Goal: Task Accomplishment & Management: Manage account settings

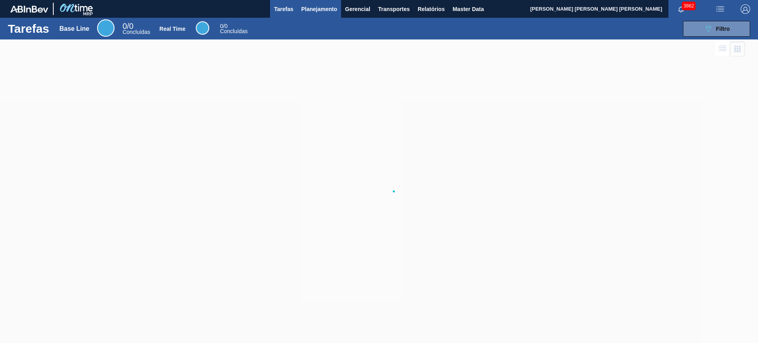
click at [313, 10] on span "Planejamento" at bounding box center [319, 8] width 36 height 9
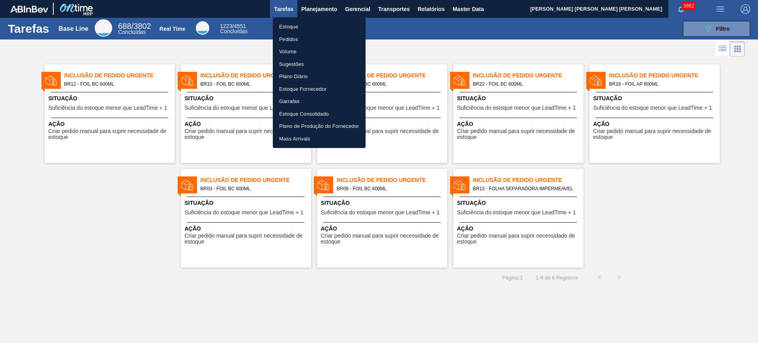
click at [315, 24] on li "Estoque" at bounding box center [319, 27] width 93 height 13
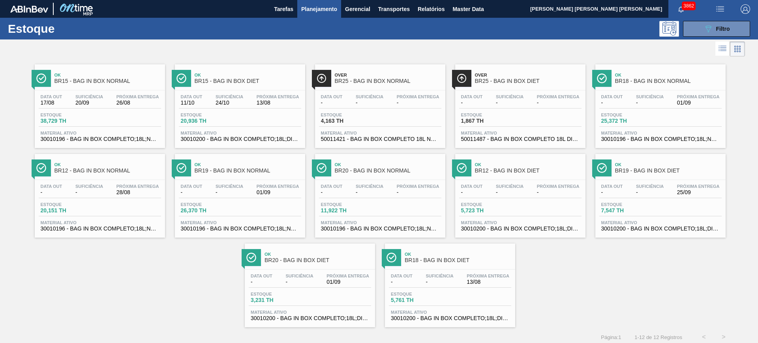
drag, startPoint x: 725, startPoint y: 25, endPoint x: 723, endPoint y: 45, distance: 20.2
click at [724, 26] on span "Filtro" at bounding box center [723, 29] width 14 height 6
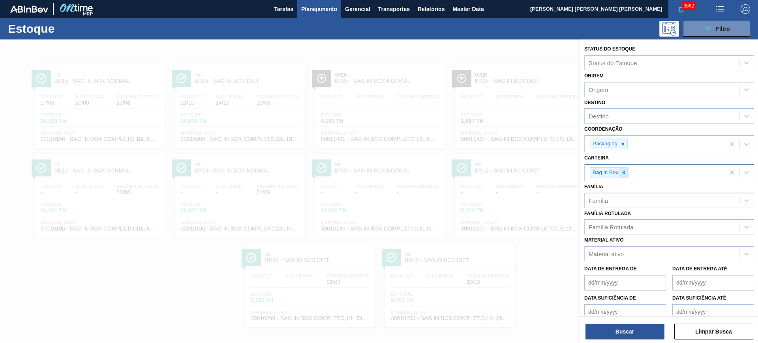
click at [625, 174] on icon at bounding box center [624, 173] width 6 height 6
click at [617, 226] on div "Família Rotulada" at bounding box center [610, 227] width 45 height 7
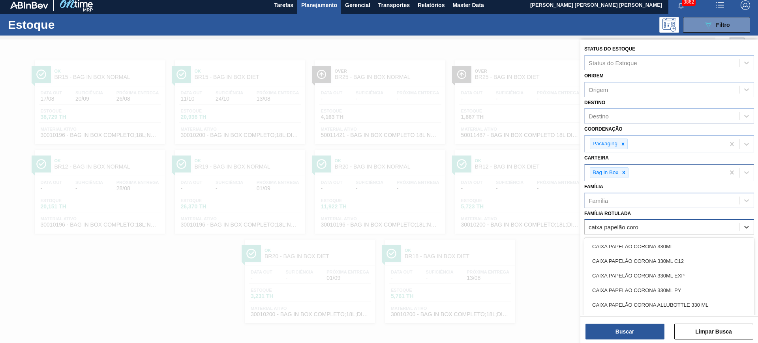
type Rotulada "caixa papelão corona"
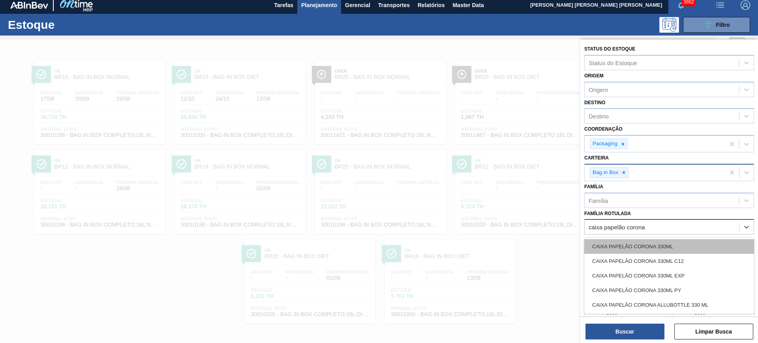
click at [639, 247] on div "CAIXA PAPELÃO CORONA 330ML" at bounding box center [669, 246] width 170 height 15
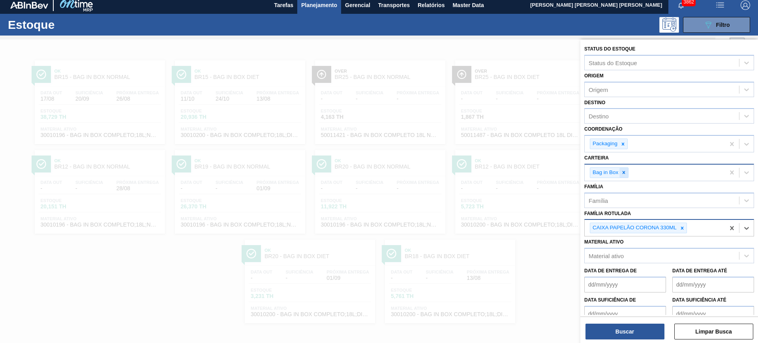
click at [620, 174] on div at bounding box center [623, 173] width 9 height 10
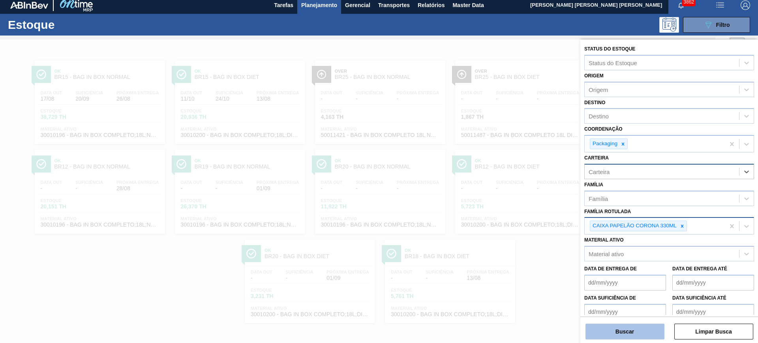
click at [625, 327] on button "Buscar" at bounding box center [624, 332] width 79 height 16
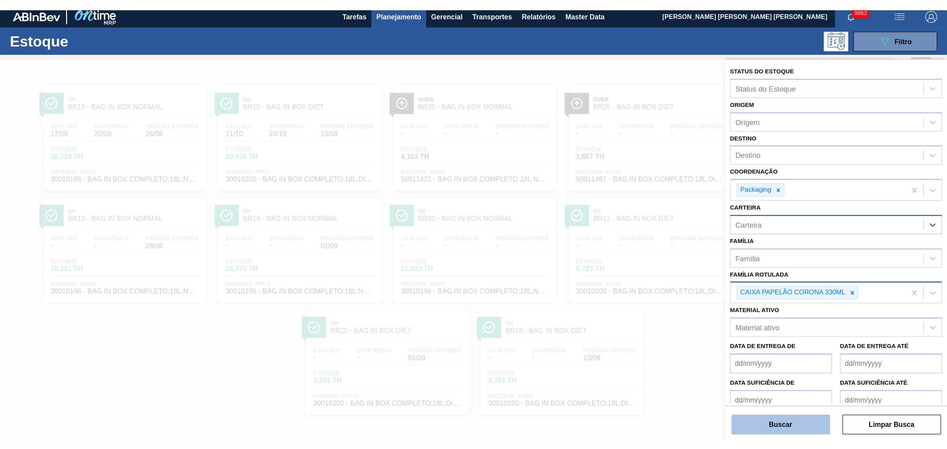
scroll to position [0, 0]
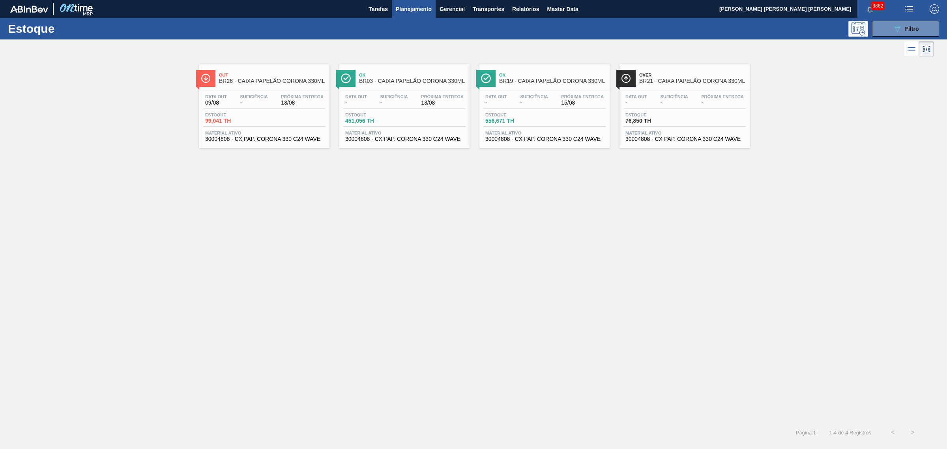
drag, startPoint x: 255, startPoint y: 109, endPoint x: 479, endPoint y: 210, distance: 245.2
click at [491, 232] on div "Out BR26 - CAIXA PAPELÃO CORONA 330ML Data out 09/08 Suficiência - Próxima Entr…" at bounding box center [473, 240] width 947 height 364
click at [757, 24] on button "089F7B8B-B2A5-4AFE-B5C0-19BA573D28AC Filtro" at bounding box center [905, 29] width 67 height 16
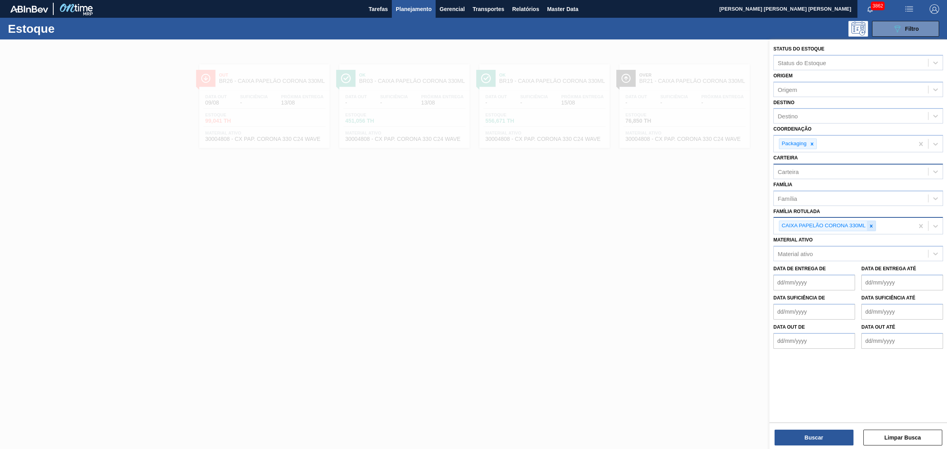
click at [757, 223] on icon at bounding box center [872, 226] width 6 height 6
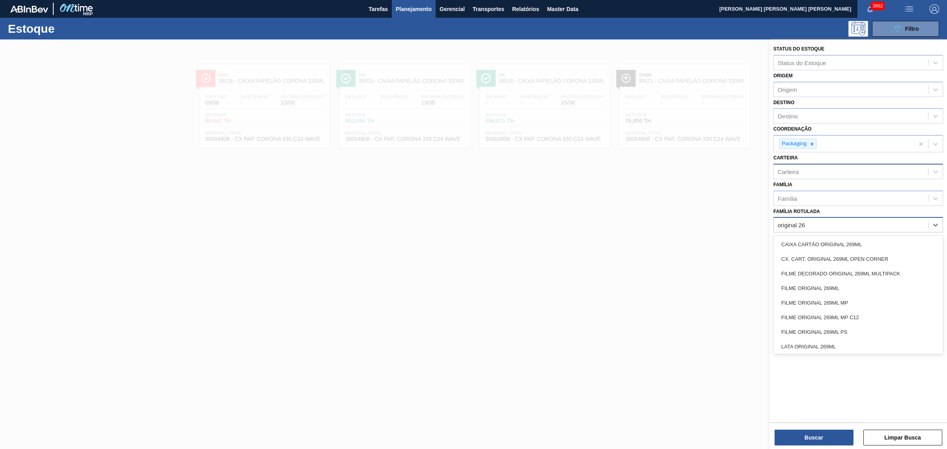
type Rotulada "original 269"
click at [757, 242] on div "CAIXA CARTÃO ORIGINAL 269ML" at bounding box center [859, 244] width 170 height 15
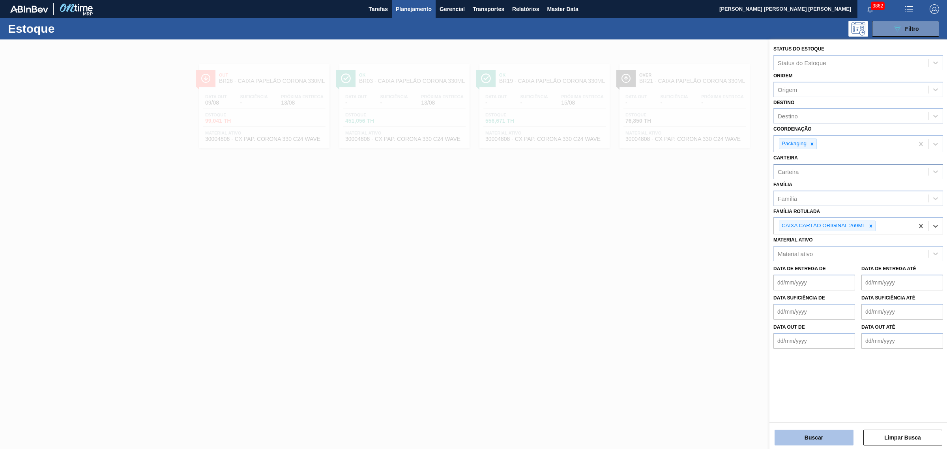
click at [757, 343] on button "Buscar" at bounding box center [814, 438] width 79 height 16
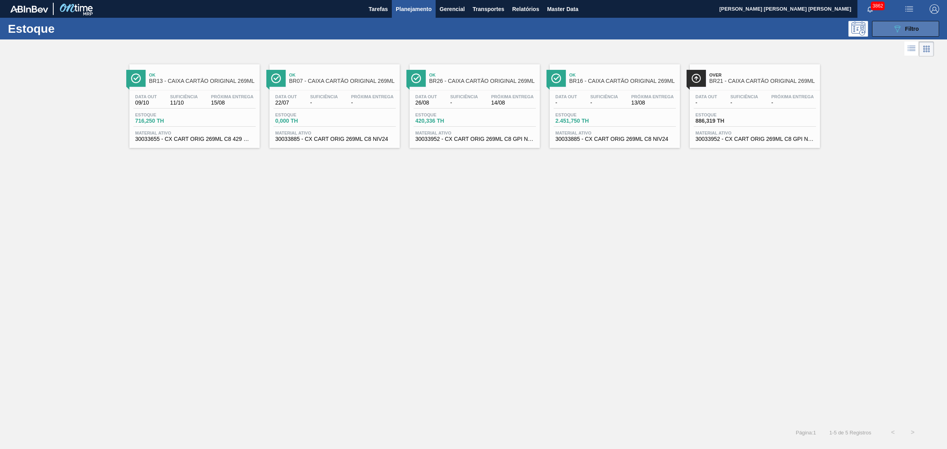
click at [757, 34] on button "089F7B8B-B2A5-4AFE-B5C0-19BA573D28AC Filtro" at bounding box center [905, 29] width 67 height 16
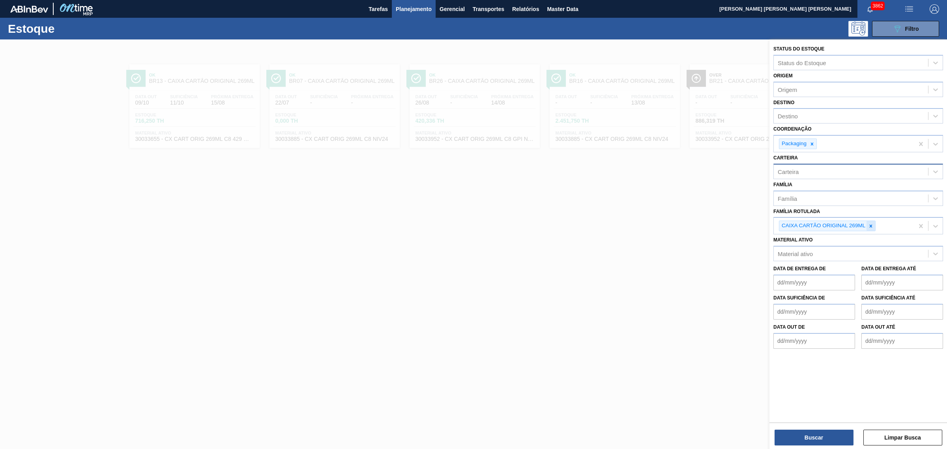
click at [757, 225] on icon at bounding box center [871, 226] width 3 height 3
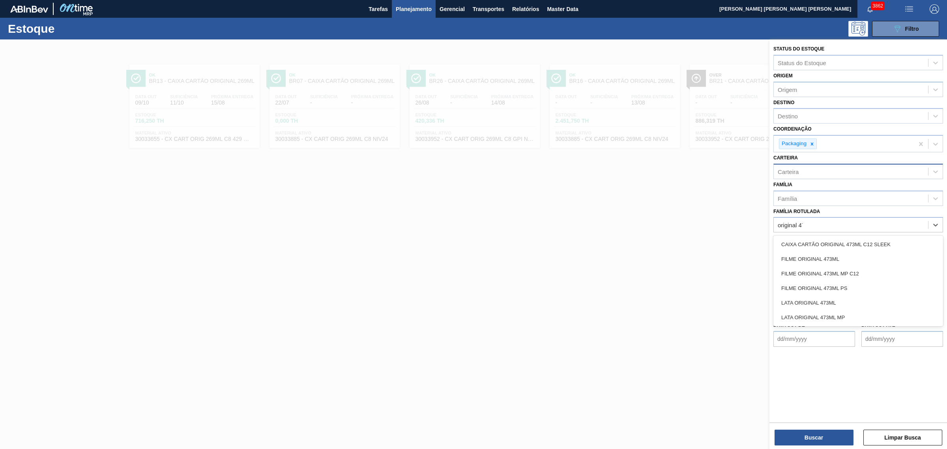
type Rotulada "original 473"
click at [757, 252] on div "FILME ORIGINAL 473ML" at bounding box center [859, 259] width 170 height 15
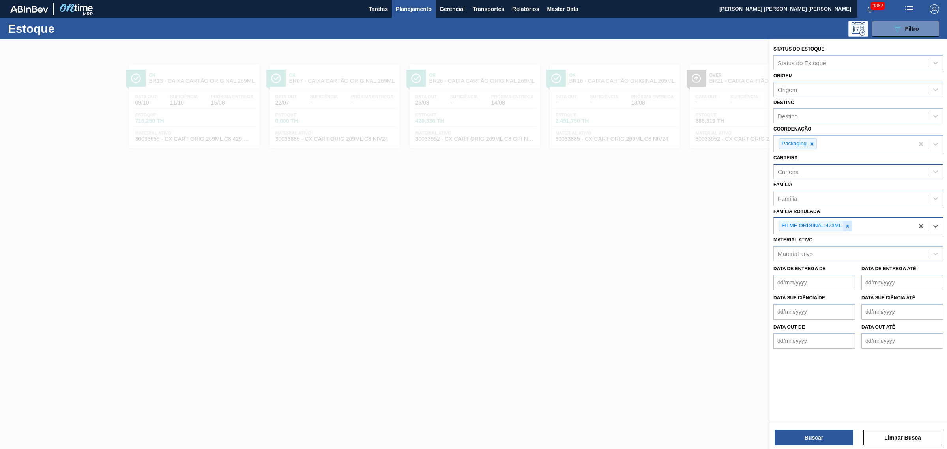
click at [757, 223] on icon at bounding box center [848, 226] width 6 height 6
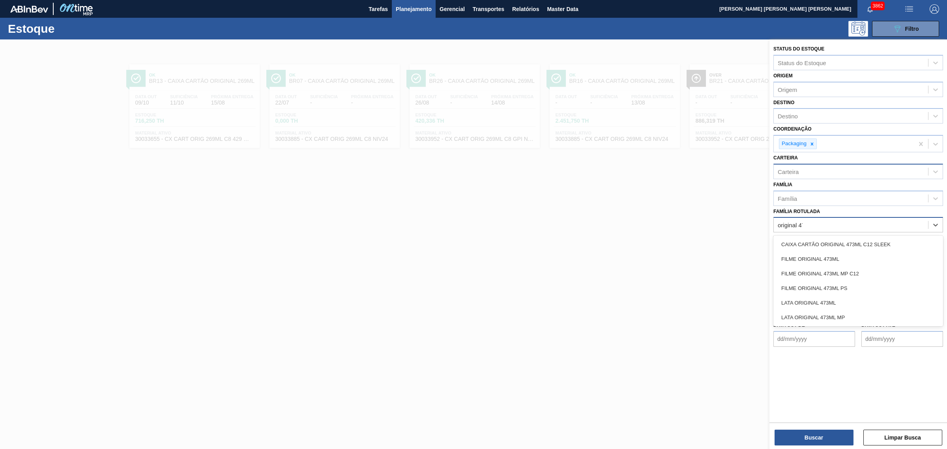
type Rotulada "original 473"
click at [757, 239] on div "CAIXA CARTÃO ORIGINAL 473ML C12 SLEEK" at bounding box center [859, 244] width 170 height 15
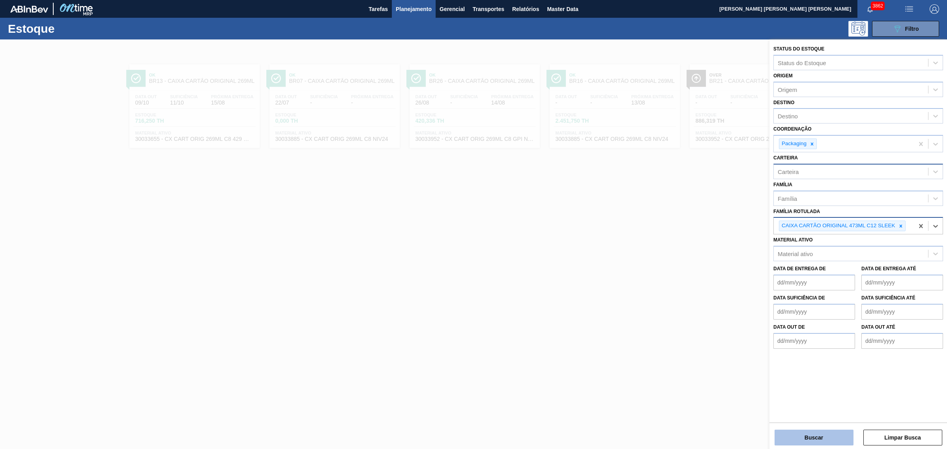
click at [757, 343] on button "Buscar" at bounding box center [814, 438] width 79 height 16
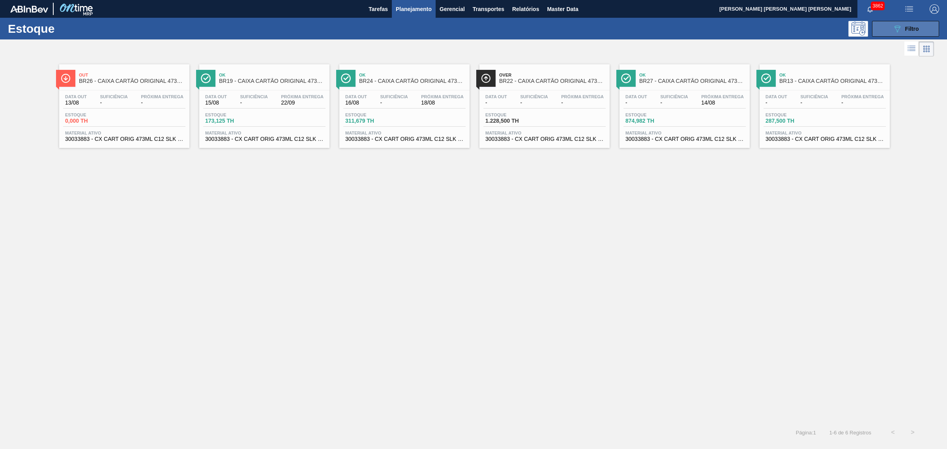
click at [757, 32] on button "089F7B8B-B2A5-4AFE-B5C0-19BA573D28AC Filtro" at bounding box center [905, 29] width 67 height 16
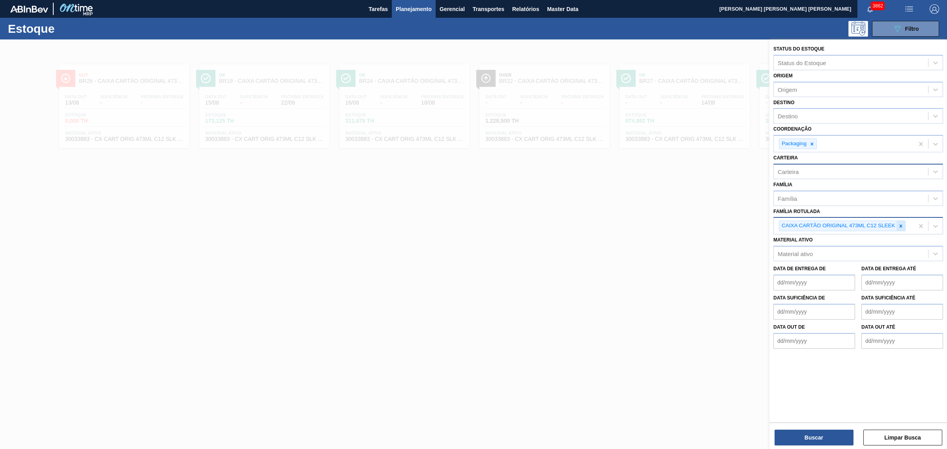
click at [757, 221] on div at bounding box center [901, 226] width 9 height 10
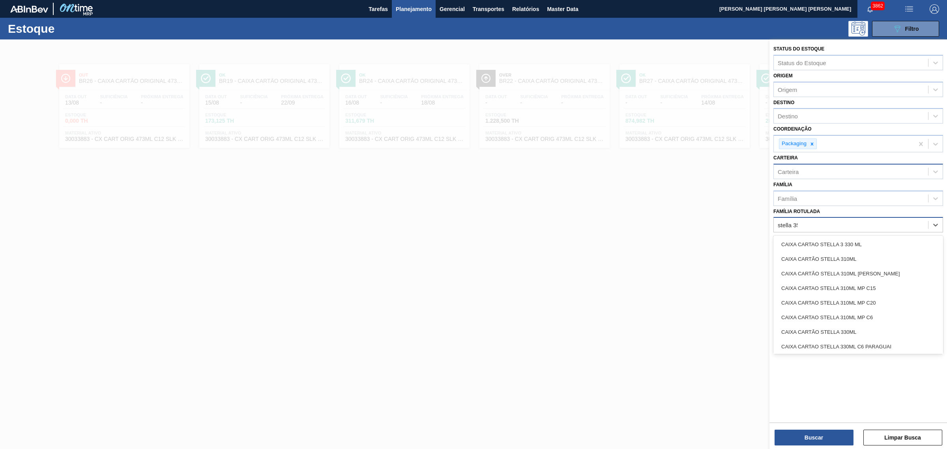
type Rotulada "stella 350"
click at [757, 239] on div "CAIXA CARTÃO STELLA 350ML" at bounding box center [859, 244] width 170 height 15
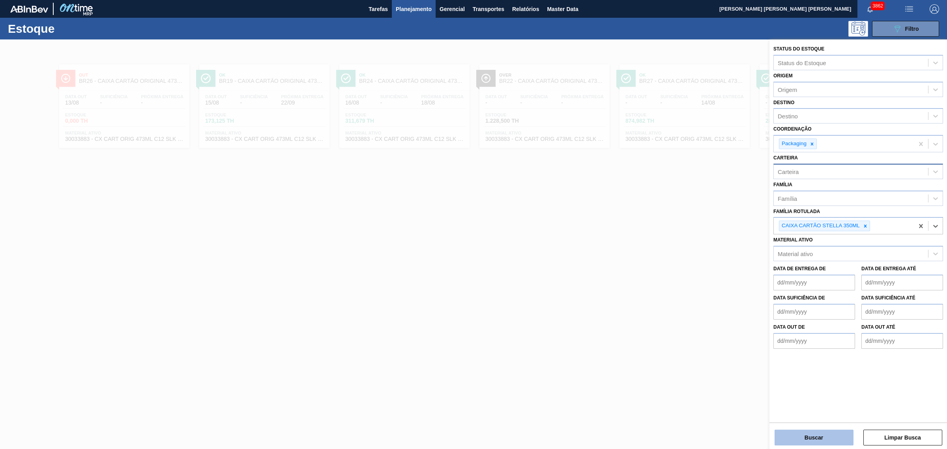
click at [757, 343] on button "Buscar" at bounding box center [814, 438] width 79 height 16
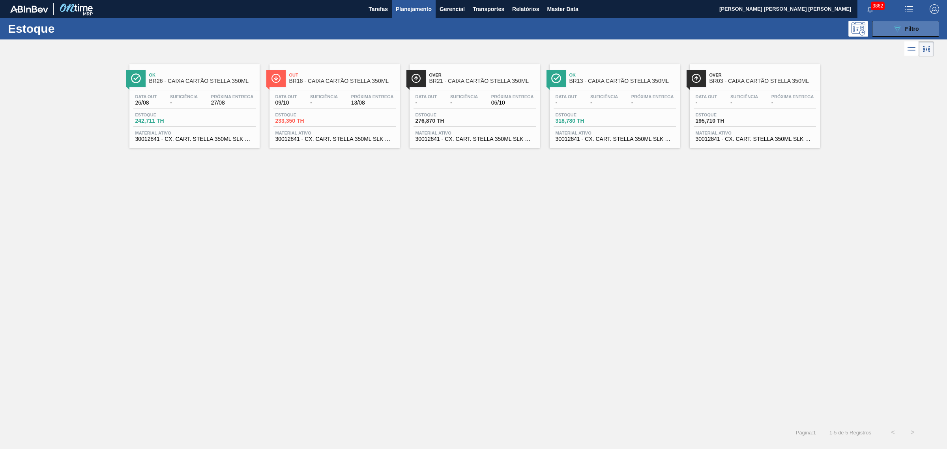
click at [757, 24] on div "089F7B8B-B2A5-4AFE-B5C0-19BA573D28AC Filtro" at bounding box center [906, 28] width 26 height 9
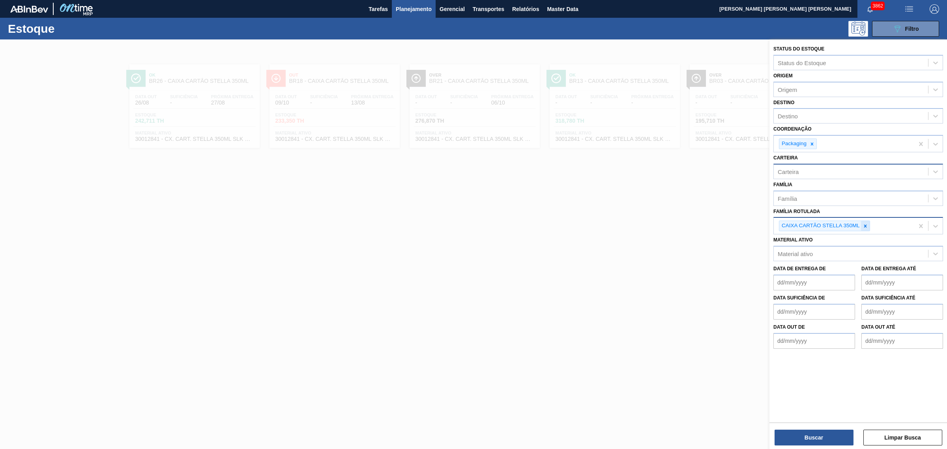
click at [757, 223] on icon at bounding box center [866, 226] width 6 height 6
type Rotulada "spaten 473"
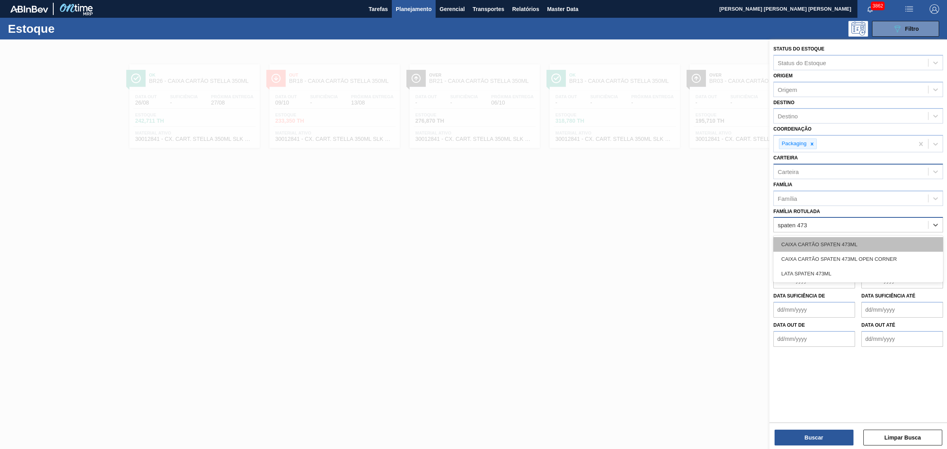
click at [757, 239] on div "CAIXA CARTÃO SPATEN 473ML" at bounding box center [859, 244] width 170 height 15
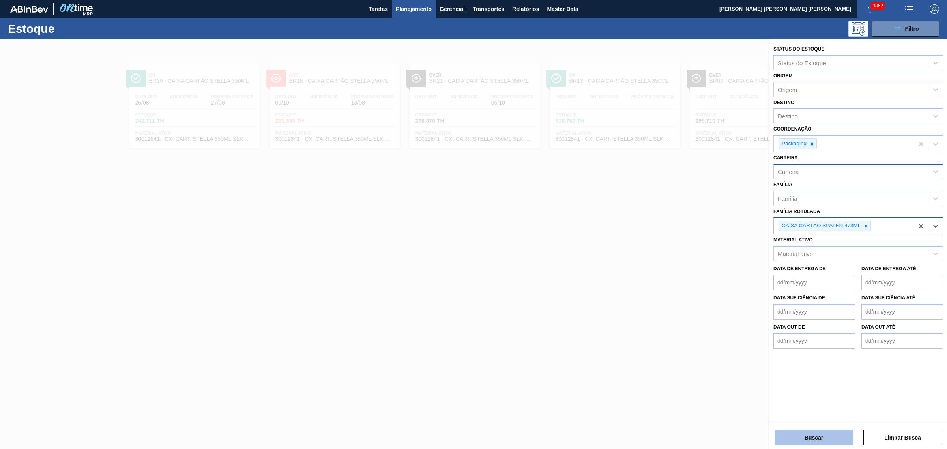
click at [757, 343] on button "Buscar" at bounding box center [814, 438] width 79 height 16
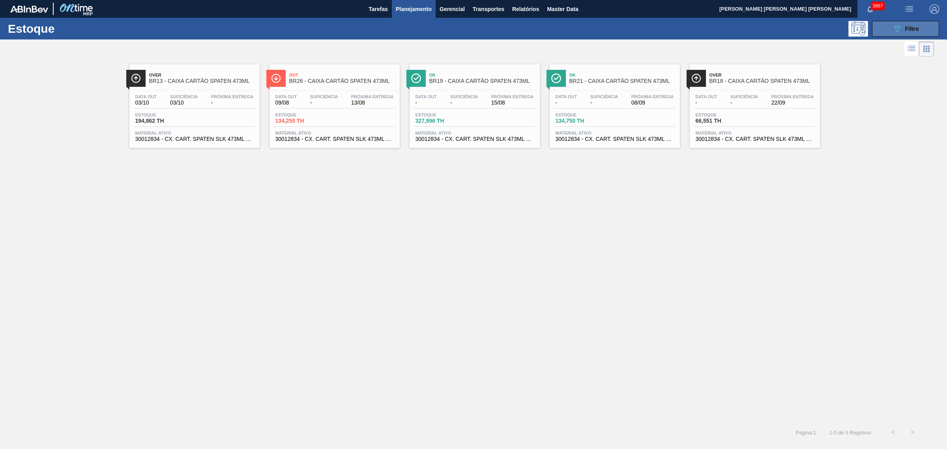
click at [757, 28] on button "089F7B8B-B2A5-4AFE-B5C0-19BA573D28AC Filtro" at bounding box center [905, 29] width 67 height 16
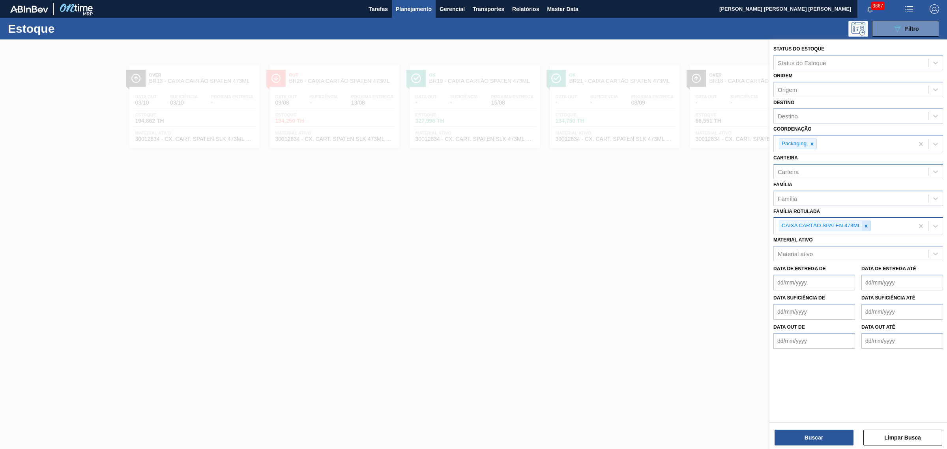
click at [757, 223] on icon at bounding box center [866, 226] width 6 height 6
click at [757, 141] on icon at bounding box center [812, 144] width 6 height 6
click at [757, 113] on div "Destino" at bounding box center [851, 116] width 154 height 11
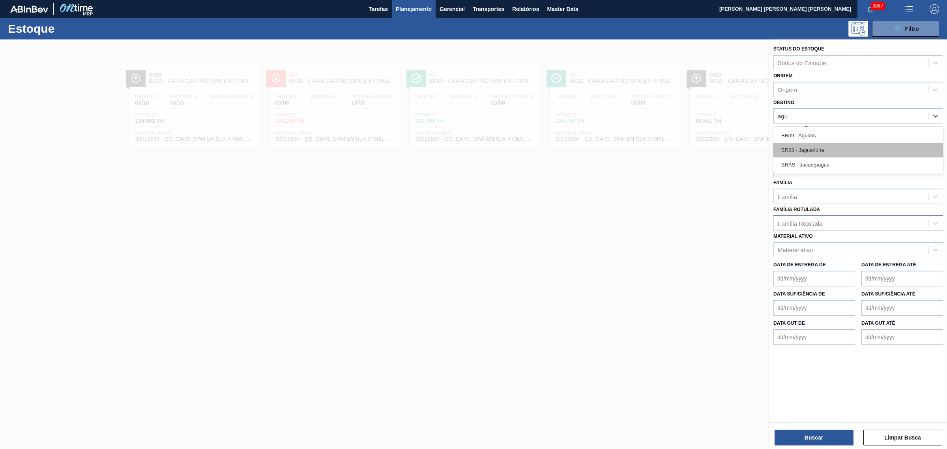
type input "agud"
click at [757, 135] on div "BR09 - Agudos" at bounding box center [859, 135] width 170 height 15
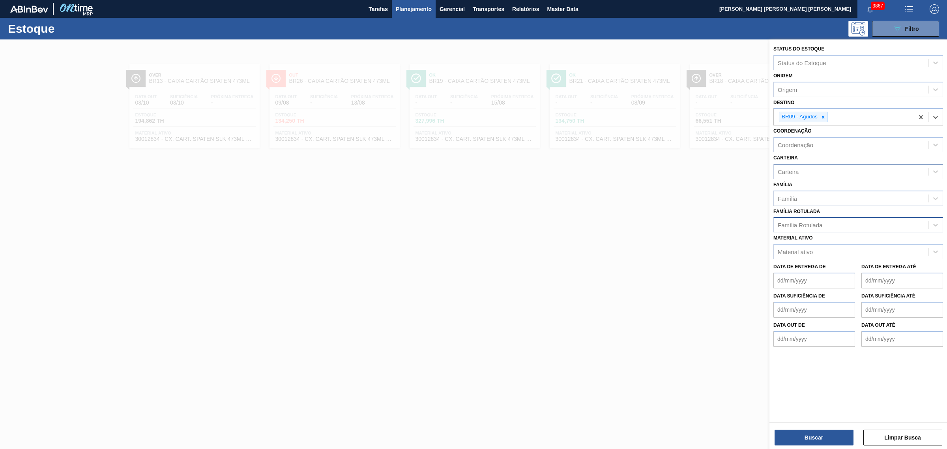
click at [757, 225] on div "Família Rotulada" at bounding box center [800, 225] width 45 height 7
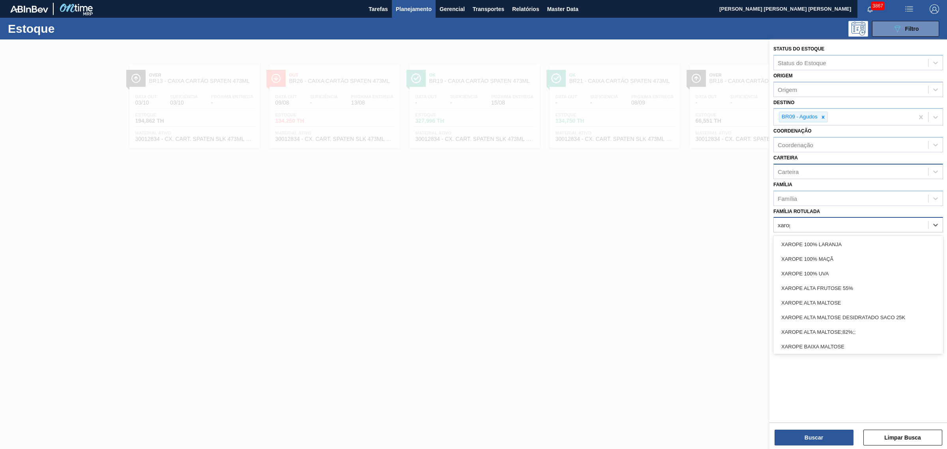
type Rotulada "xarope"
click at [757, 303] on div "XAROPE ALTA MALTOSE" at bounding box center [859, 303] width 170 height 15
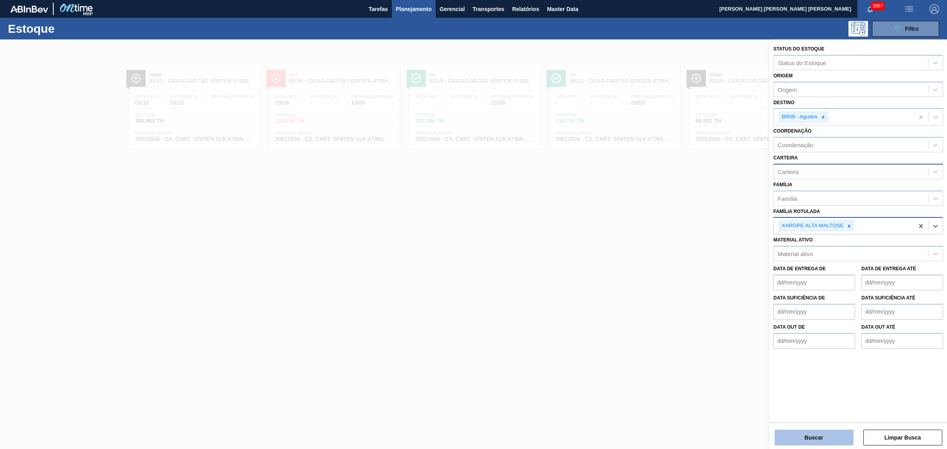
click at [757, 343] on button "Buscar" at bounding box center [814, 438] width 79 height 16
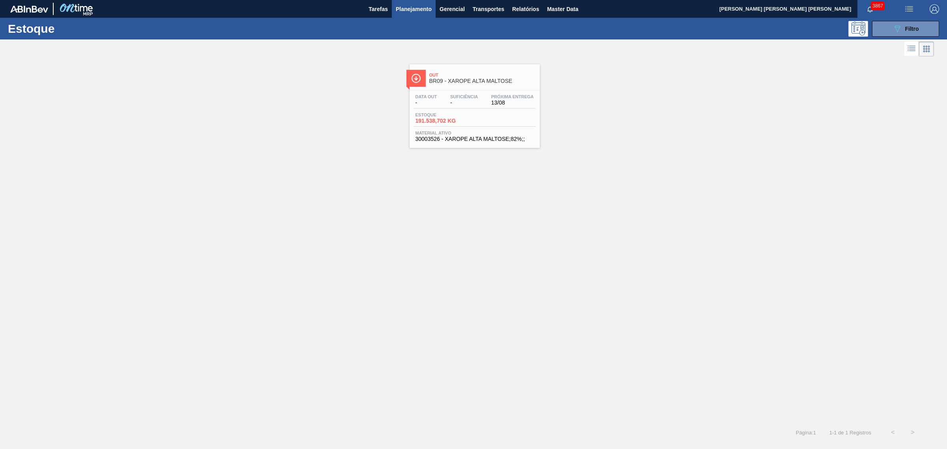
click at [404, 9] on span "Planejamento" at bounding box center [414, 8] width 36 height 9
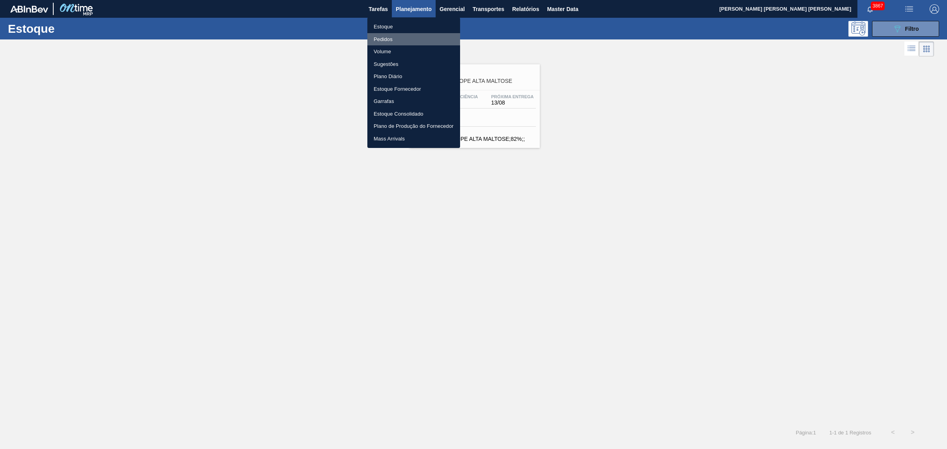
click at [393, 36] on li "Pedidos" at bounding box center [413, 39] width 93 height 13
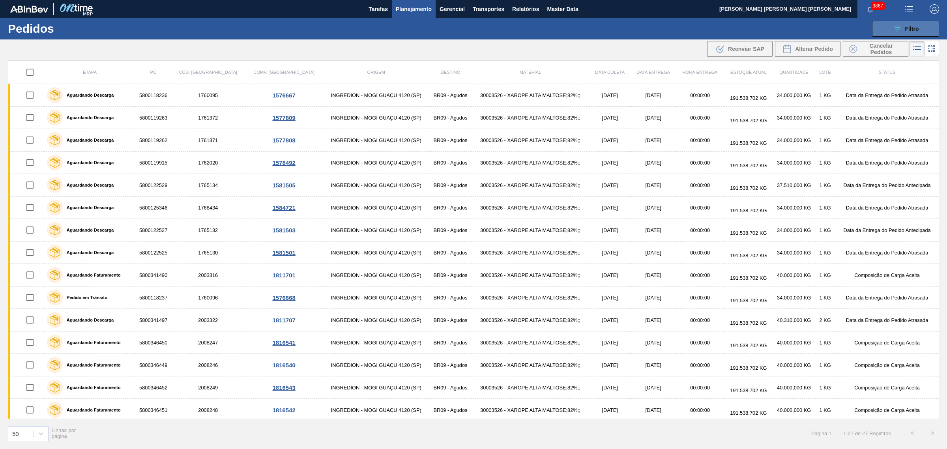
click at [757, 24] on icon "089F7B8B-B2A5-4AFE-B5C0-19BA573D28AC" at bounding box center [897, 28] width 9 height 9
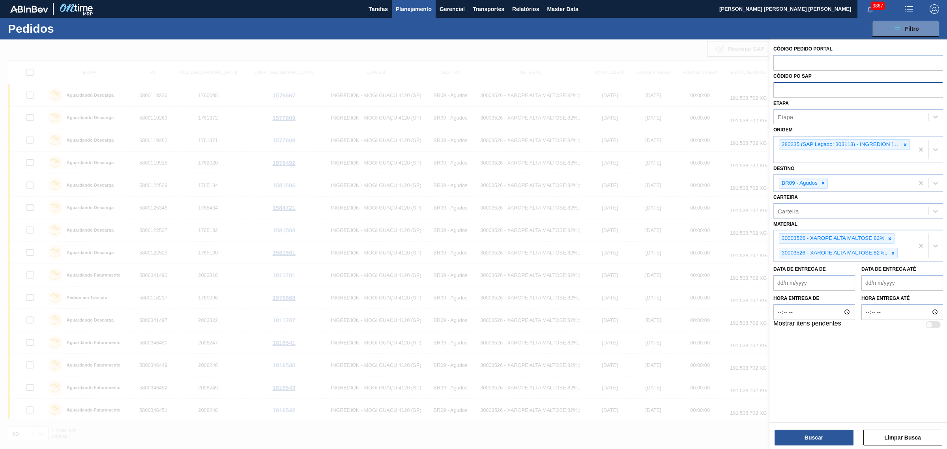
click at [757, 94] on input "text" at bounding box center [859, 89] width 170 height 15
type input "agua"
click at [757, 118] on div "Etapa Etapa" at bounding box center [859, 111] width 170 height 27
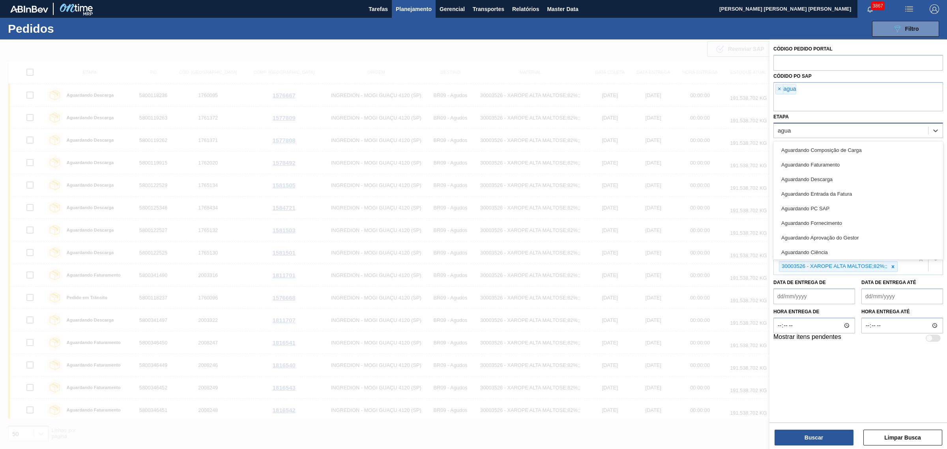
type input "aguar"
click at [757, 166] on div "Aguardando Faturamento" at bounding box center [859, 164] width 170 height 15
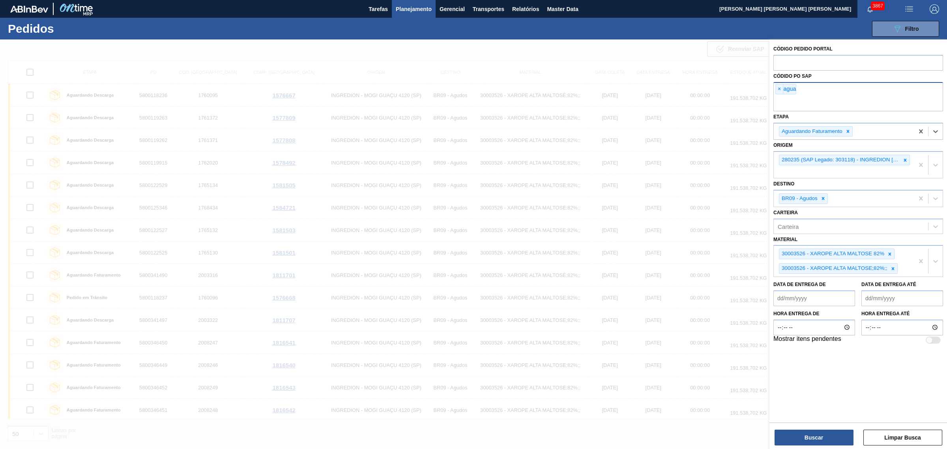
drag, startPoint x: 780, startPoint y: 85, endPoint x: 784, endPoint y: 93, distance: 8.3
click at [757, 85] on span "×" at bounding box center [779, 88] width 7 height 9
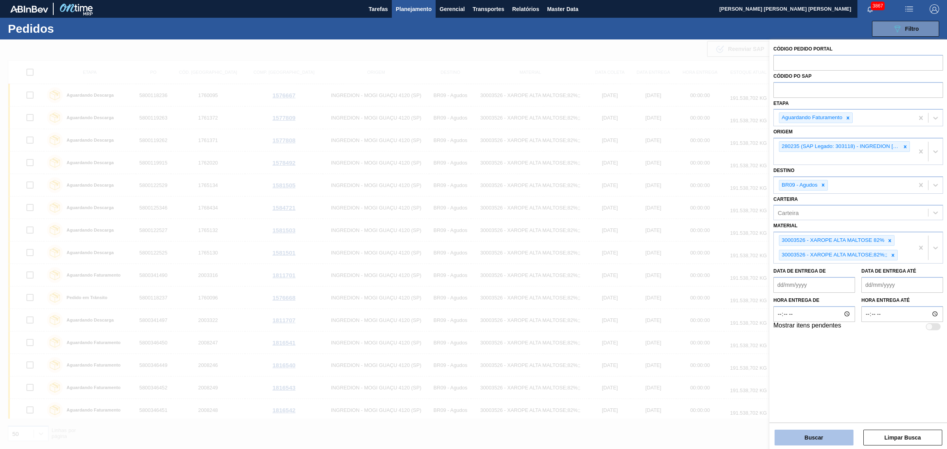
click at [757, 343] on div "Código Pedido Portal Códido PO SAP Etapa Aguardando Faturamento Origem 280235 (…" at bounding box center [859, 244] width 178 height 411
click at [757, 343] on button "Buscar" at bounding box center [814, 438] width 79 height 16
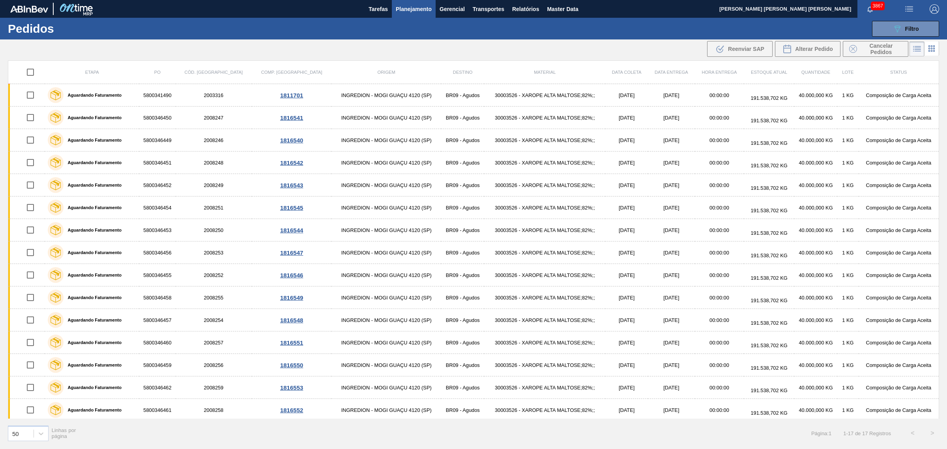
click at [410, 12] on span "Planejamento" at bounding box center [414, 8] width 36 height 9
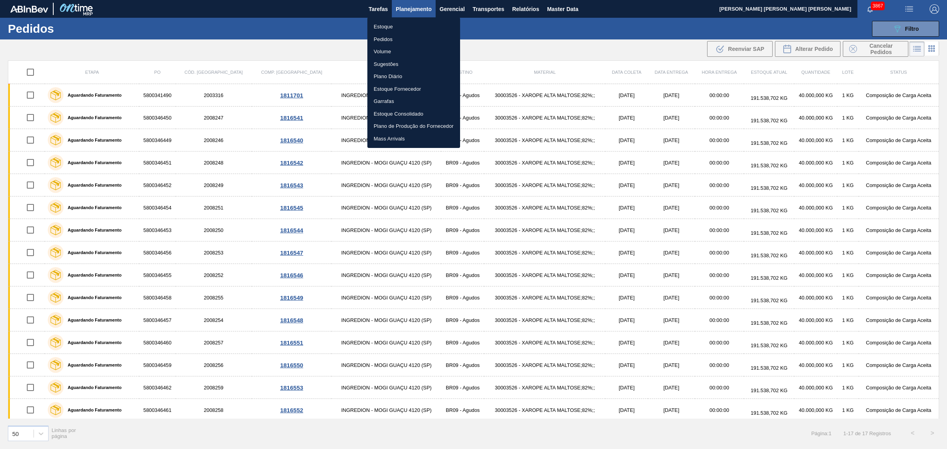
click at [401, 26] on li "Estoque" at bounding box center [413, 27] width 93 height 13
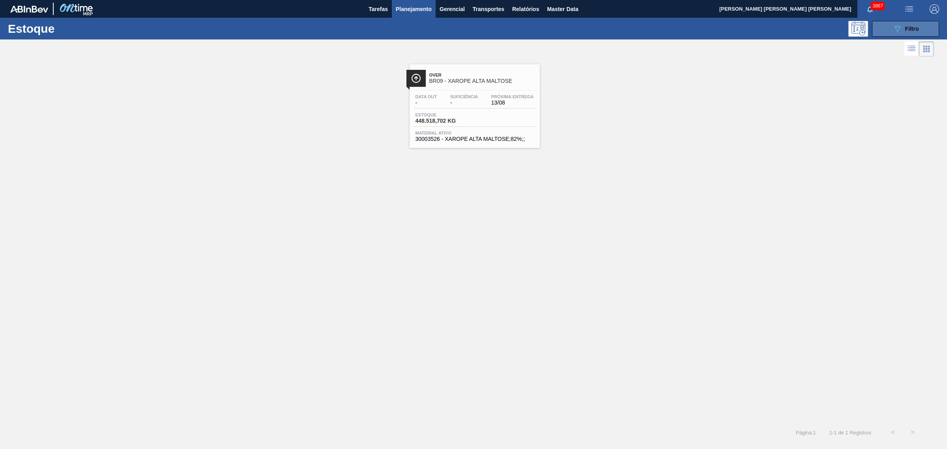
click at [757, 25] on div "089F7B8B-B2A5-4AFE-B5C0-19BA573D28AC Filtro" at bounding box center [906, 28] width 26 height 9
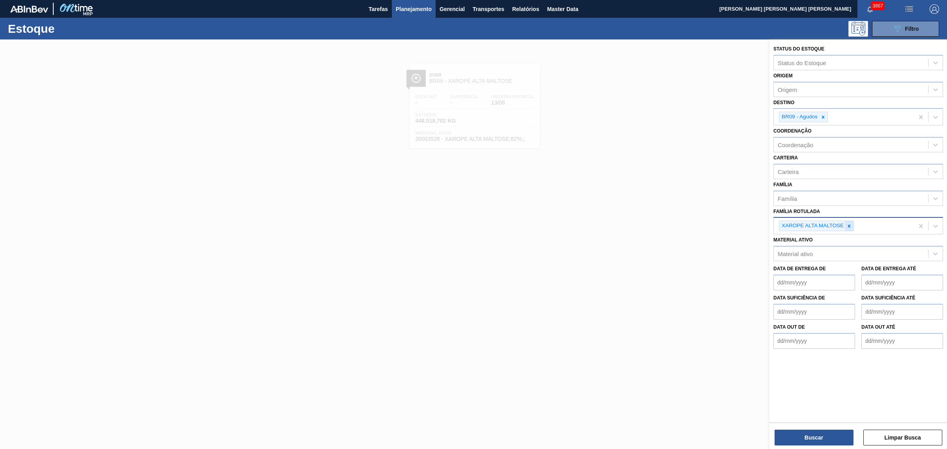
click at [757, 225] on icon at bounding box center [850, 226] width 6 height 6
click at [757, 119] on icon at bounding box center [823, 117] width 6 height 6
click at [757, 145] on div "Coordenação" at bounding box center [851, 142] width 154 height 11
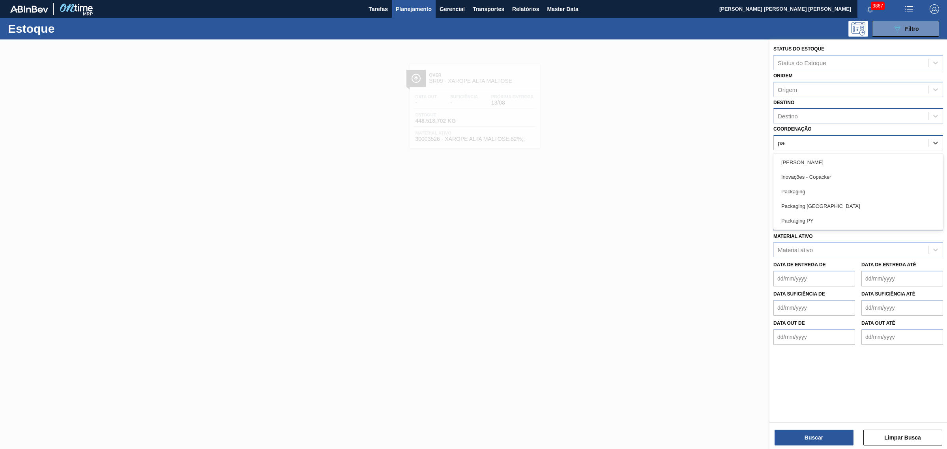
type input "pack"
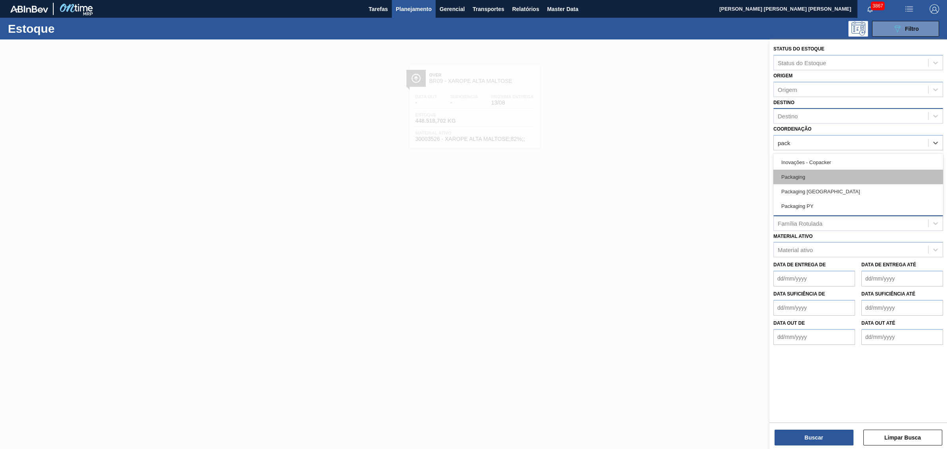
click at [757, 170] on div "Packaging" at bounding box center [859, 177] width 170 height 15
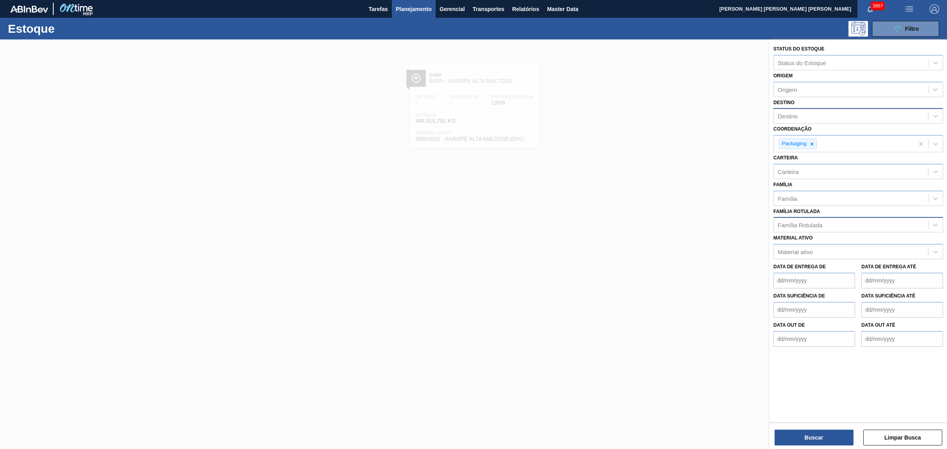
click at [757, 223] on div "Família Rotulada" at bounding box center [800, 225] width 45 height 7
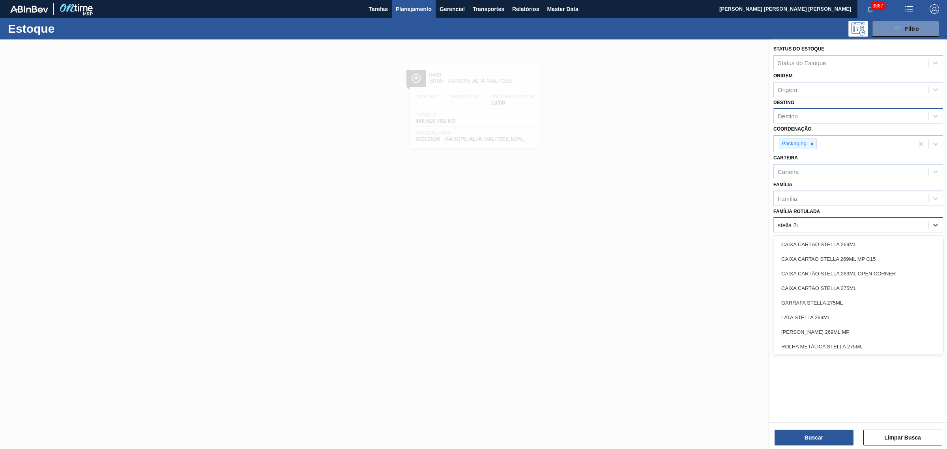
type Rotulada "stella 269"
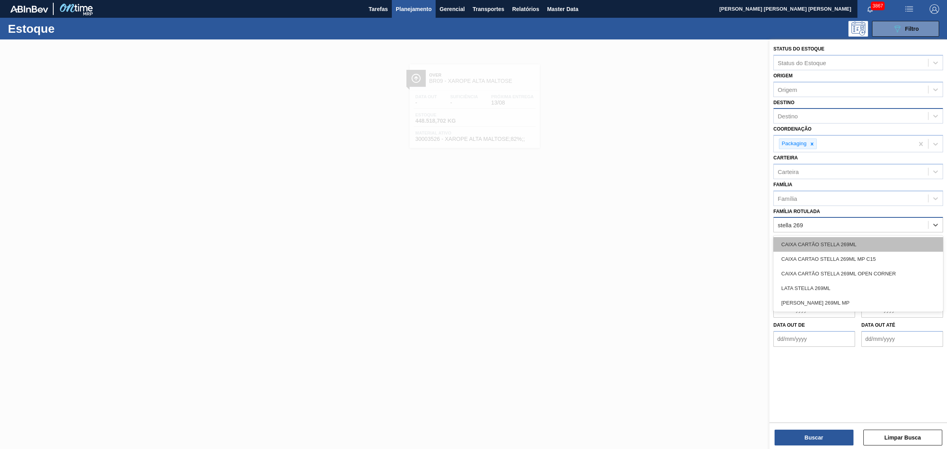
click at [757, 238] on div "CAIXA CARTÃO STELLA 269ML" at bounding box center [859, 244] width 170 height 15
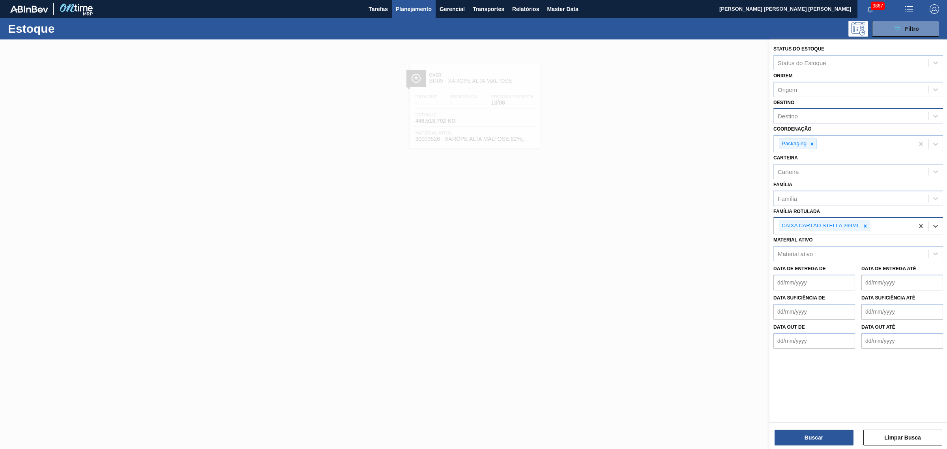
click at [757, 343] on div "Buscar Limpar Busca" at bounding box center [859, 434] width 178 height 22
click at [757, 343] on button "Buscar" at bounding box center [814, 438] width 79 height 16
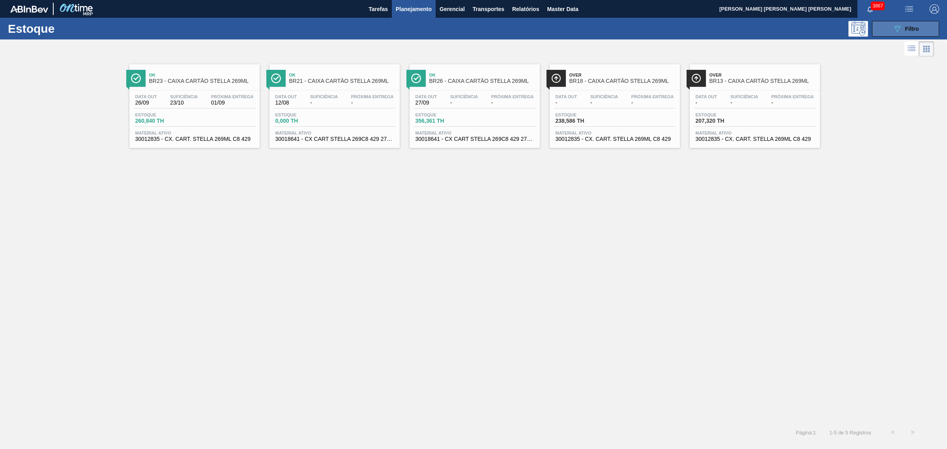
click at [757, 26] on icon "089F7B8B-B2A5-4AFE-B5C0-19BA573D28AC" at bounding box center [897, 28] width 9 height 9
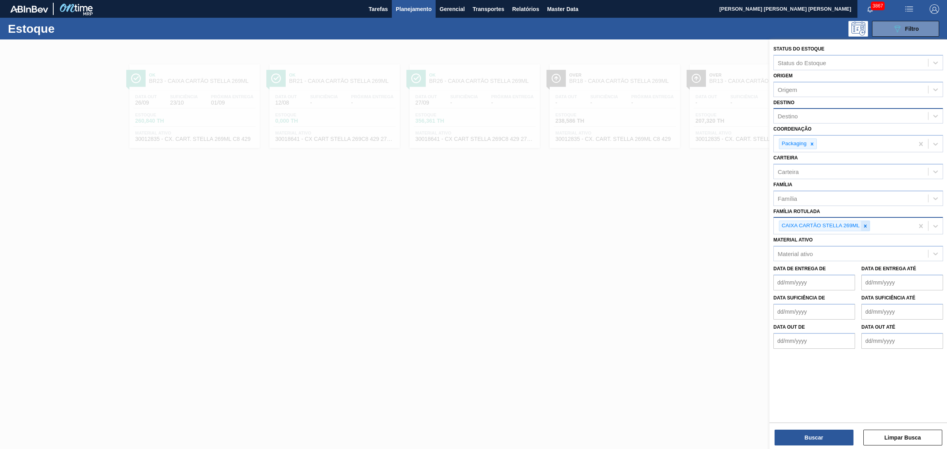
click at [757, 226] on div at bounding box center [865, 226] width 9 height 10
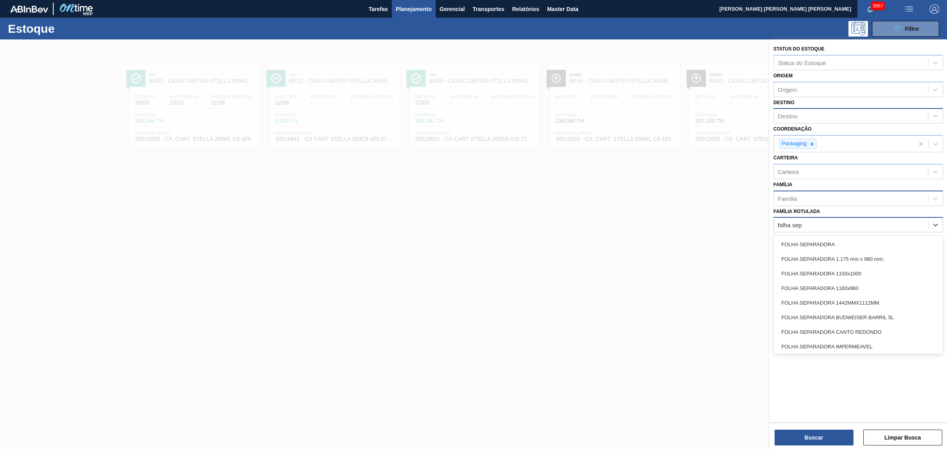
type Rotulada "folha sep"
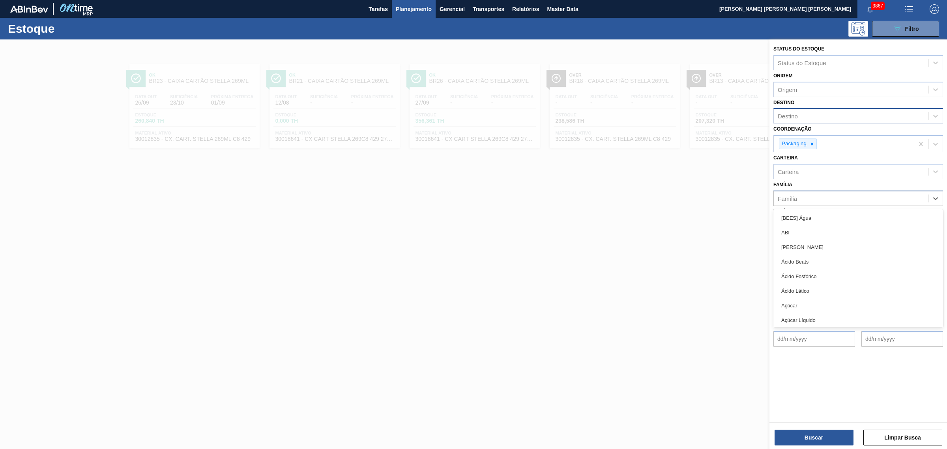
click at [757, 198] on div "Família" at bounding box center [851, 198] width 154 height 11
type input "folha se"
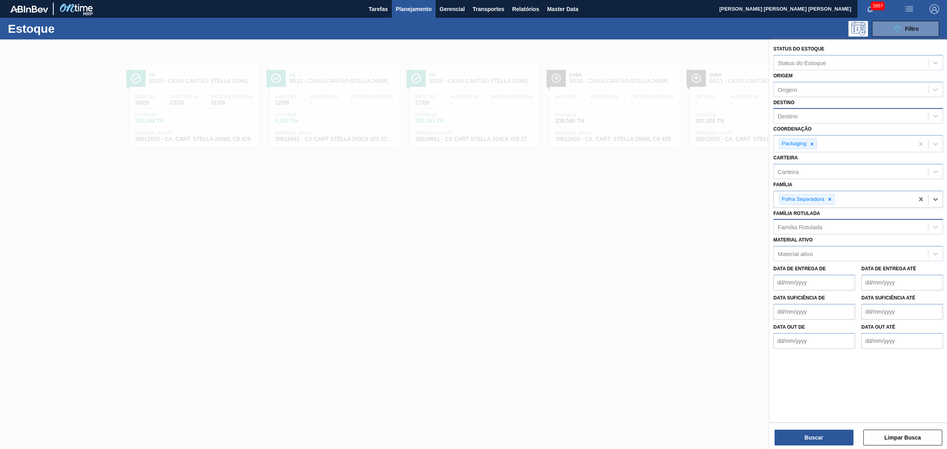
click at [757, 117] on div "Destino" at bounding box center [851, 116] width 154 height 11
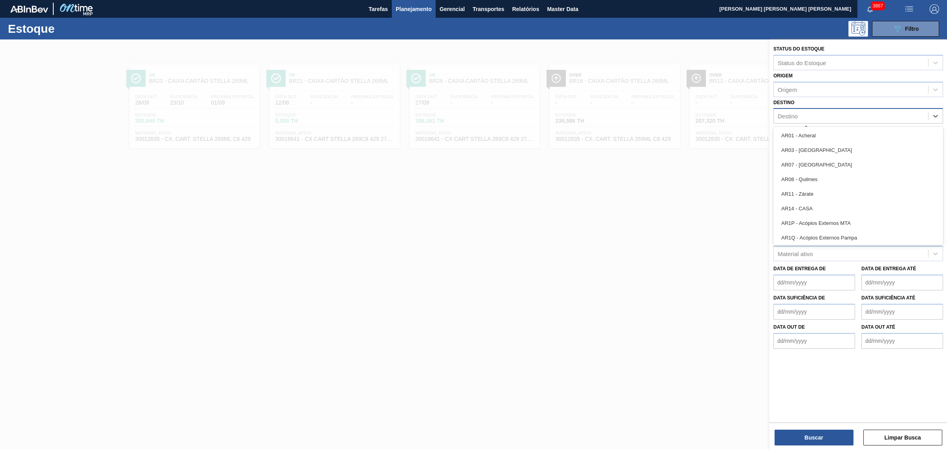
type input "m"
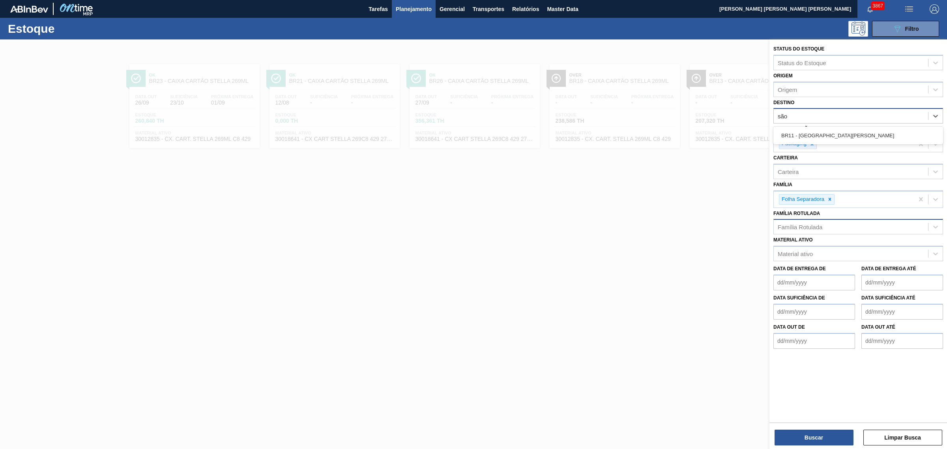
type input "são l"
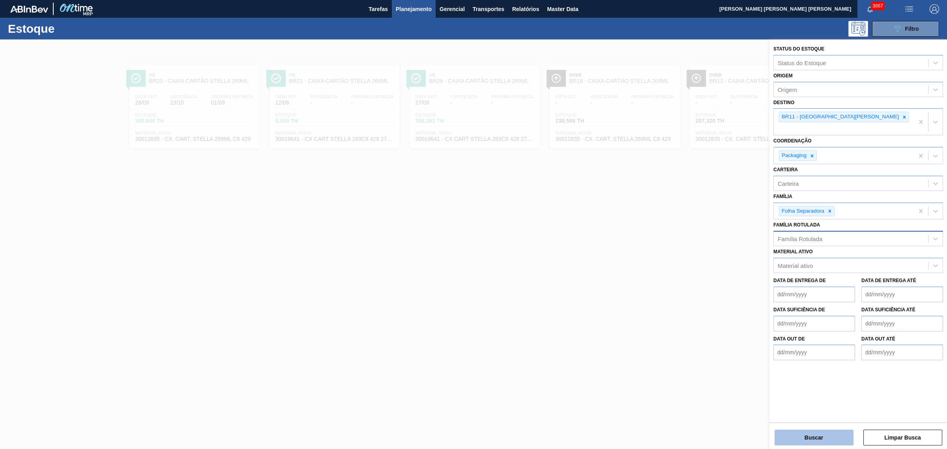
click at [757, 343] on button "Buscar" at bounding box center [814, 438] width 79 height 16
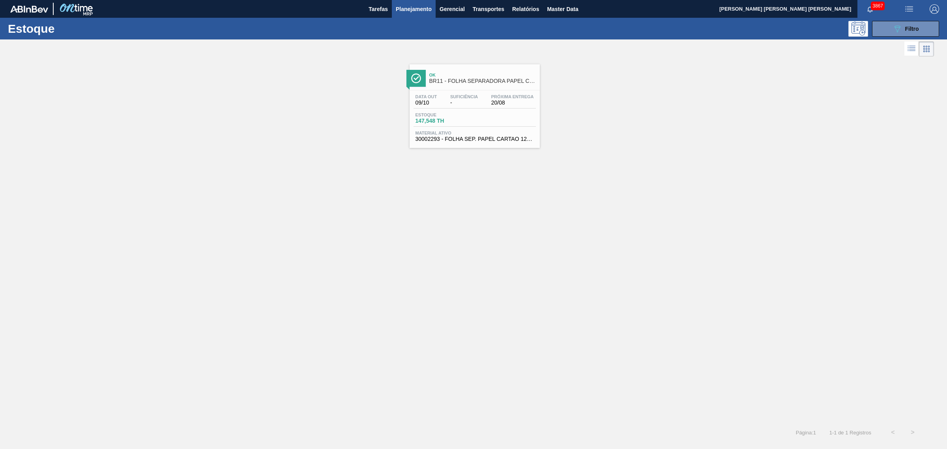
click at [413, 9] on span "Planejamento" at bounding box center [414, 8] width 36 height 9
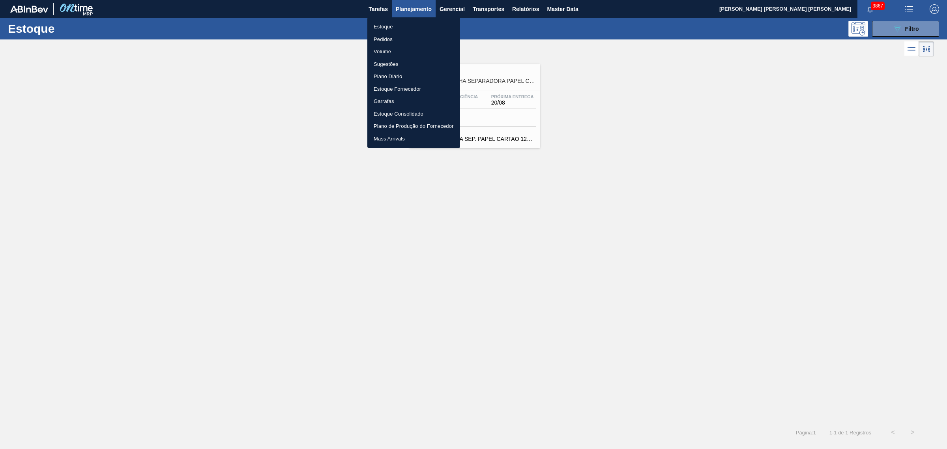
click at [403, 37] on li "Pedidos" at bounding box center [413, 39] width 93 height 13
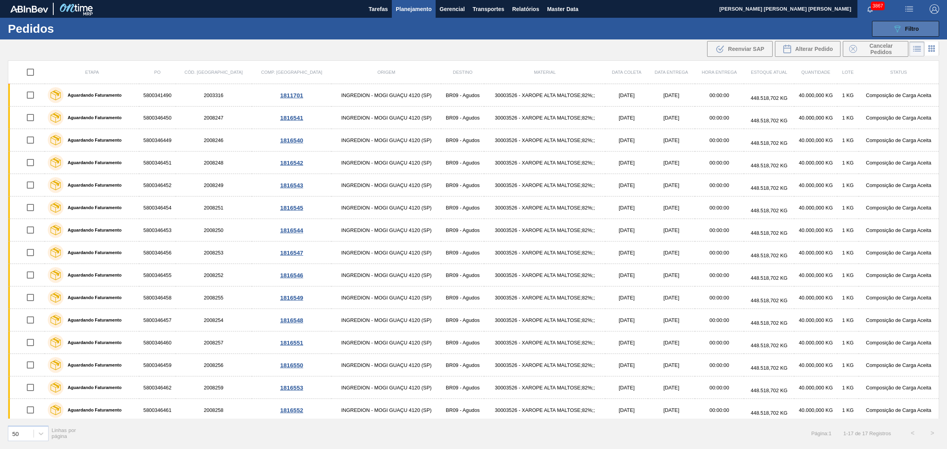
click at [757, 30] on icon "089F7B8B-B2A5-4AFE-B5C0-19BA573D28AC" at bounding box center [897, 28] width 9 height 9
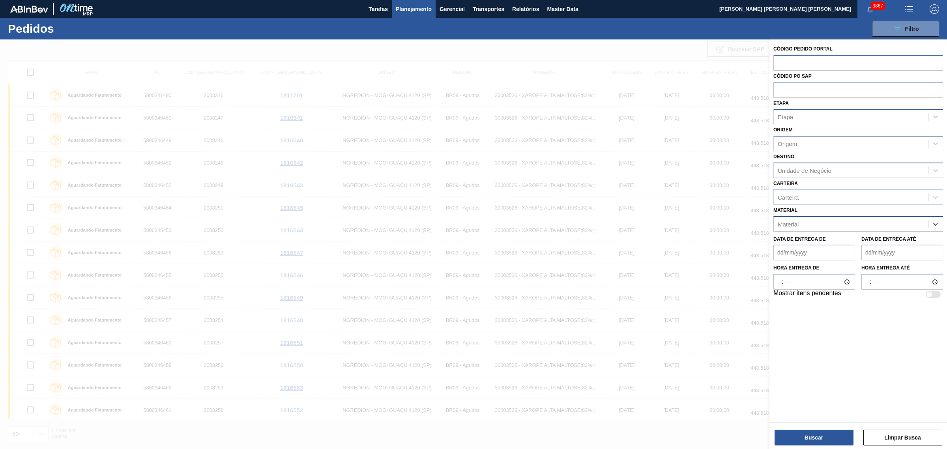
click at [757, 58] on input "text" at bounding box center [859, 62] width 170 height 15
paste input "1964768"
type input "1964768"
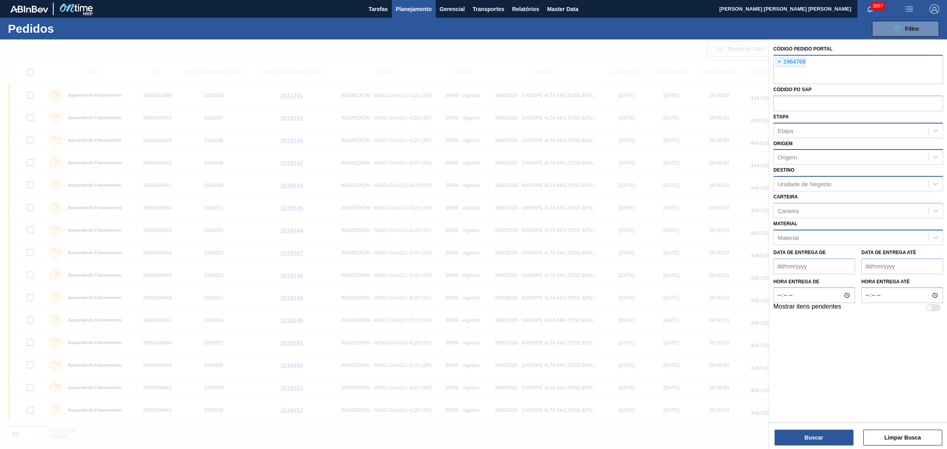
click at [757, 70] on input "text" at bounding box center [859, 76] width 170 height 15
paste input "1975293"
type input "1975293"
click at [757, 343] on button "Buscar" at bounding box center [814, 438] width 79 height 16
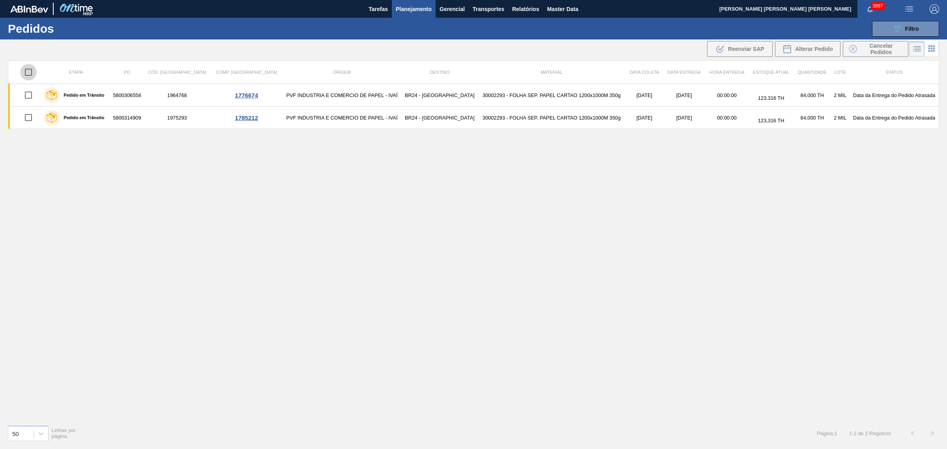
click at [28, 70] on input "checkbox" at bounding box center [28, 72] width 17 height 17
checkbox input "true"
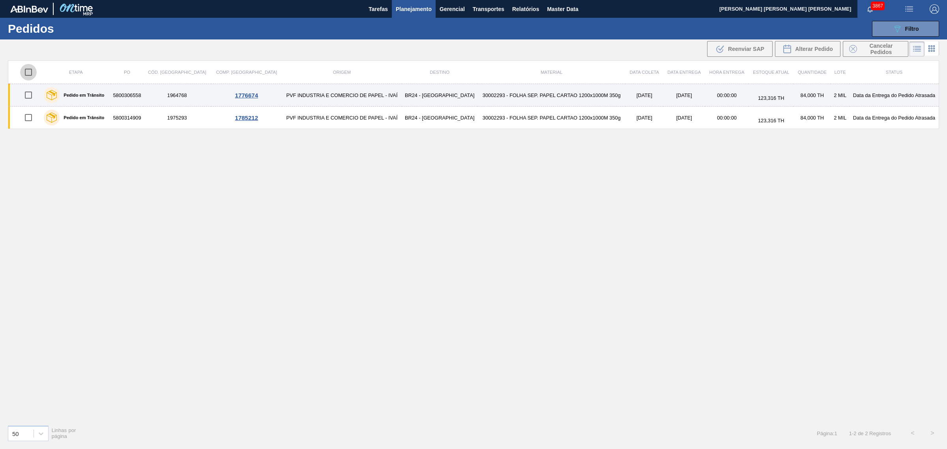
checkbox input "true"
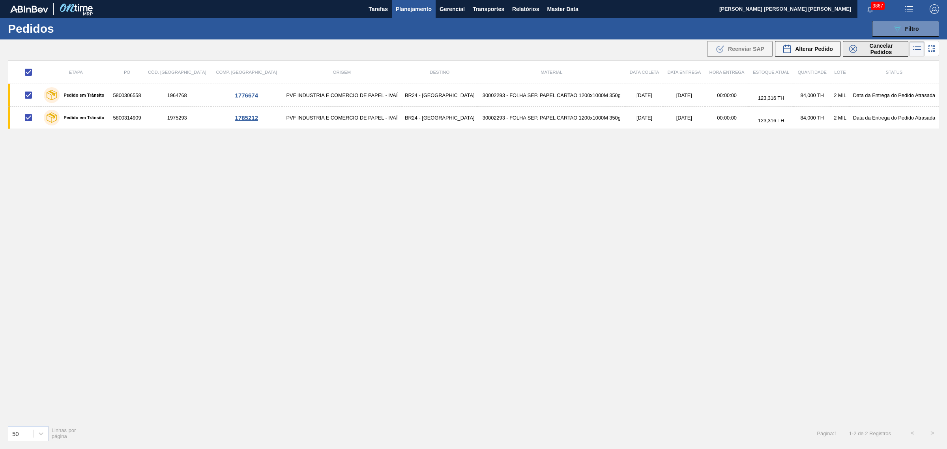
click at [757, 47] on span "Cancelar Pedidos" at bounding box center [881, 49] width 42 height 13
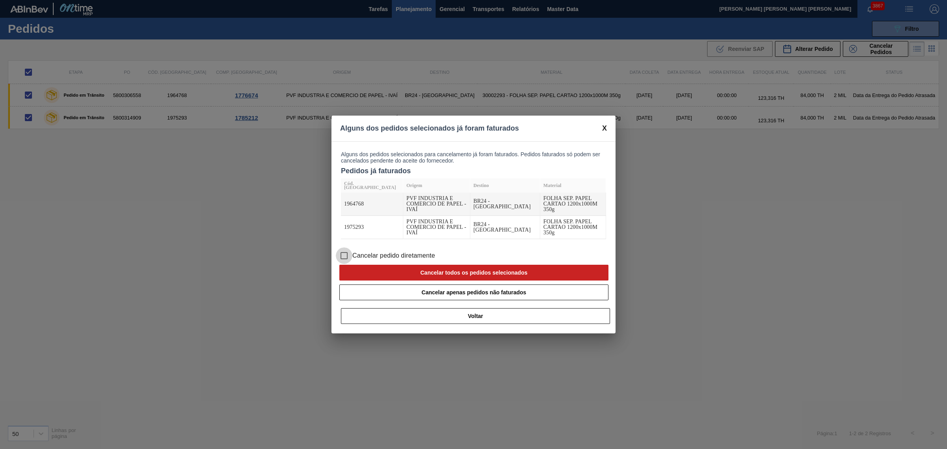
click at [348, 247] on input "Cancelar pedido diretamente" at bounding box center [344, 255] width 17 height 17
click at [414, 266] on button "Cancelar todos os pedidos selecionados" at bounding box center [473, 273] width 269 height 16
checkbox input "false"
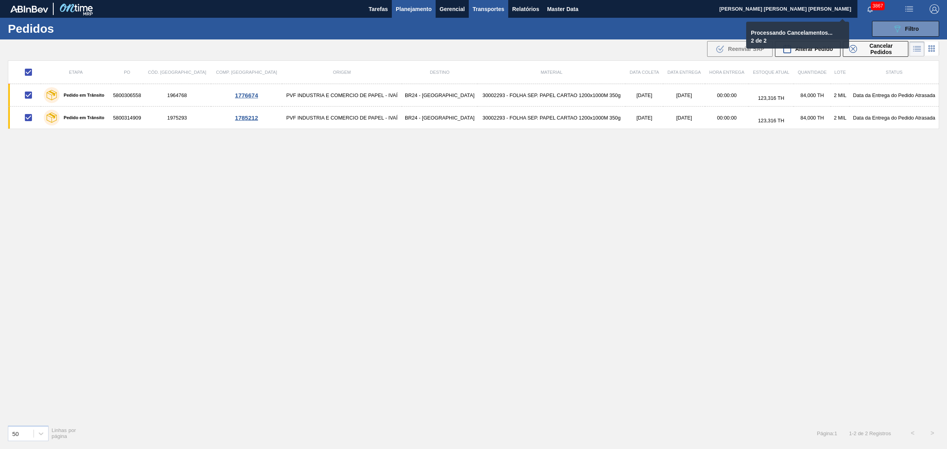
checkbox input "false"
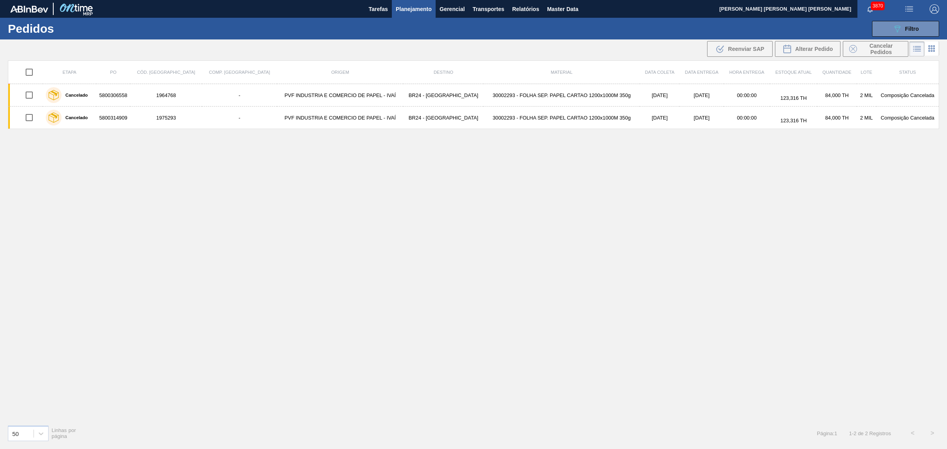
click at [409, 9] on span "Planejamento" at bounding box center [414, 8] width 36 height 9
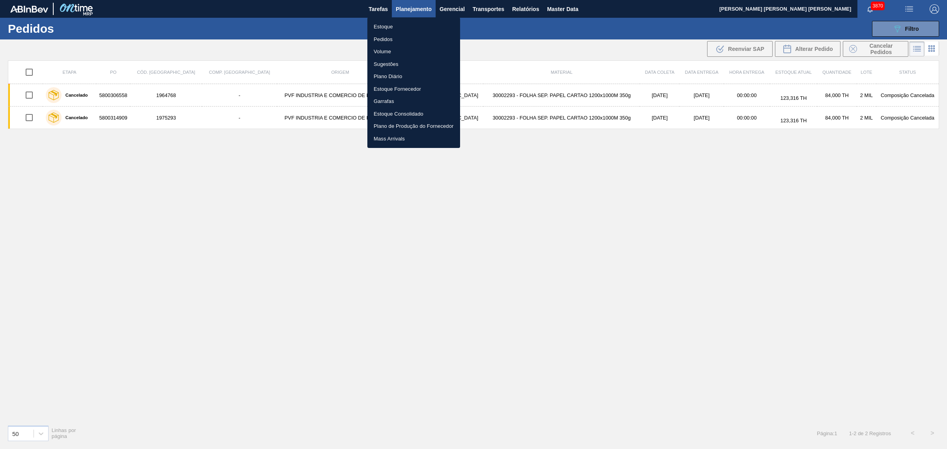
click at [399, 26] on li "Estoque" at bounding box center [413, 27] width 93 height 13
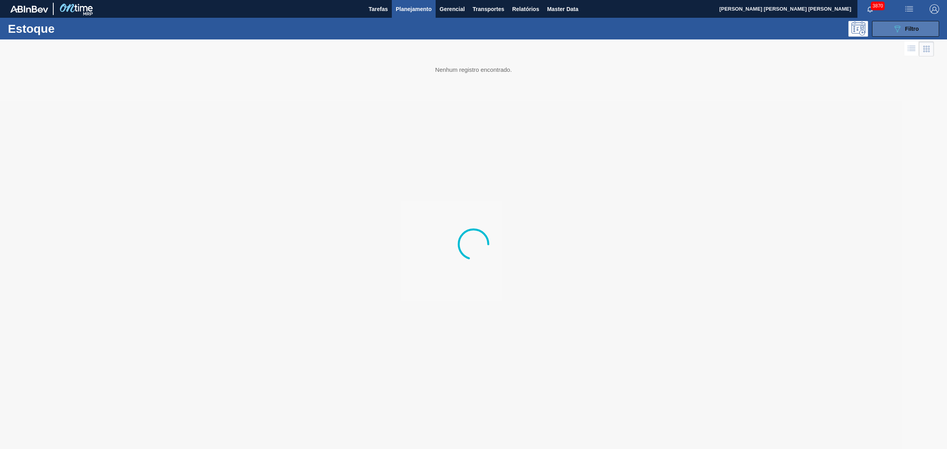
click at [757, 29] on icon "089F7B8B-B2A5-4AFE-B5C0-19BA573D28AC" at bounding box center [897, 28] width 9 height 9
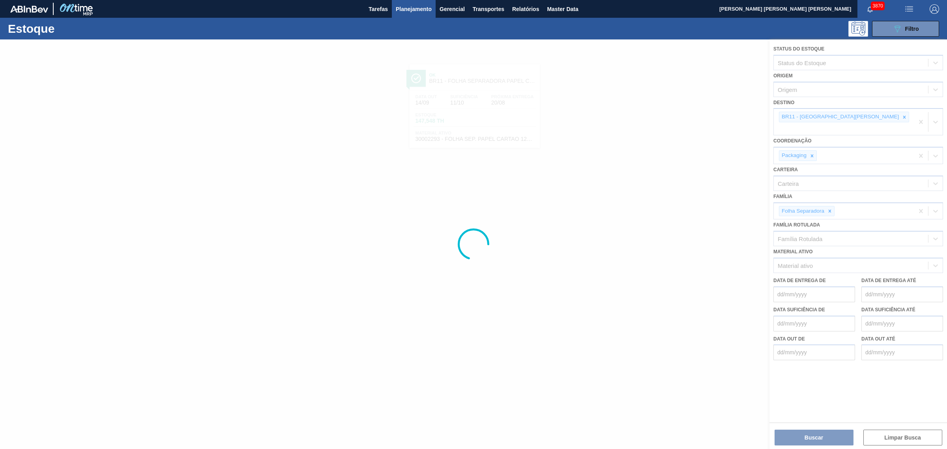
click at [544, 240] on div at bounding box center [473, 263] width 947 height 449
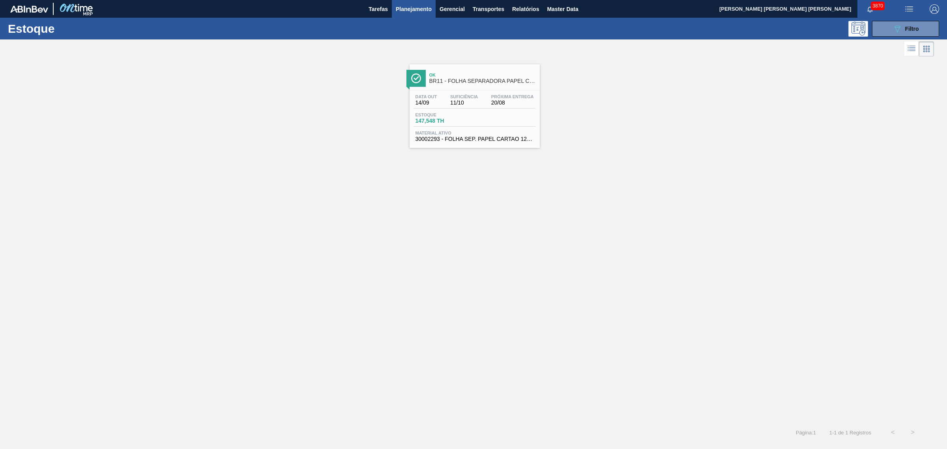
drag, startPoint x: 501, startPoint y: 149, endPoint x: 489, endPoint y: 133, distance: 20.5
click at [757, 18] on div "Estoque 089F7B8B-B2A5-4AFE-B5C0-19BA573D28AC Filtro" at bounding box center [473, 29] width 947 height 22
click at [757, 26] on span "Filtro" at bounding box center [912, 29] width 14 height 6
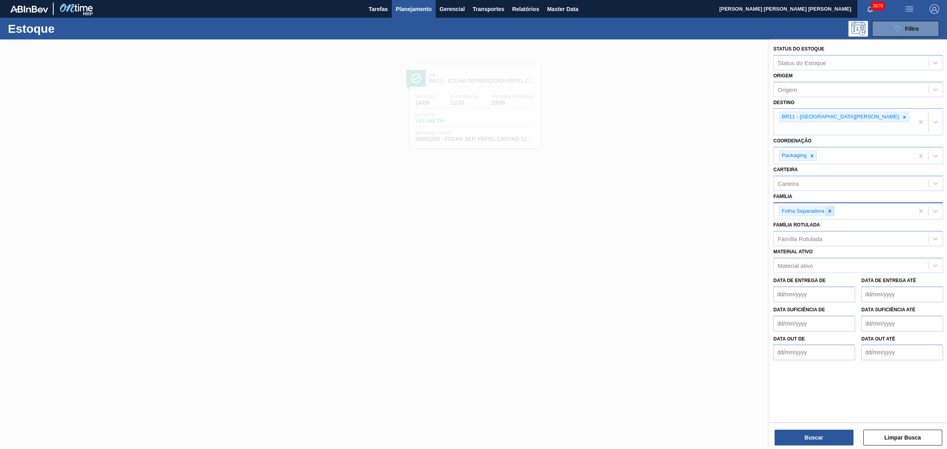
click at [757, 208] on icon at bounding box center [830, 211] width 6 height 6
click at [757, 116] on icon at bounding box center [905, 117] width 6 height 6
click at [757, 343] on div "Status do Estoque Status do Estoque Origem Origem Destino BR11 - São Luís Coord…" at bounding box center [859, 230] width 178 height 382
click at [757, 116] on icon at bounding box center [905, 117] width 6 height 6
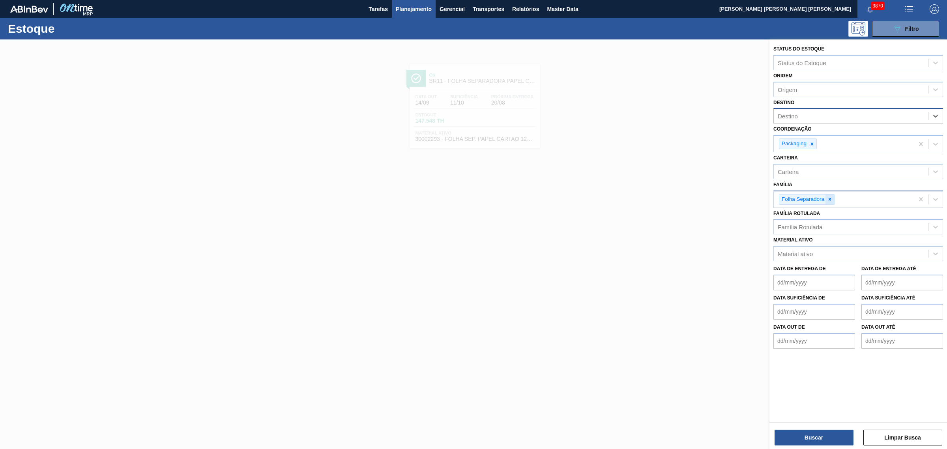
click at [757, 200] on div at bounding box center [830, 200] width 9 height 10
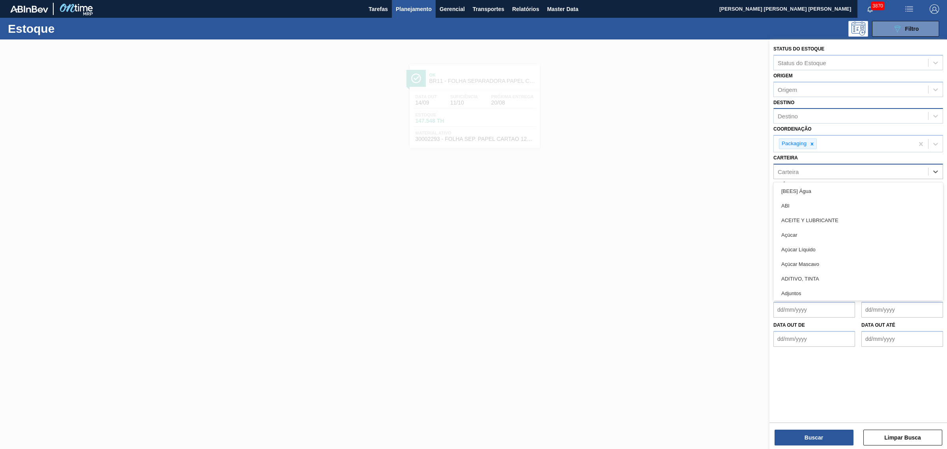
click at [757, 168] on div "Carteira" at bounding box center [851, 171] width 154 height 11
type input "folha se"
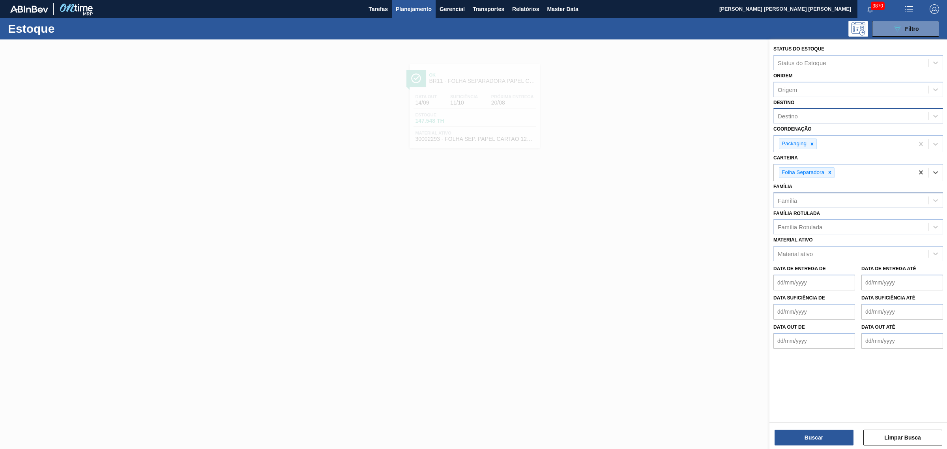
click at [757, 113] on div "Destino" at bounding box center [851, 116] width 154 height 11
type input "pira"
click at [757, 343] on button "Buscar" at bounding box center [814, 438] width 79 height 16
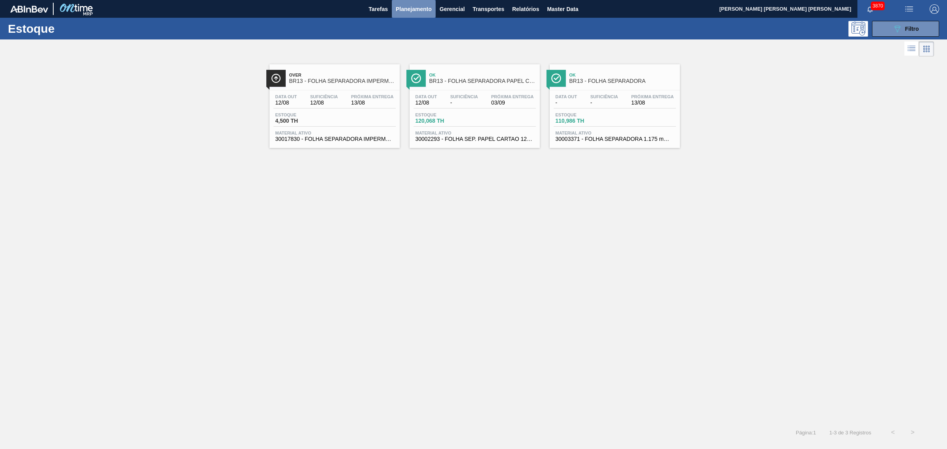
click at [406, 8] on span "Planejamento" at bounding box center [414, 8] width 36 height 9
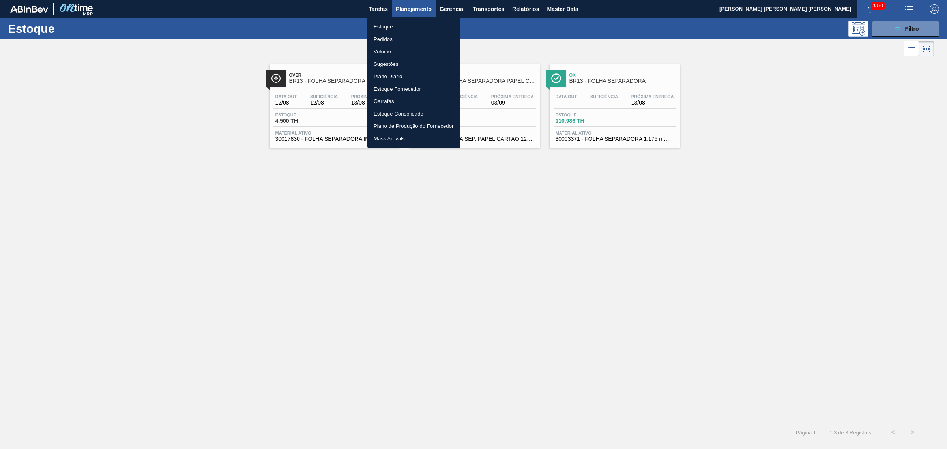
click at [403, 30] on li "Estoque" at bounding box center [413, 27] width 93 height 13
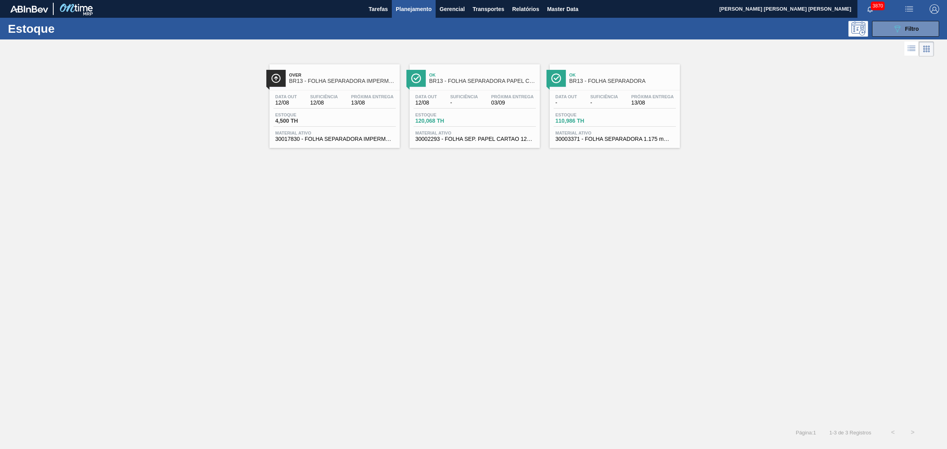
click at [402, 10] on span "Planejamento" at bounding box center [414, 8] width 36 height 9
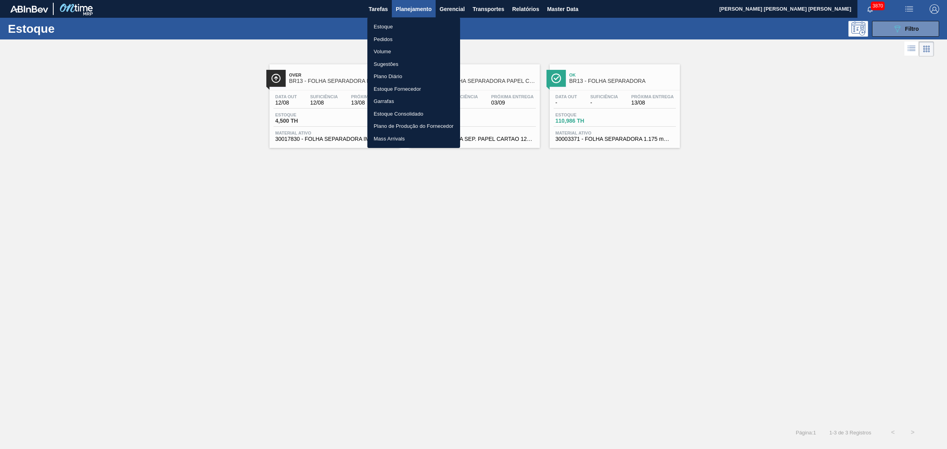
click at [388, 39] on li "Pedidos" at bounding box center [413, 39] width 93 height 13
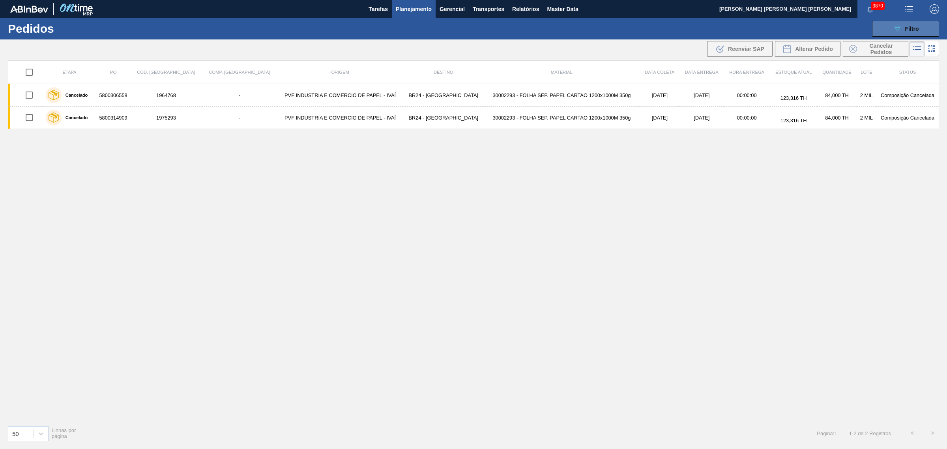
click at [757, 22] on button "089F7B8B-B2A5-4AFE-B5C0-19BA573D28AC Filtro" at bounding box center [905, 29] width 67 height 16
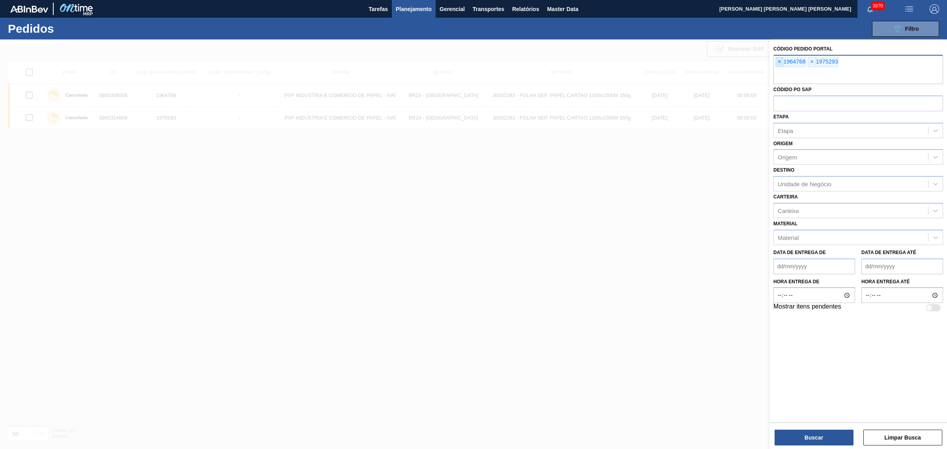
click at [757, 60] on span "×" at bounding box center [779, 61] width 7 height 9
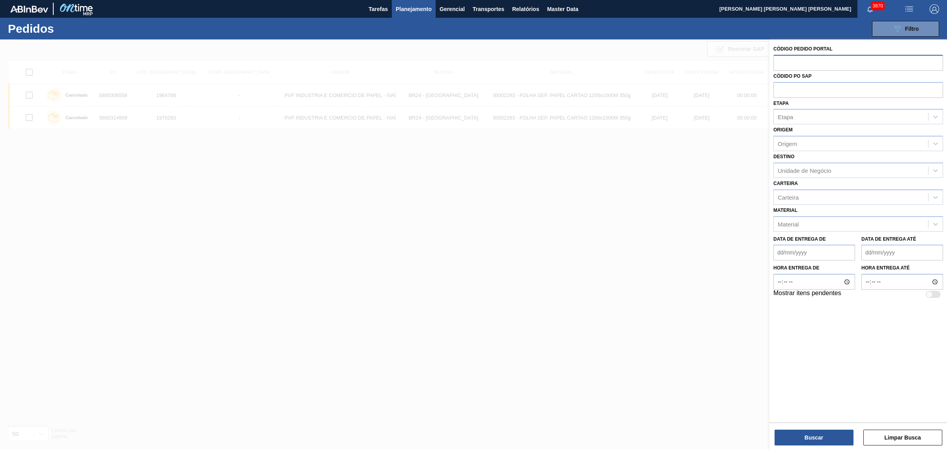
paste input "2008326"
type input "2008326"
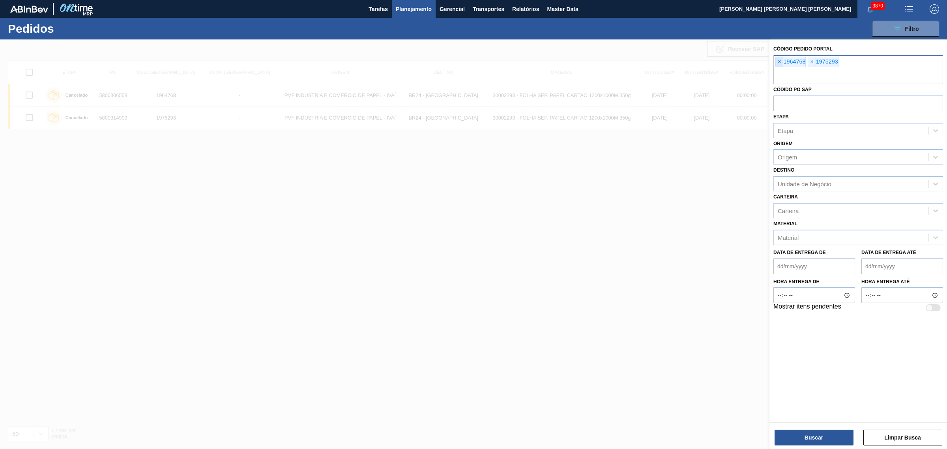
click at [757, 64] on span "×" at bounding box center [779, 61] width 7 height 9
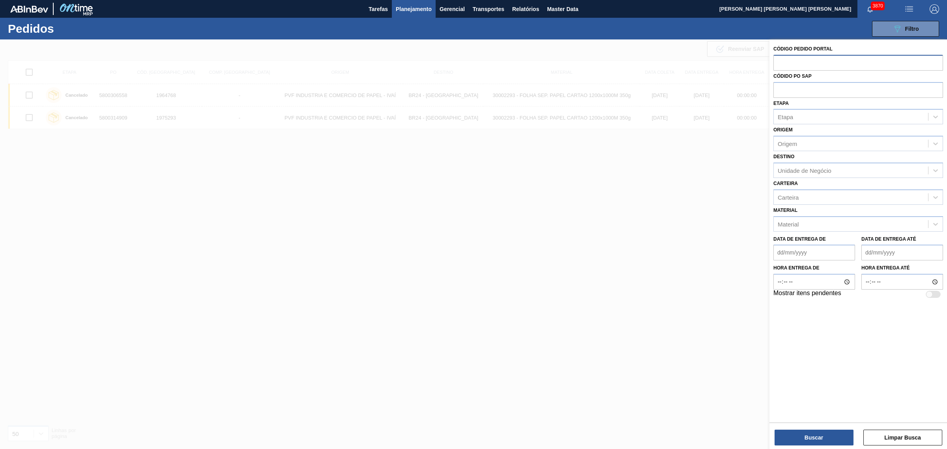
paste input "2008326"
type input "2008326"
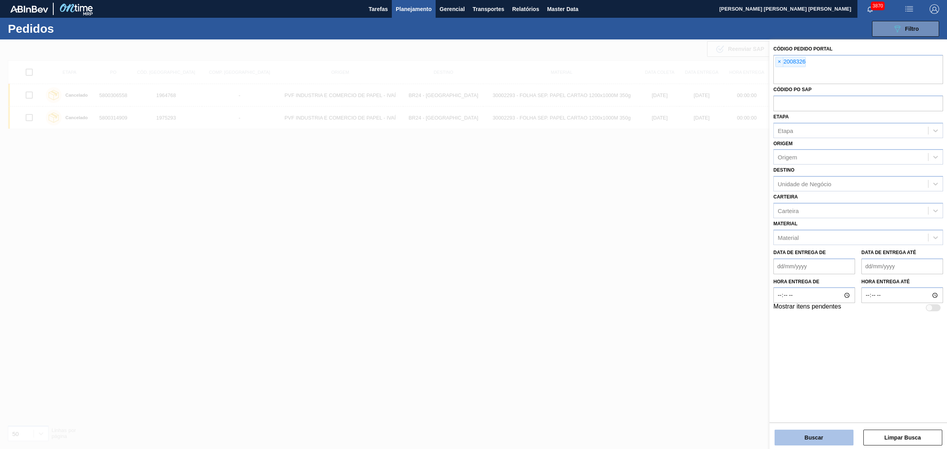
click at [757, 343] on button "Buscar" at bounding box center [814, 438] width 79 height 16
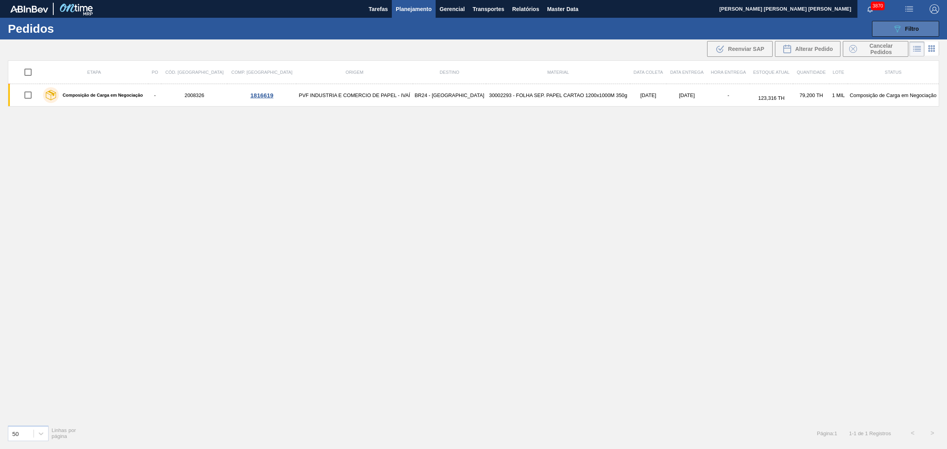
click at [757, 28] on span "Filtro" at bounding box center [912, 29] width 14 height 6
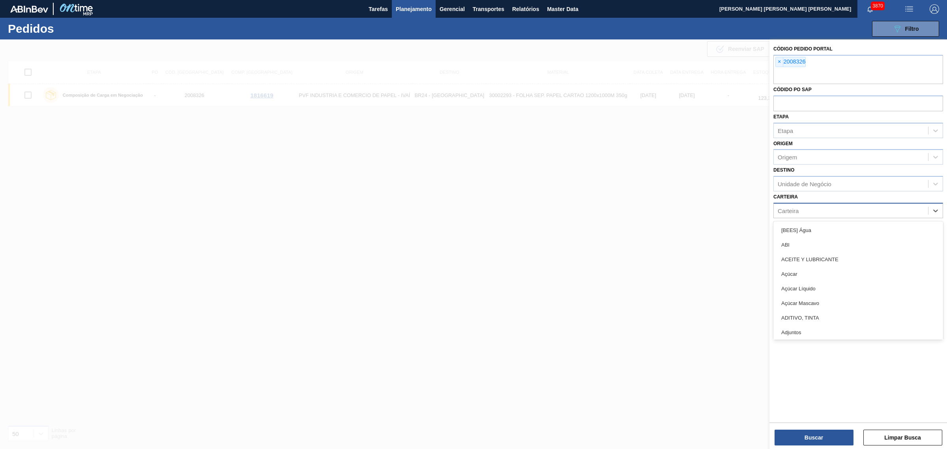
click at [757, 212] on div "Carteira" at bounding box center [851, 210] width 154 height 11
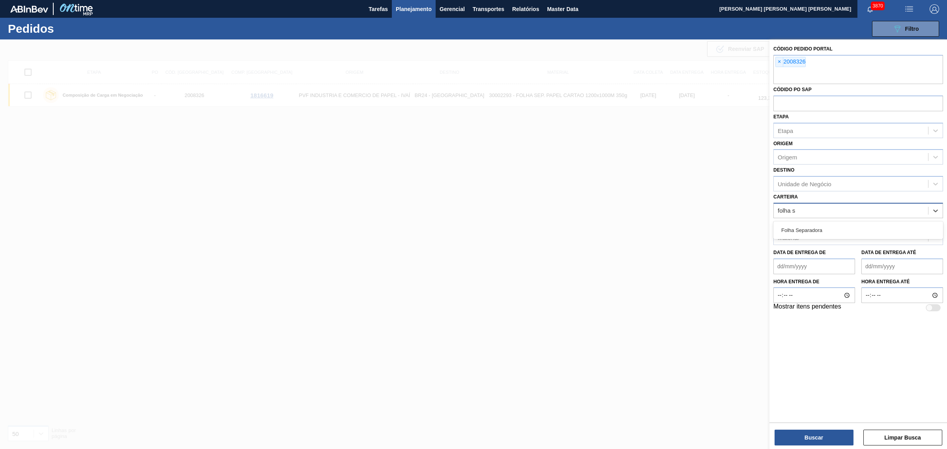
type input "folha se"
click at [757, 238] on div "Material" at bounding box center [851, 239] width 154 height 11
type input "folha separadora i"
click at [757, 212] on icon at bounding box center [830, 212] width 6 height 6
click at [757, 237] on div "Material" at bounding box center [851, 237] width 154 height 11
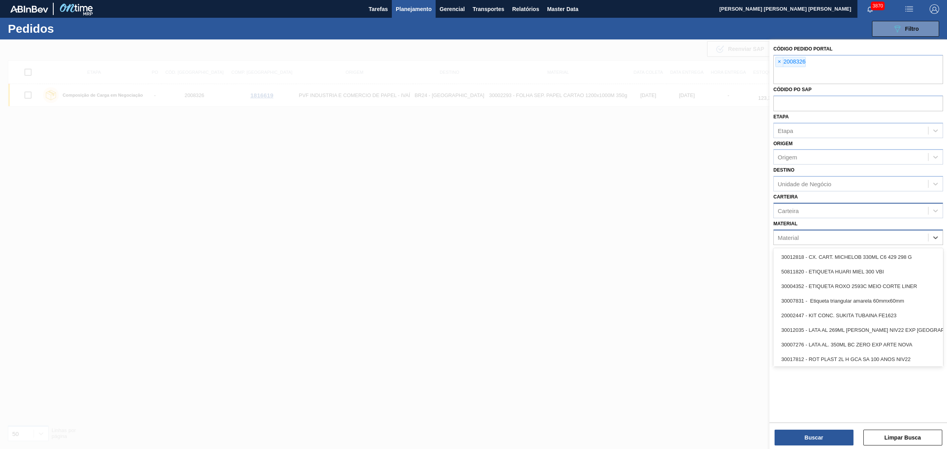
paste input "30017830"
type input "30017830"
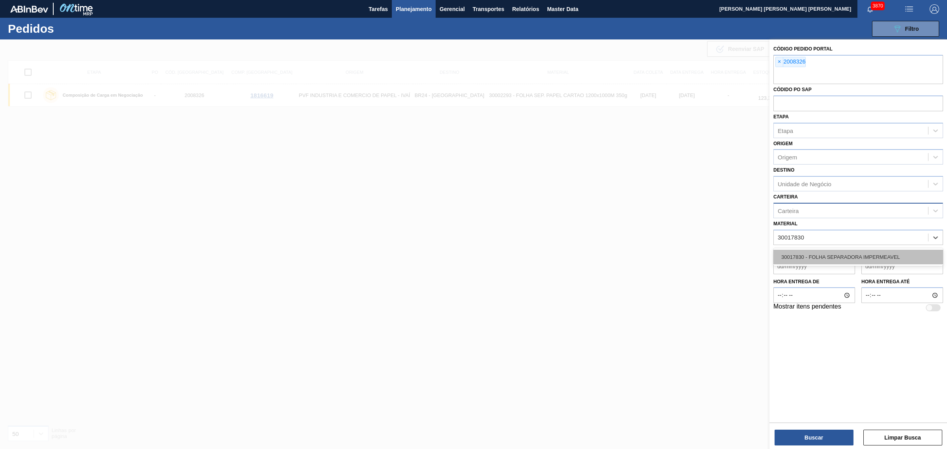
click at [757, 257] on div "30017830 - FOLHA SEPARADORA IMPERMEAVEL" at bounding box center [859, 257] width 170 height 15
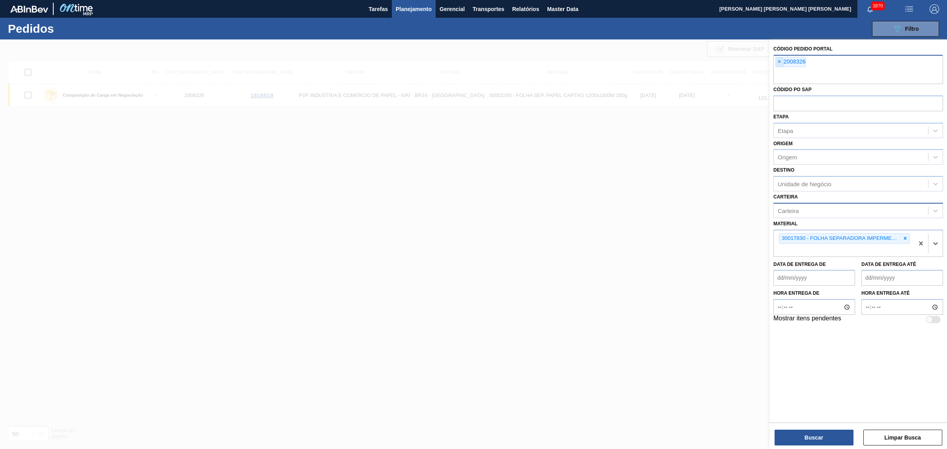
click at [757, 60] on span "×" at bounding box center [779, 61] width 7 height 9
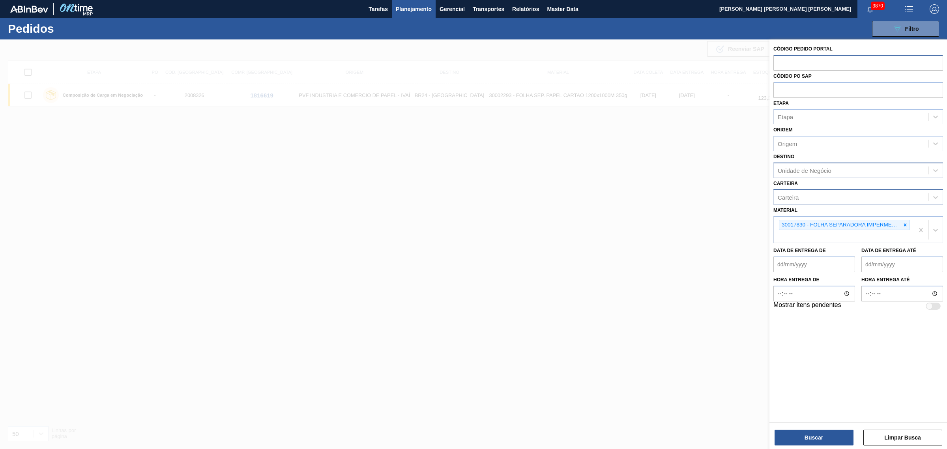
click at [757, 172] on div "Unidade de Negócio" at bounding box center [805, 170] width 54 height 7
type input "pira"
click at [757, 343] on button "Buscar" at bounding box center [814, 438] width 79 height 16
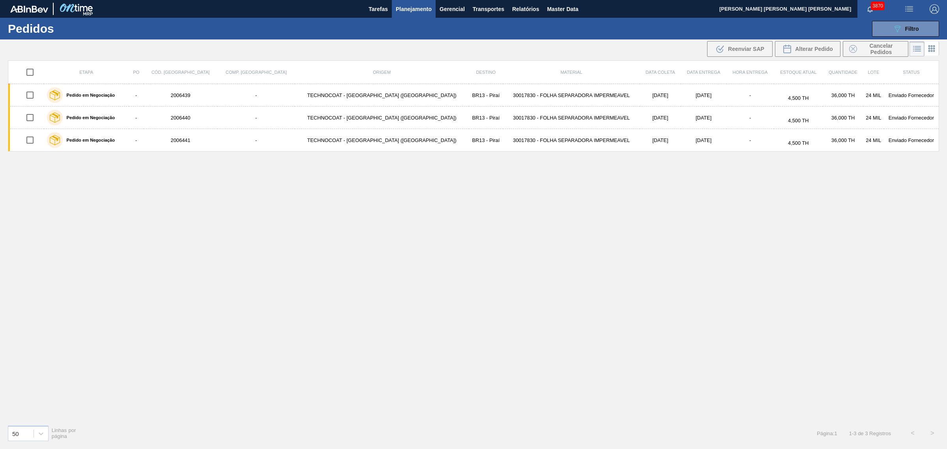
click at [33, 75] on input "checkbox" at bounding box center [30, 72] width 17 height 17
checkbox input "true"
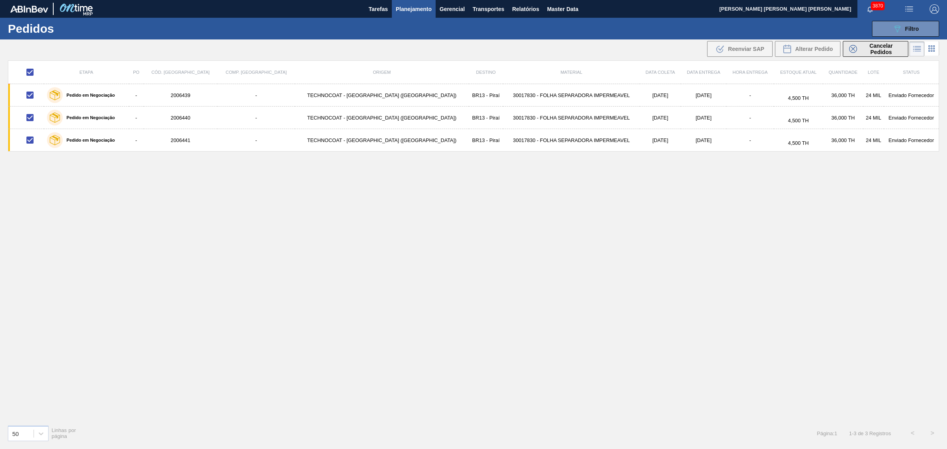
click at [757, 50] on icon at bounding box center [853, 49] width 8 height 8
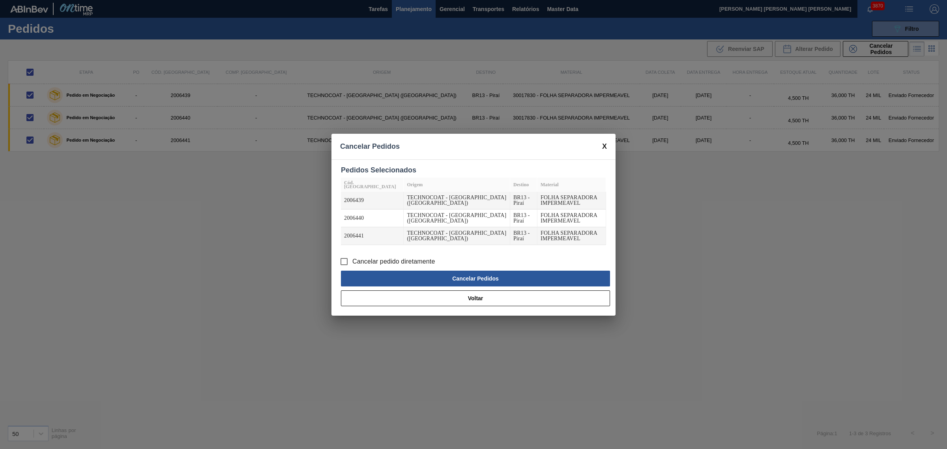
click at [362, 257] on span "Cancelar pedido diretamente" at bounding box center [393, 261] width 83 height 9
click at [352, 253] on input "Cancelar pedido diretamente" at bounding box center [344, 261] width 17 height 17
click at [416, 271] on button "Cancelar Pedidos" at bounding box center [475, 279] width 269 height 16
checkbox input "false"
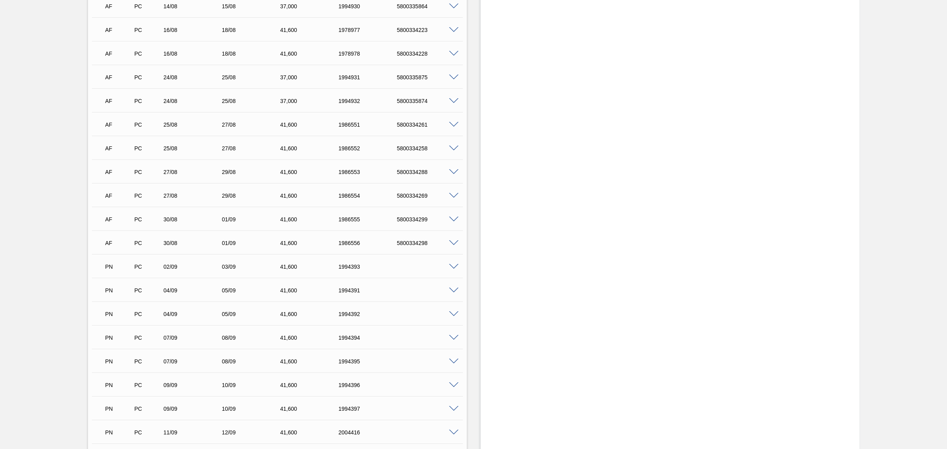
scroll to position [267, 0]
click at [454, 267] on span at bounding box center [453, 265] width 9 height 6
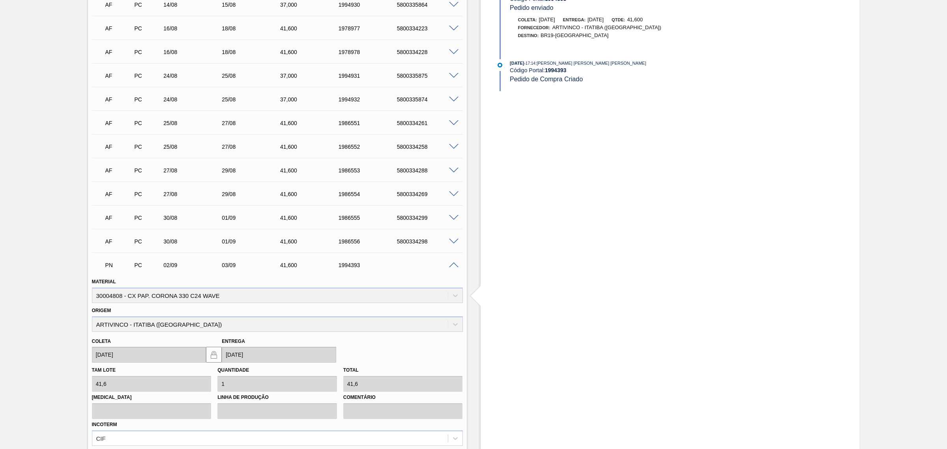
click at [452, 268] on span at bounding box center [453, 265] width 9 height 6
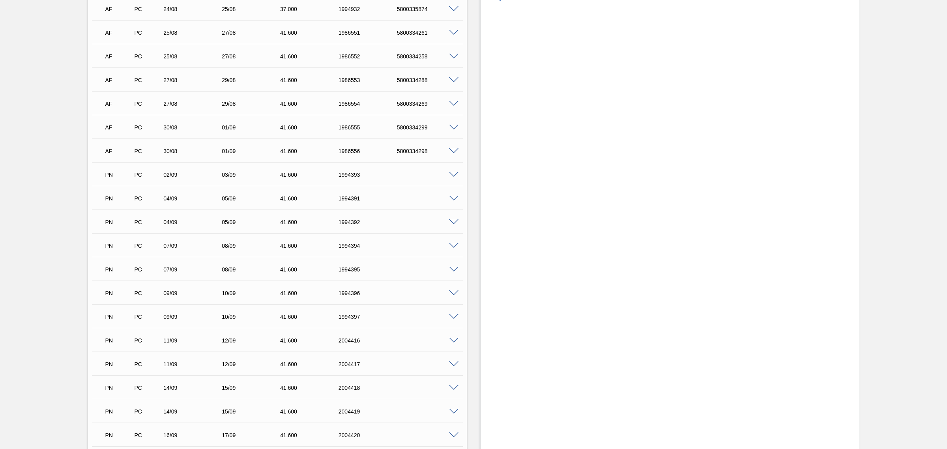
scroll to position [365, 0]
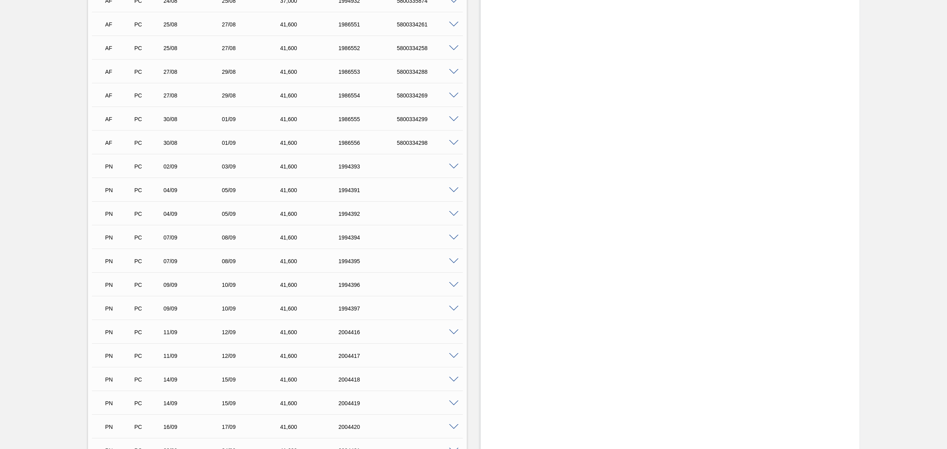
click at [452, 262] on span at bounding box center [453, 261] width 9 height 6
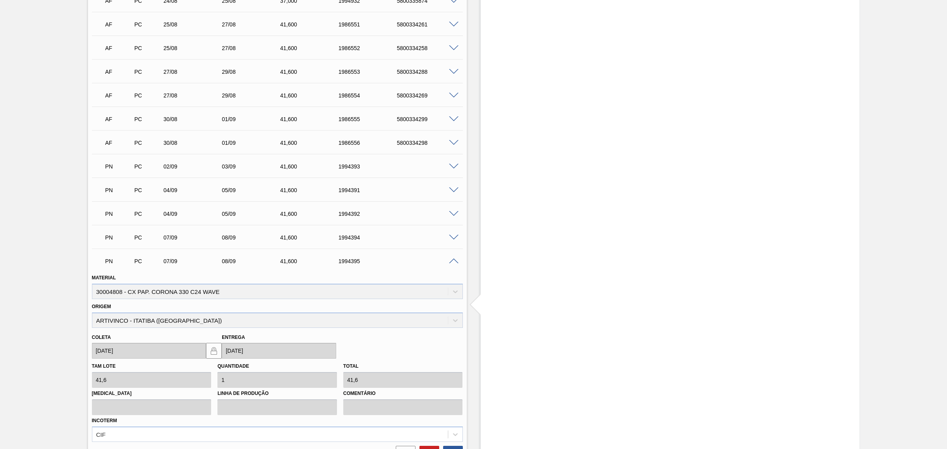
click at [452, 262] on span at bounding box center [453, 261] width 9 height 6
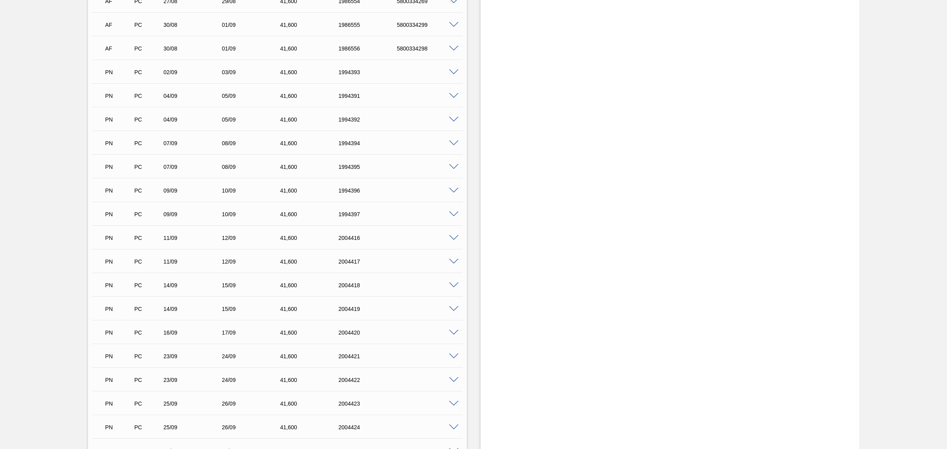
scroll to position [464, 0]
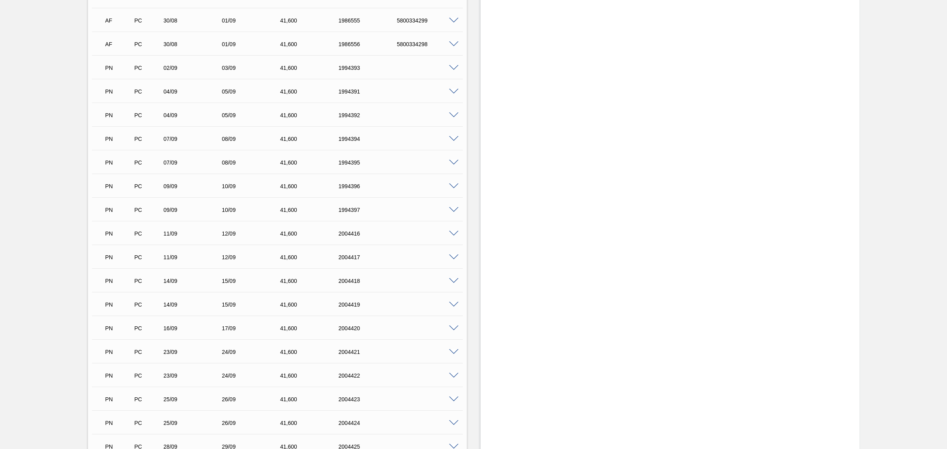
click at [454, 281] on span at bounding box center [453, 281] width 9 height 6
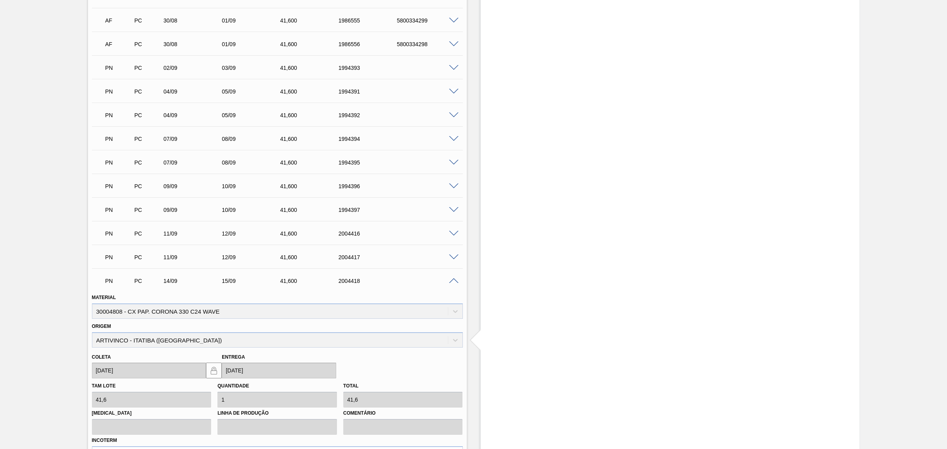
click at [454, 281] on span at bounding box center [453, 281] width 9 height 6
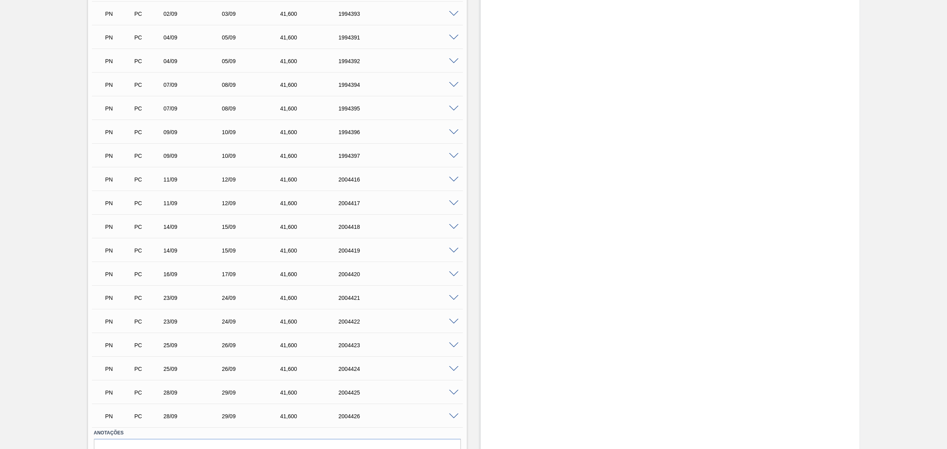
scroll to position [563, 0]
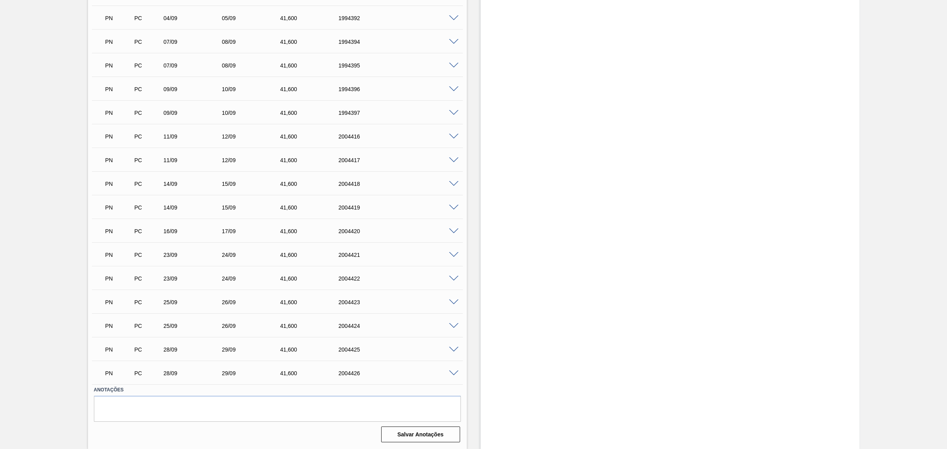
click at [451, 277] on span at bounding box center [453, 279] width 9 height 6
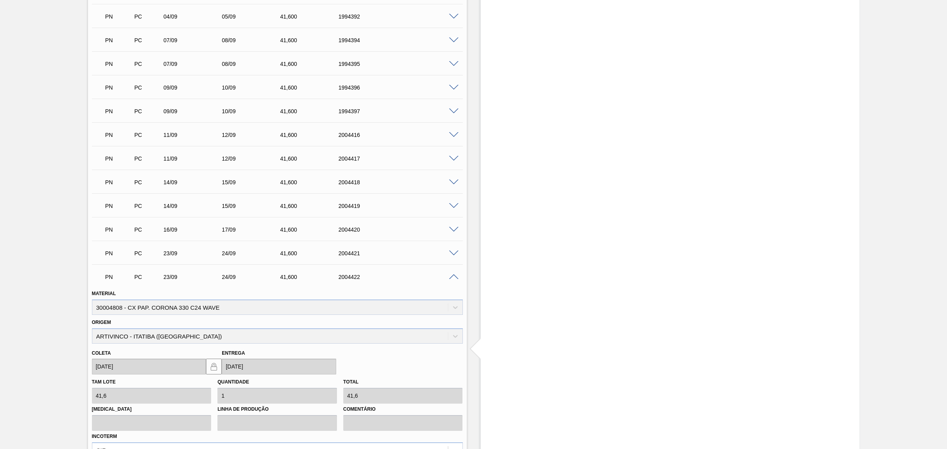
click at [451, 277] on span at bounding box center [453, 277] width 9 height 6
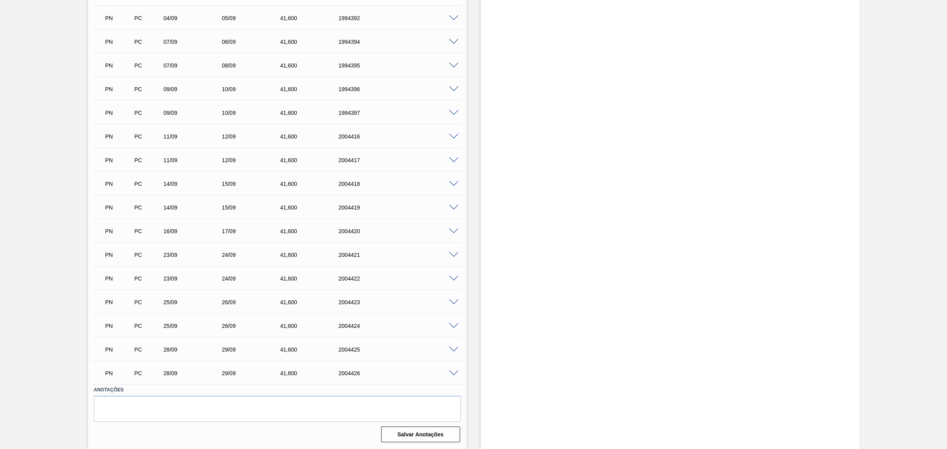
click at [449, 251] on div at bounding box center [455, 254] width 16 height 6
click at [452, 256] on span at bounding box center [453, 255] width 9 height 6
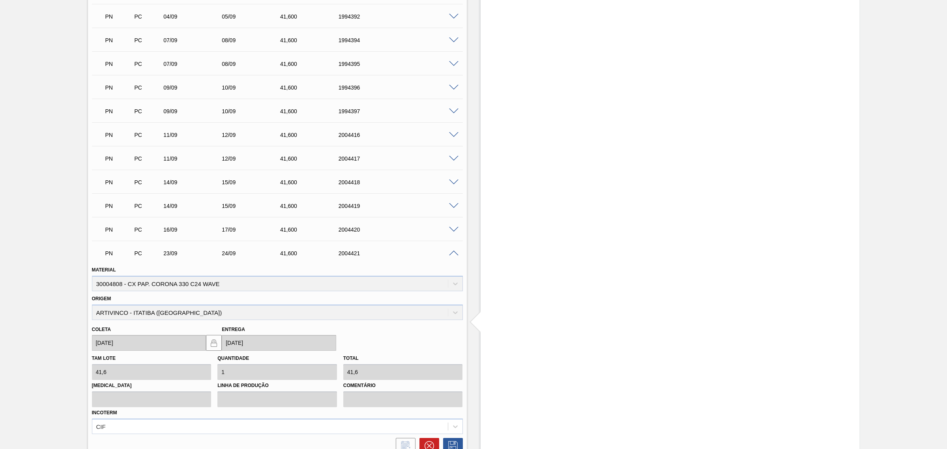
click at [452, 256] on span at bounding box center [453, 254] width 9 height 6
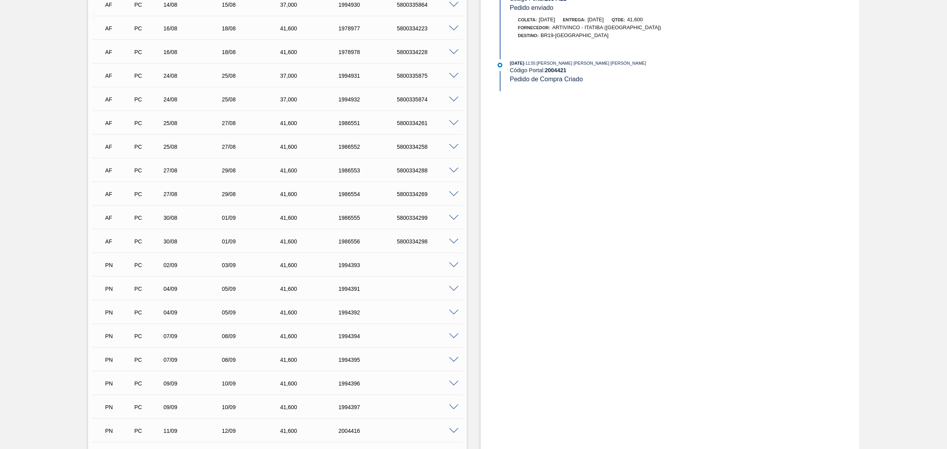
scroll to position [0, 0]
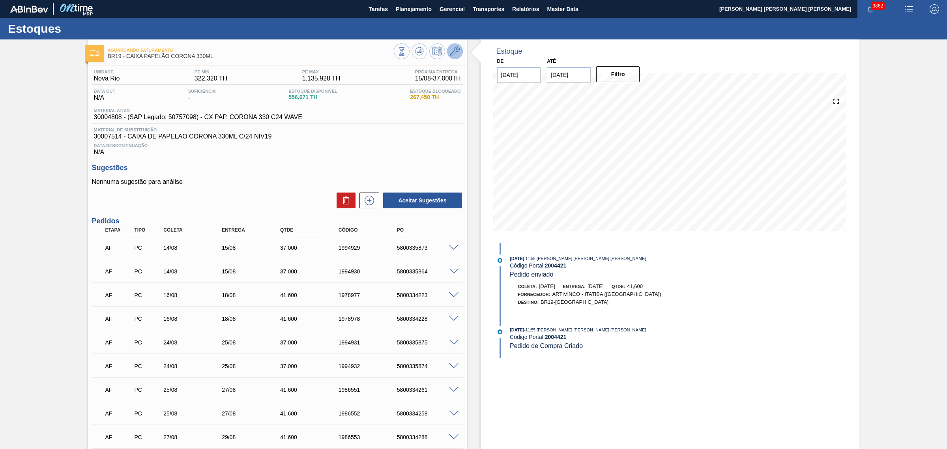
click at [457, 47] on icon at bounding box center [454, 51] width 9 height 9
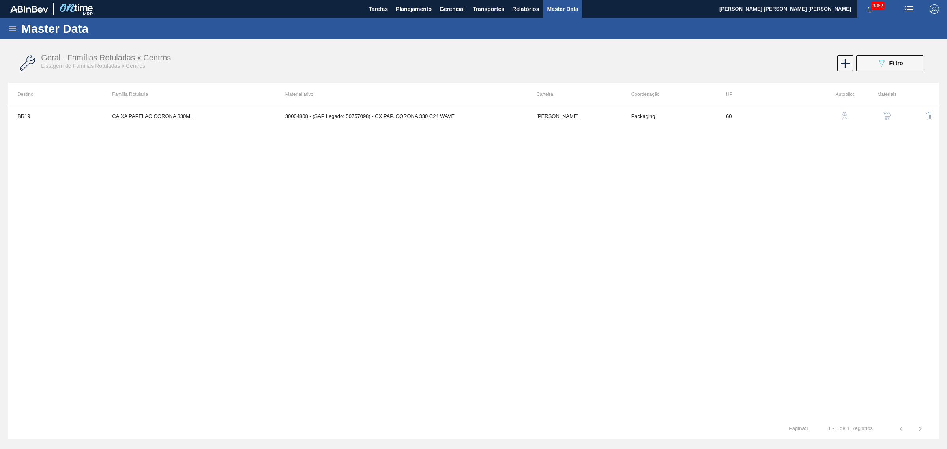
click at [888, 118] on img "button" at bounding box center [887, 116] width 8 height 8
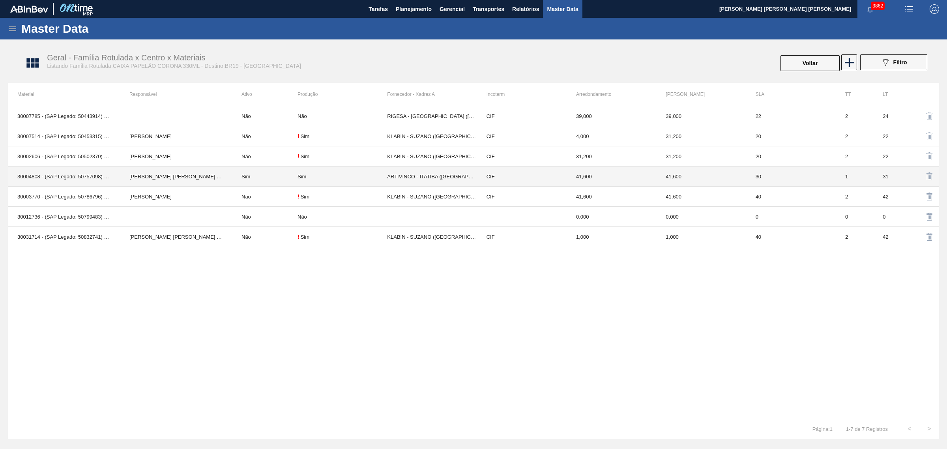
click at [271, 179] on td "Sim" at bounding box center [265, 177] width 66 height 20
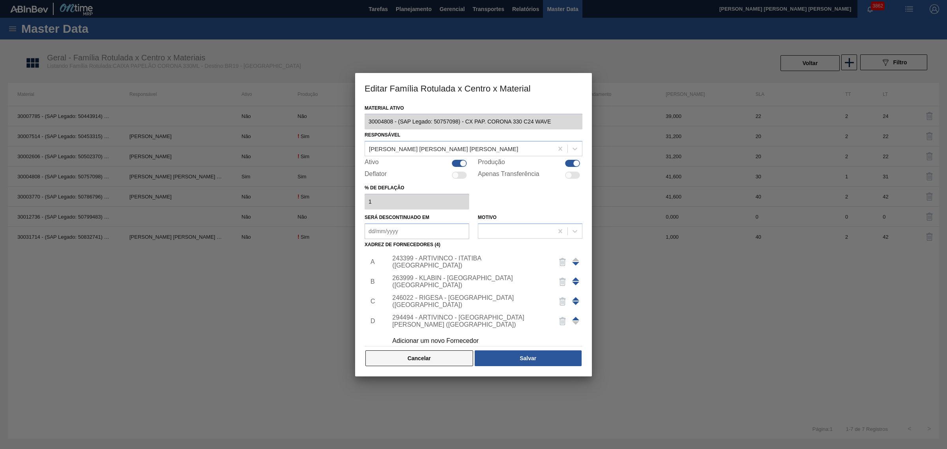
click at [425, 360] on button "Cancelar" at bounding box center [419, 358] width 108 height 16
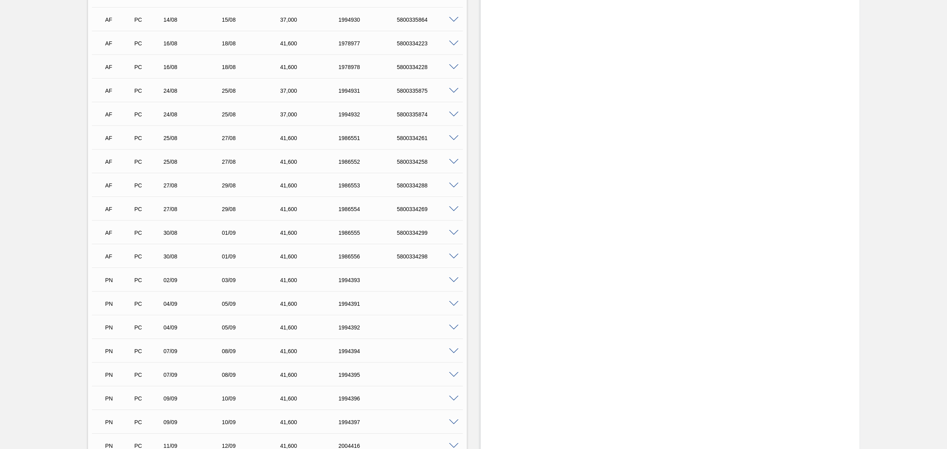
scroll to position [296, 0]
click at [455, 191] on span at bounding box center [453, 189] width 9 height 6
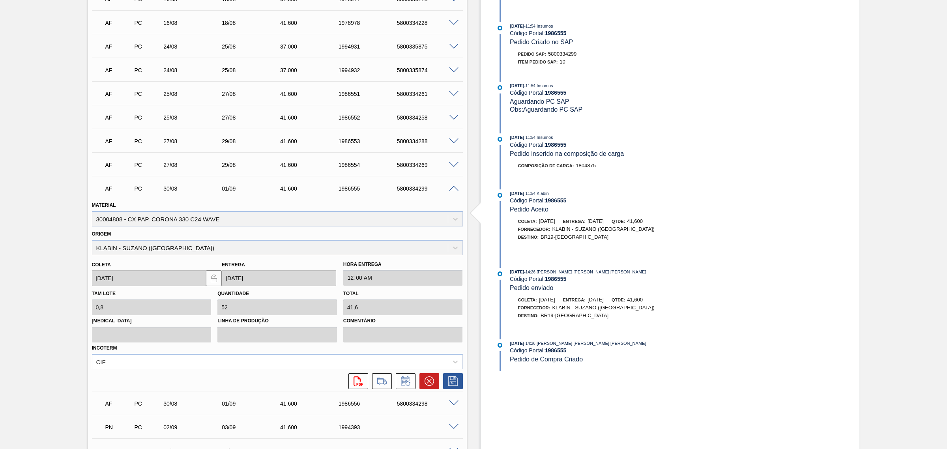
click at [455, 191] on span at bounding box center [453, 189] width 9 height 6
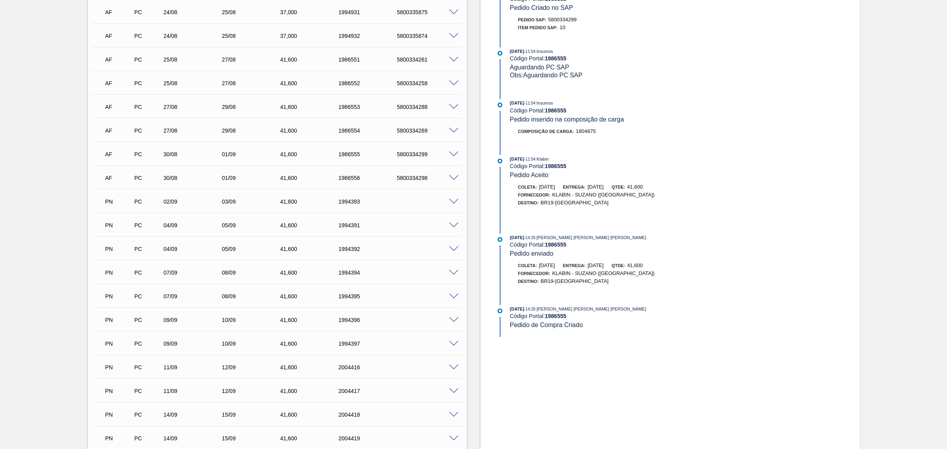
scroll to position [345, 0]
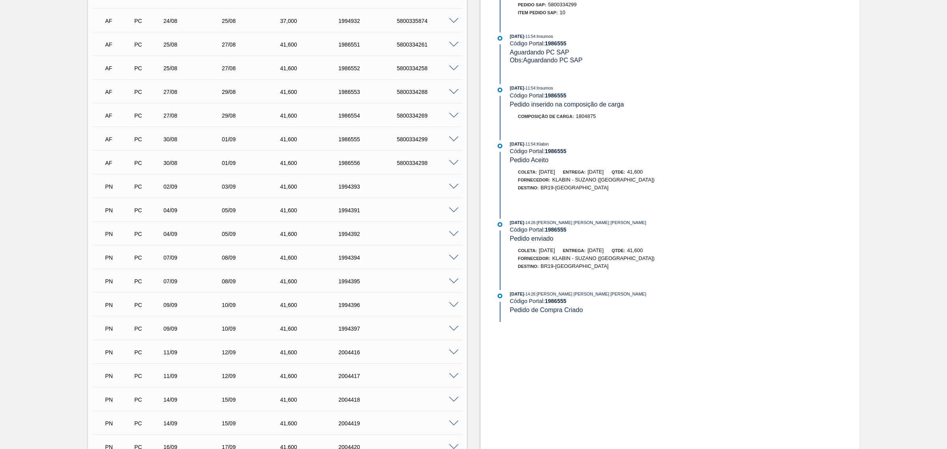
click at [454, 164] on span at bounding box center [453, 163] width 9 height 6
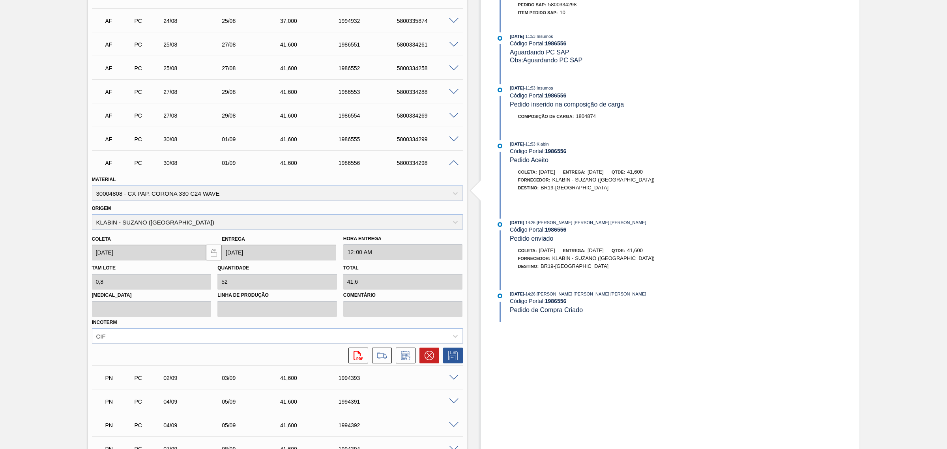
click at [454, 165] on span at bounding box center [453, 163] width 9 height 6
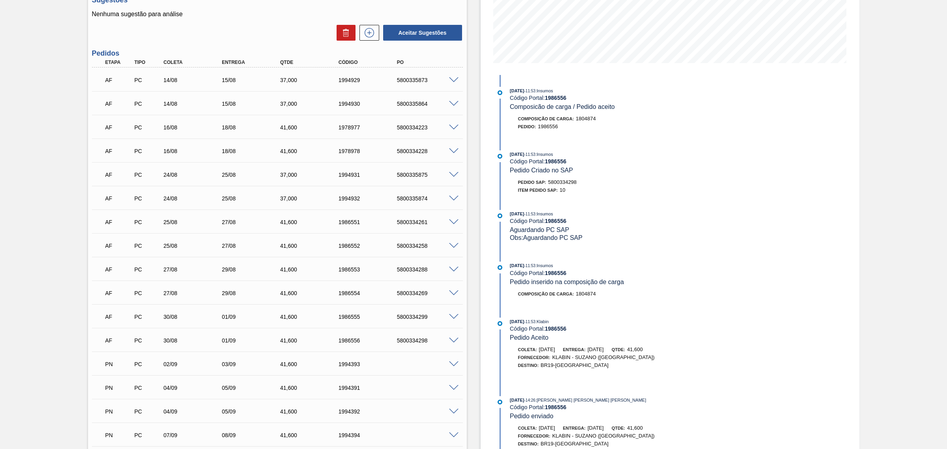
scroll to position [0, 0]
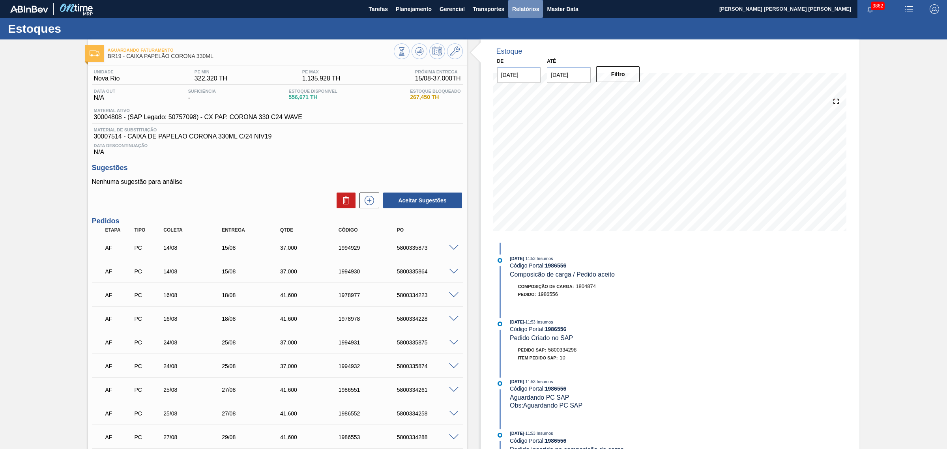
click at [533, 13] on span "Relatórios" at bounding box center [525, 8] width 27 height 9
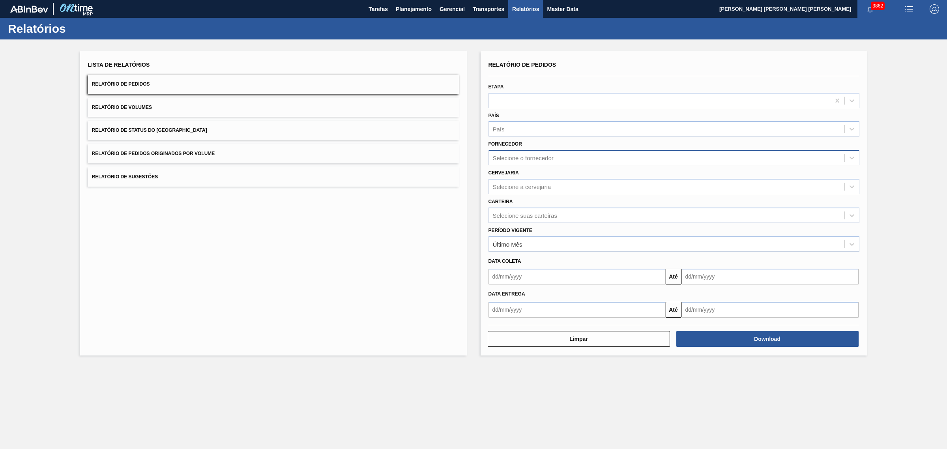
click at [553, 157] on div "Selecione o fornecedor" at bounding box center [523, 158] width 61 height 7
click at [568, 142] on div "Fornecedor Selecione o fornecedor" at bounding box center [674, 152] width 371 height 27
click at [538, 184] on div "Selecione a cervejaria" at bounding box center [522, 186] width 58 height 7
click at [533, 174] on div "Cervejaria option AR01 - Acheral focused, 1 of 92. 92 results available. Use Up…" at bounding box center [674, 180] width 371 height 27
click at [553, 225] on div "Período Vigente Último Mês" at bounding box center [674, 238] width 371 height 27
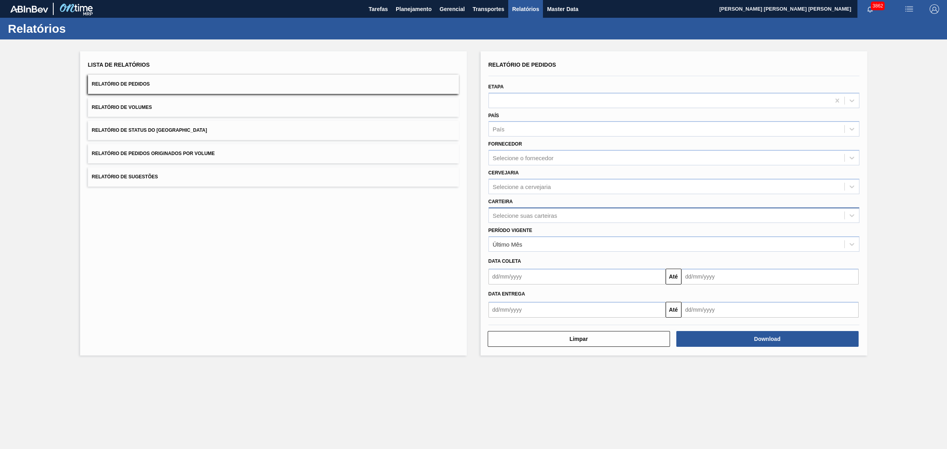
click at [549, 216] on div "Selecione suas carteiras" at bounding box center [525, 215] width 64 height 7
type input "caixa p"
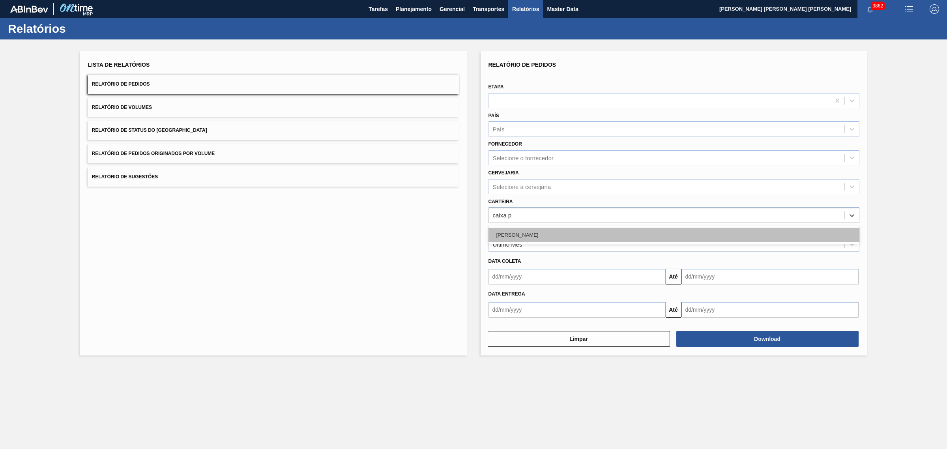
click at [568, 232] on div "Caixa Papelão" at bounding box center [674, 235] width 371 height 15
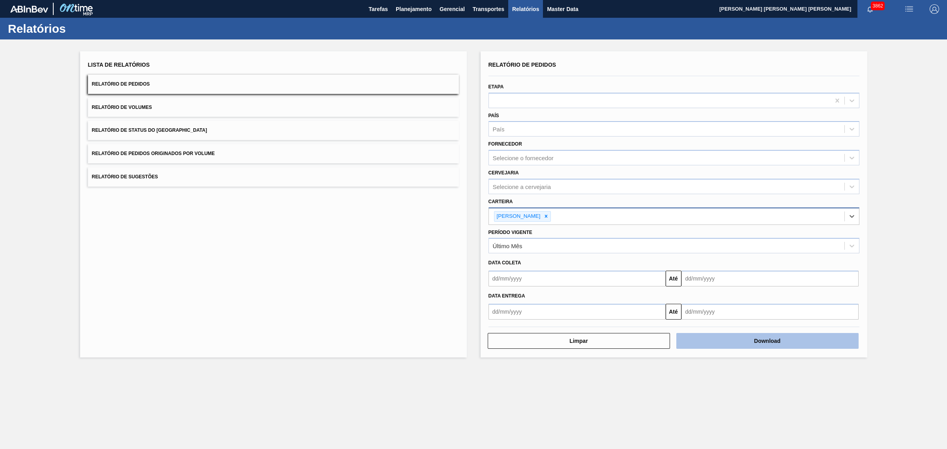
click at [765, 345] on button "Download" at bounding box center [767, 341] width 182 height 16
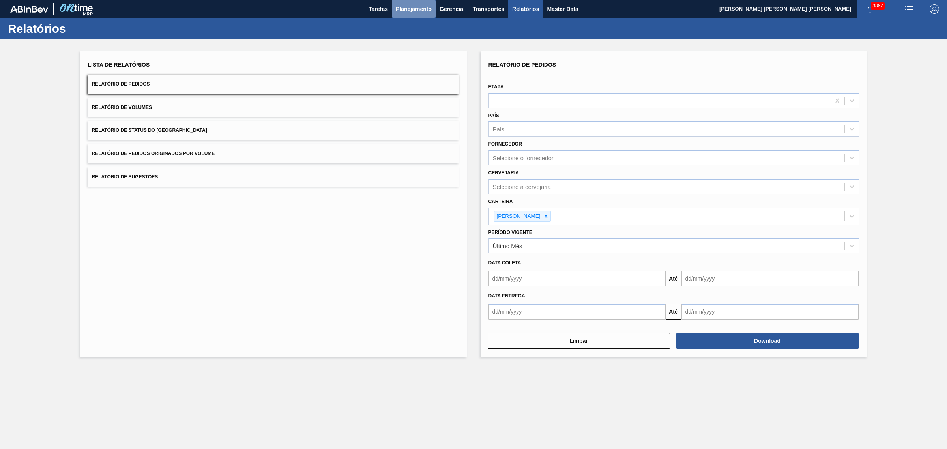
click at [423, 9] on span "Planejamento" at bounding box center [414, 8] width 36 height 9
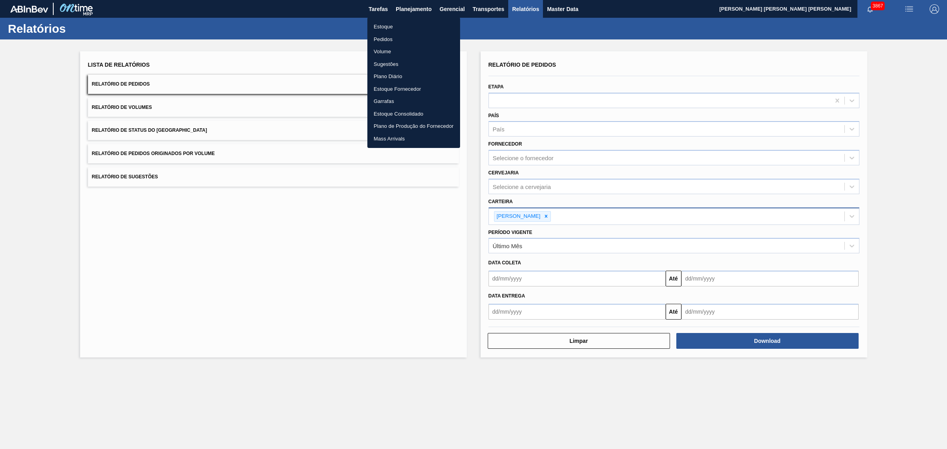
click at [644, 40] on div at bounding box center [473, 224] width 947 height 449
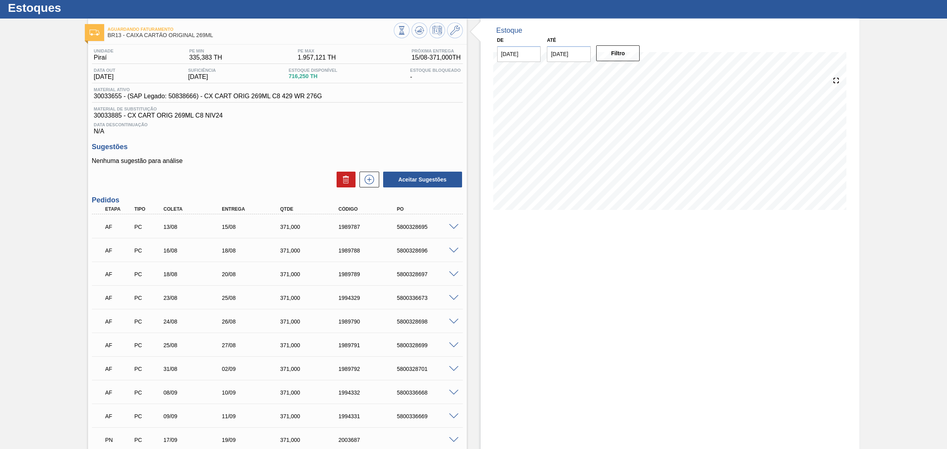
scroll to position [12, 0]
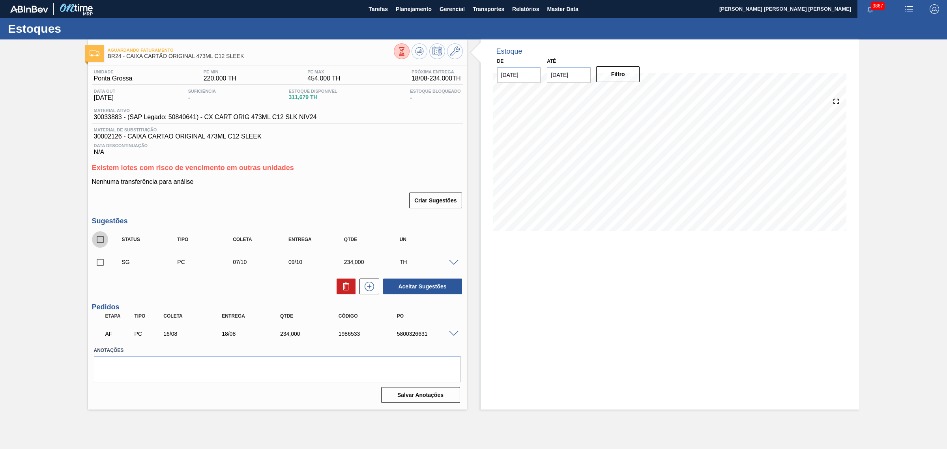
click at [103, 239] on input "checkbox" at bounding box center [100, 239] width 17 height 17
checkbox input "true"
click at [343, 289] on icon at bounding box center [345, 286] width 9 height 9
checkbox input "false"
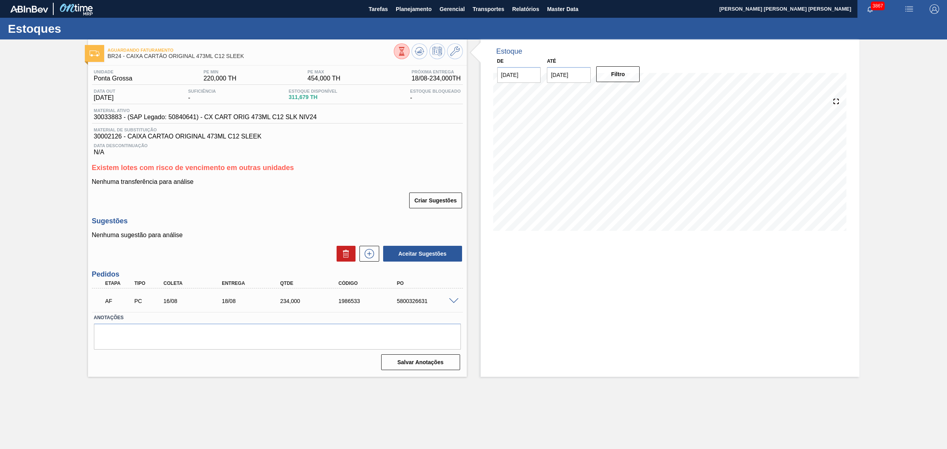
click at [450, 303] on span at bounding box center [453, 301] width 9 height 6
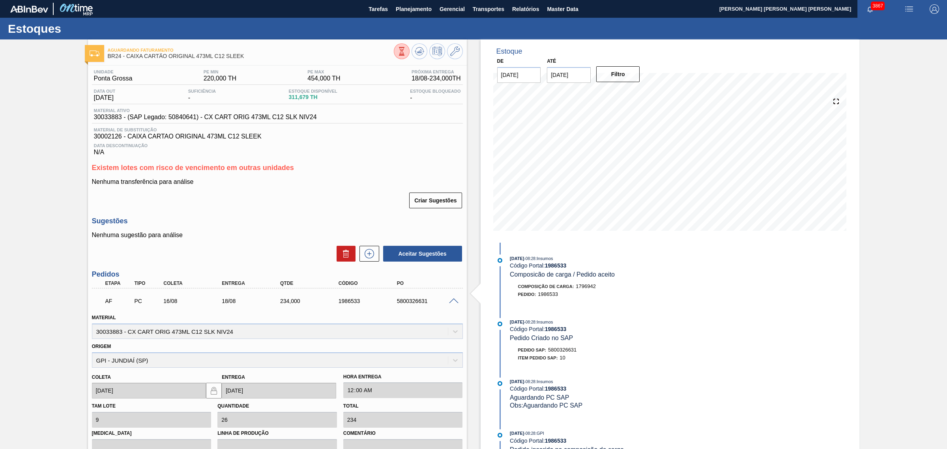
click at [452, 302] on span at bounding box center [453, 301] width 9 height 6
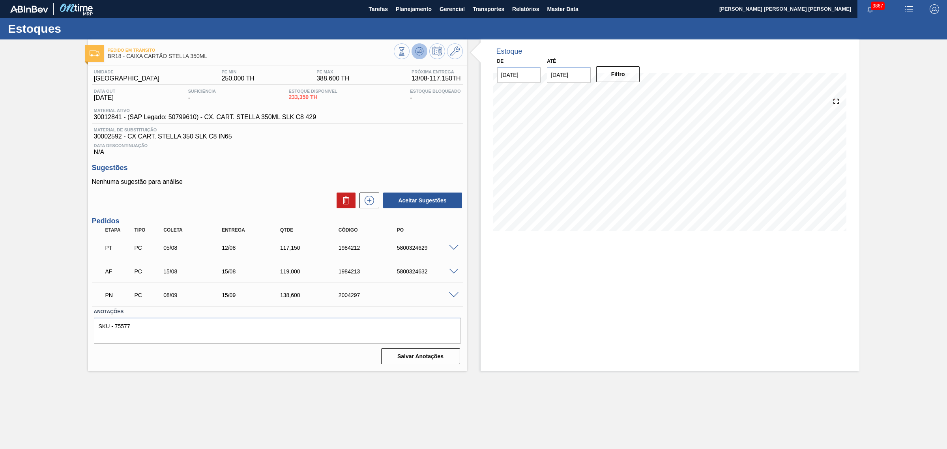
click at [406, 53] on icon at bounding box center [401, 51] width 9 height 9
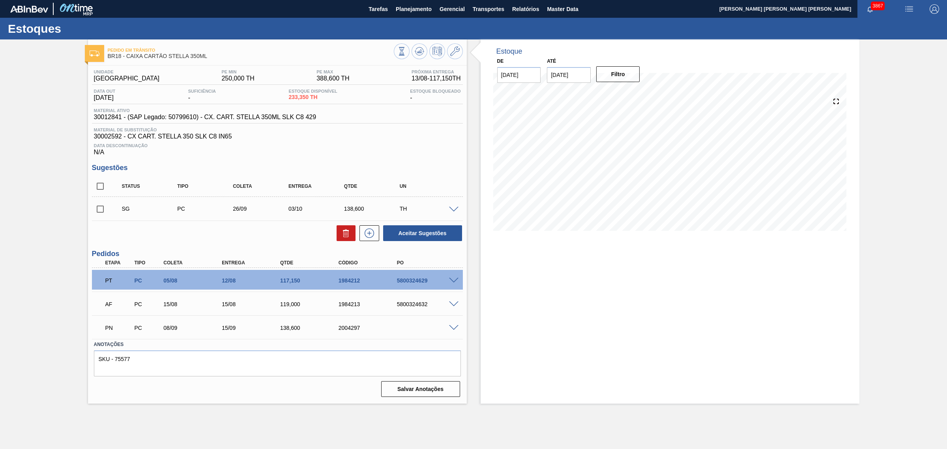
click at [455, 304] on span at bounding box center [453, 305] width 9 height 6
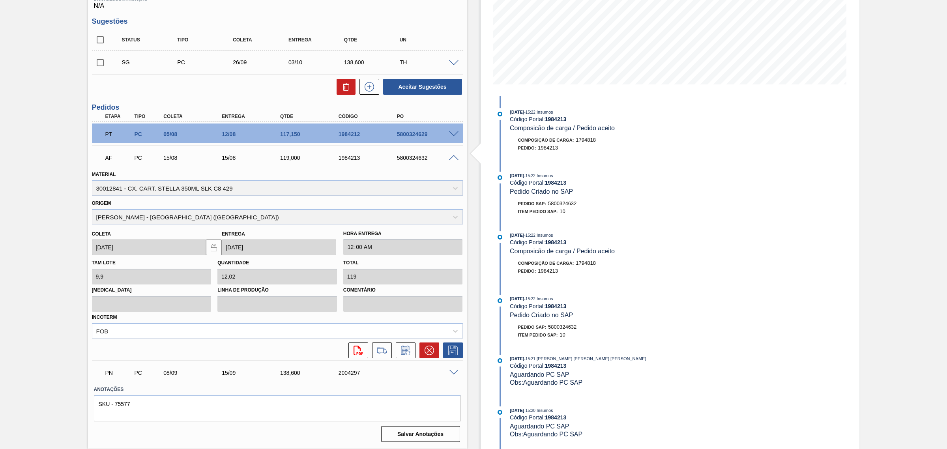
scroll to position [147, 0]
click at [405, 355] on icon at bounding box center [405, 349] width 13 height 9
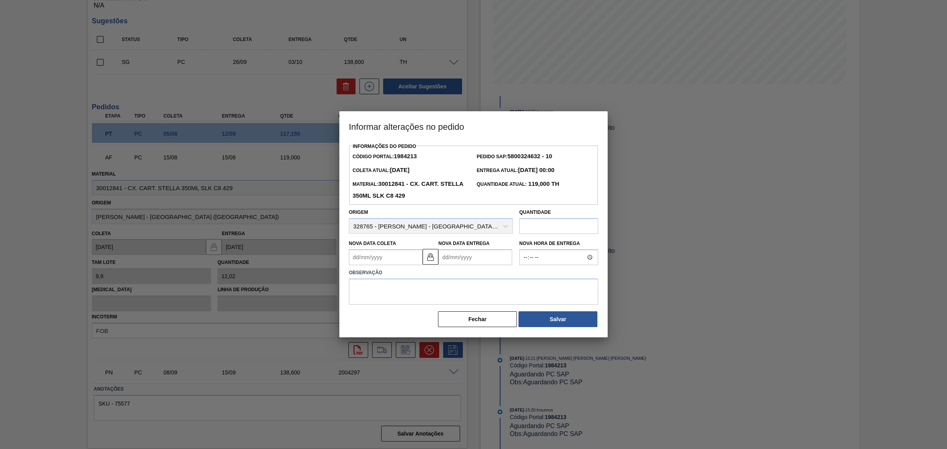
click at [459, 255] on Entrega "Nova Data Entrega" at bounding box center [475, 257] width 74 height 16
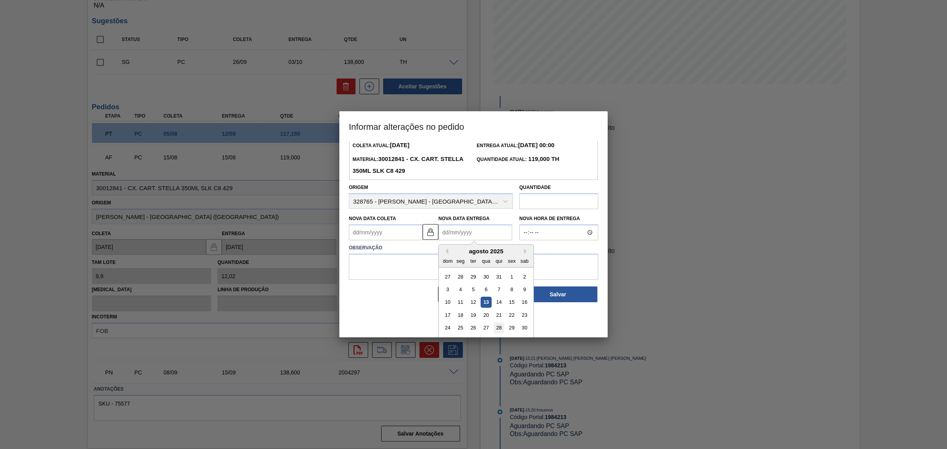
scroll to position [39, 0]
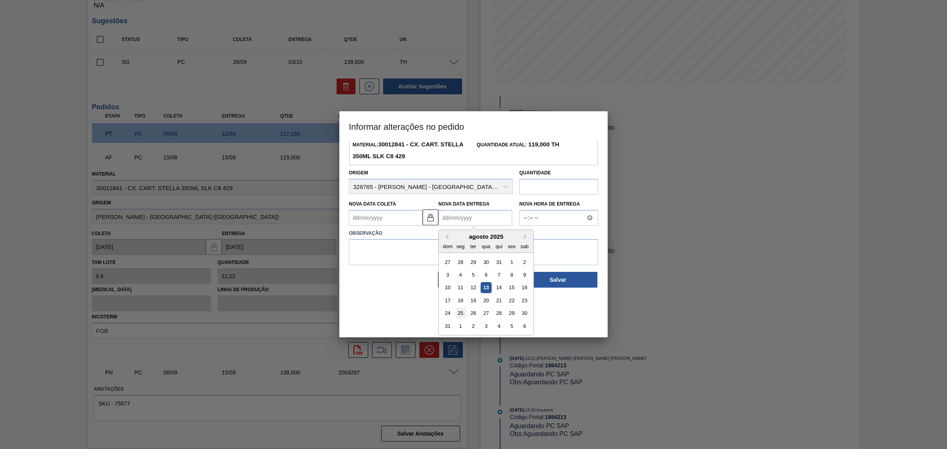
click at [462, 316] on div "25" at bounding box center [460, 313] width 11 height 11
type Coleta "[DATE]"
type Entrega "[DATE]"
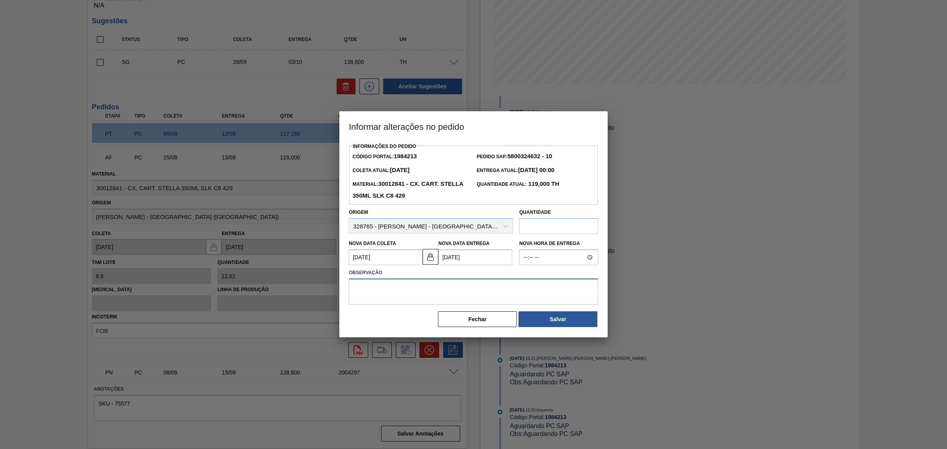
click at [462, 303] on textarea at bounding box center [473, 292] width 249 height 26
type textarea "AJUSTE DATA"
click at [543, 320] on button "Salvar" at bounding box center [558, 319] width 79 height 16
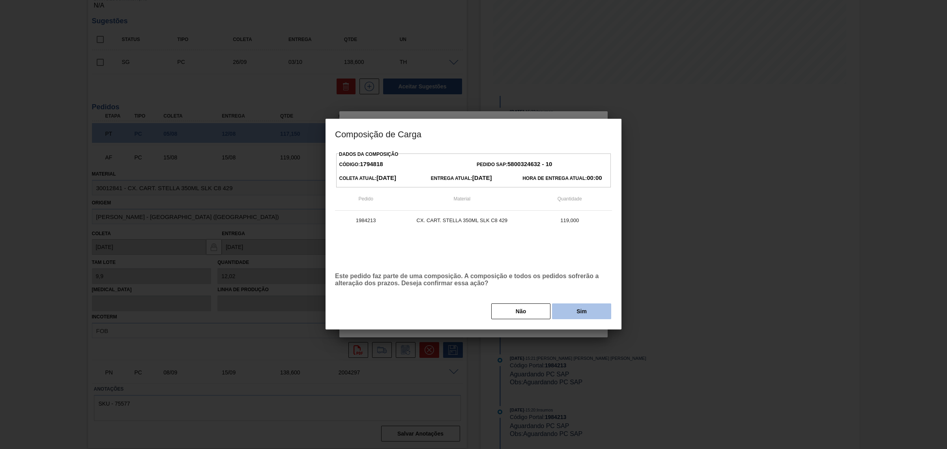
click at [579, 314] on button "Sim" at bounding box center [581, 311] width 59 height 16
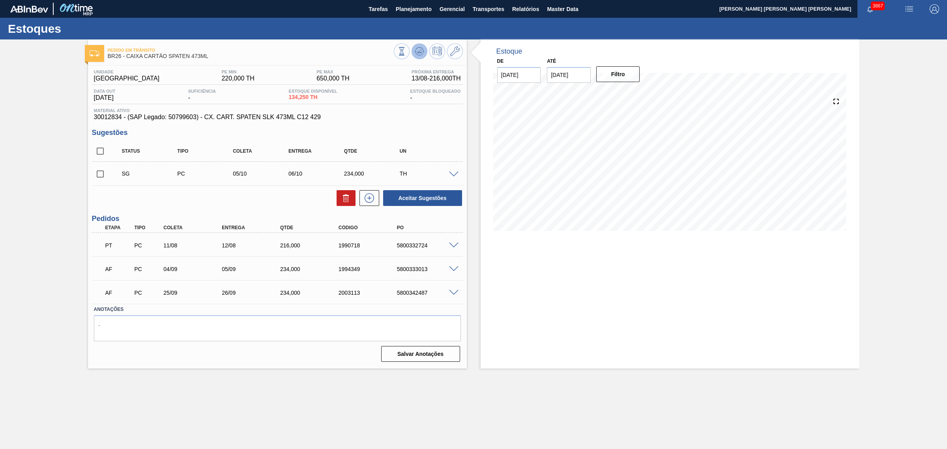
click at [406, 54] on icon at bounding box center [401, 51] width 9 height 9
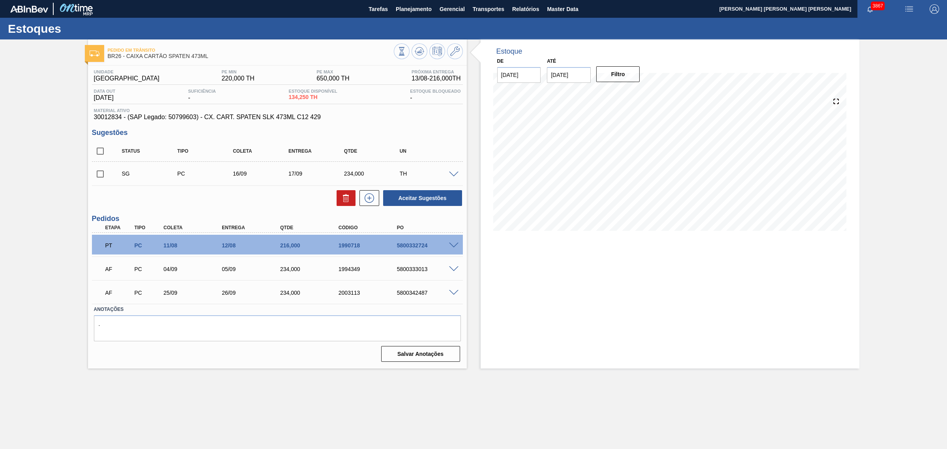
click at [418, 247] on div "5800332724" at bounding box center [428, 245] width 66 height 6
copy div "5800332724"
click at [452, 269] on span at bounding box center [453, 269] width 9 height 6
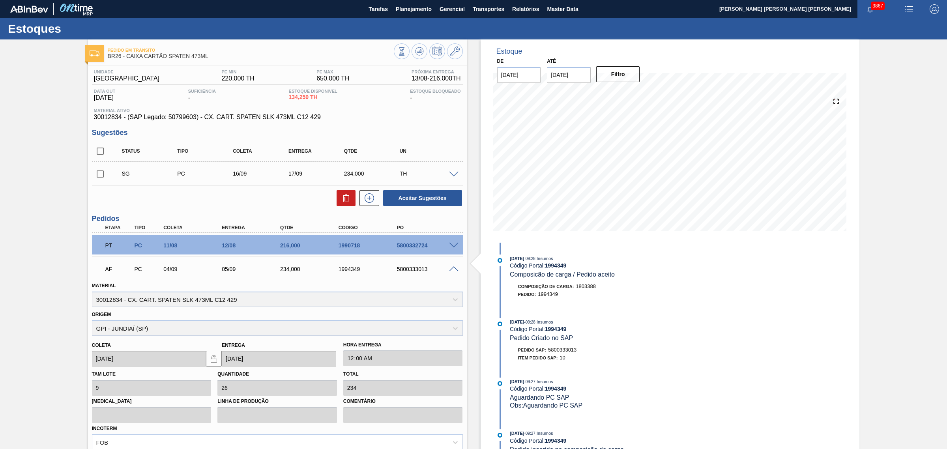
click at [642, 269] on div "[DATE] 09:28 : Insumos Código Portal: 1994349 Composicão de carga / Pedido acei…" at bounding box center [603, 267] width 187 height 24
click at [454, 270] on span at bounding box center [453, 269] width 9 height 6
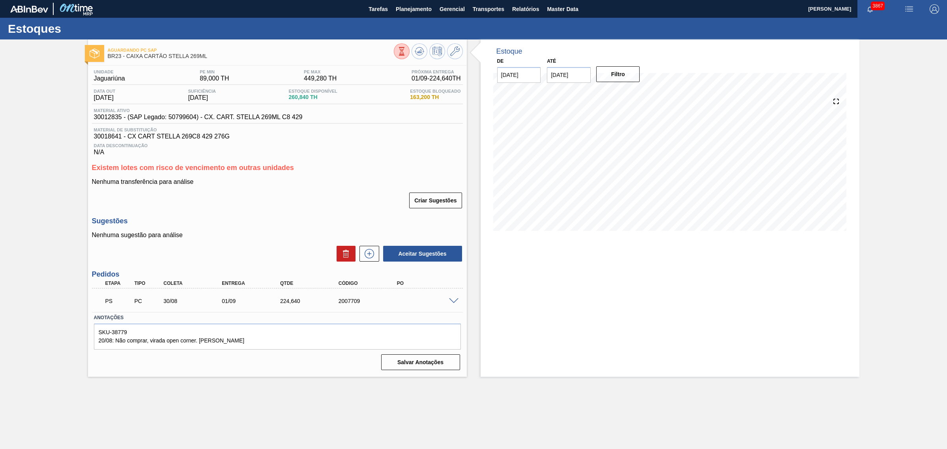
click at [455, 298] on div "PS PC 30/08 01/09 224,[PHONE_NUMBER]" at bounding box center [277, 300] width 371 height 20
click at [456, 302] on span at bounding box center [453, 301] width 9 height 6
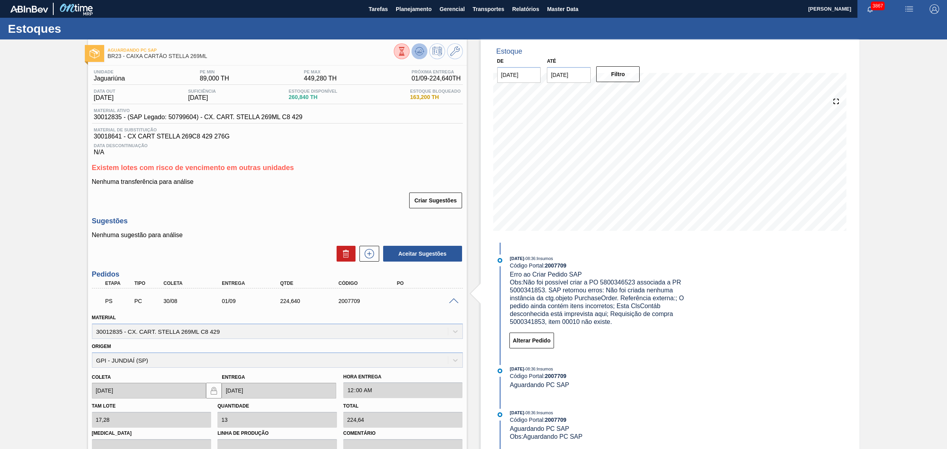
click at [406, 52] on icon at bounding box center [401, 51] width 9 height 9
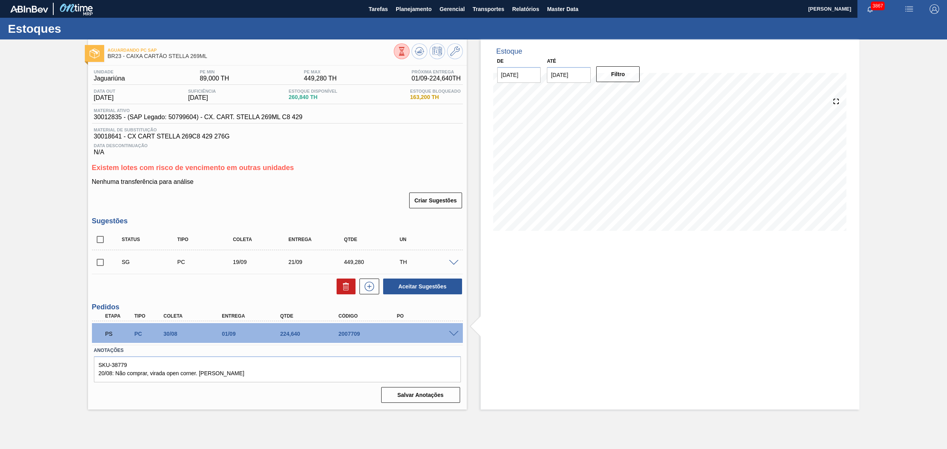
click at [454, 337] on span at bounding box center [453, 334] width 9 height 6
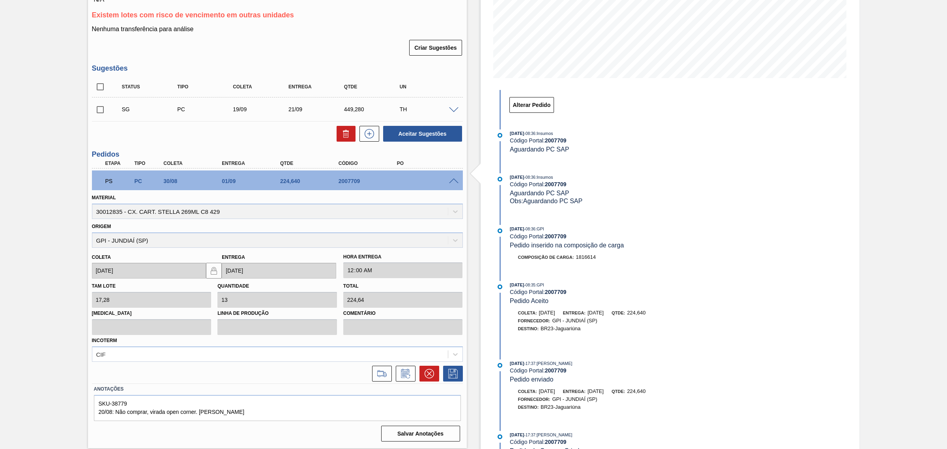
scroll to position [101, 0]
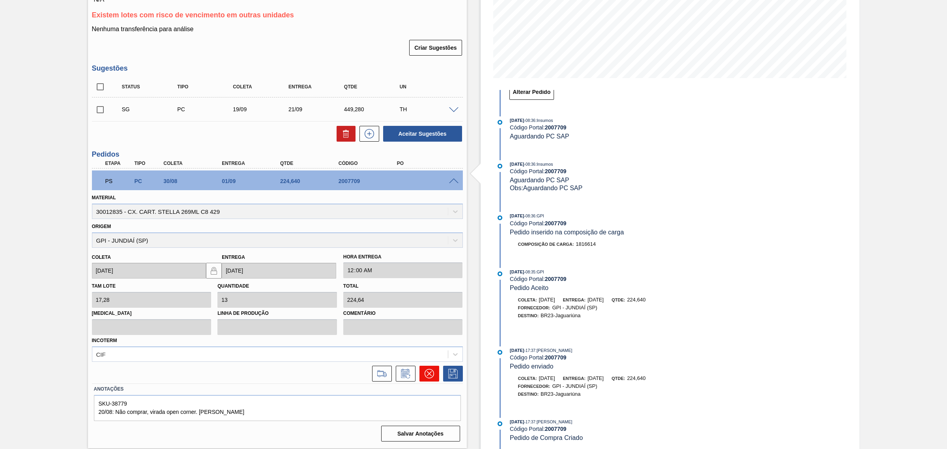
click at [429, 375] on icon at bounding box center [429, 373] width 9 height 9
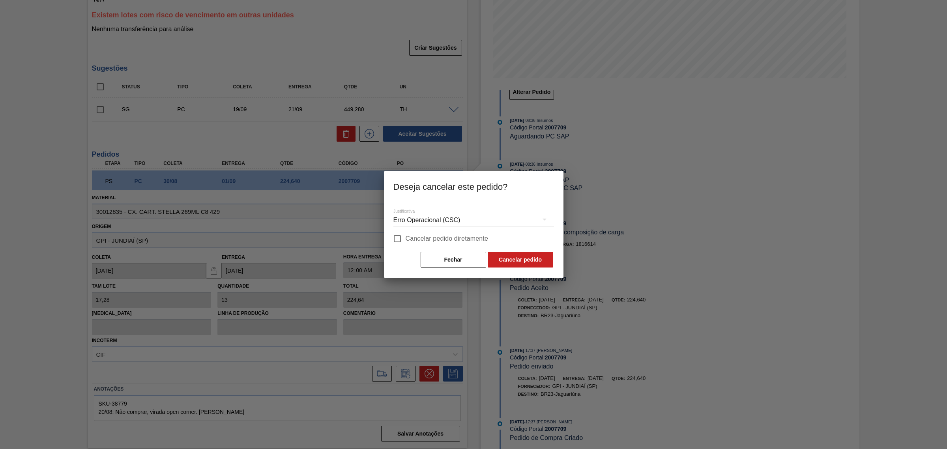
click at [409, 241] on span "Cancelar pedido diretamente" at bounding box center [447, 238] width 83 height 9
click at [406, 241] on input "Cancelar pedido diretamente" at bounding box center [397, 238] width 17 height 17
checkbox input "true"
click at [520, 266] on button "Cancelar pedido" at bounding box center [521, 260] width 66 height 16
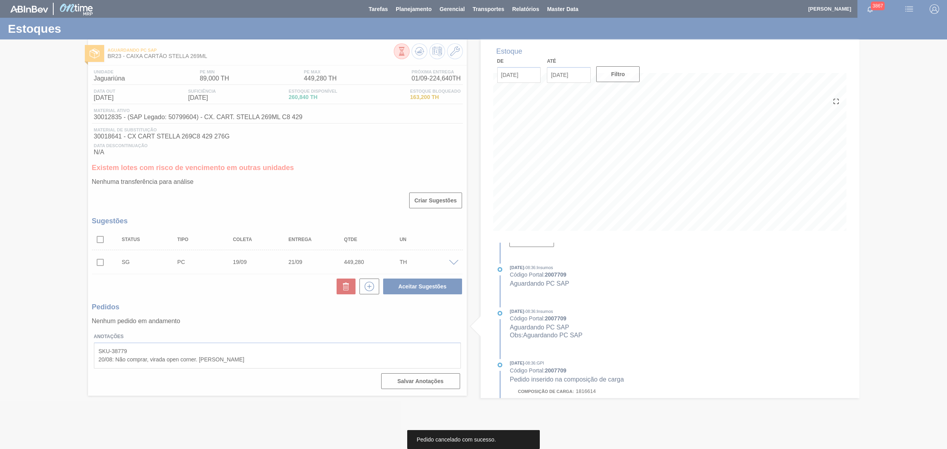
scroll to position [0, 0]
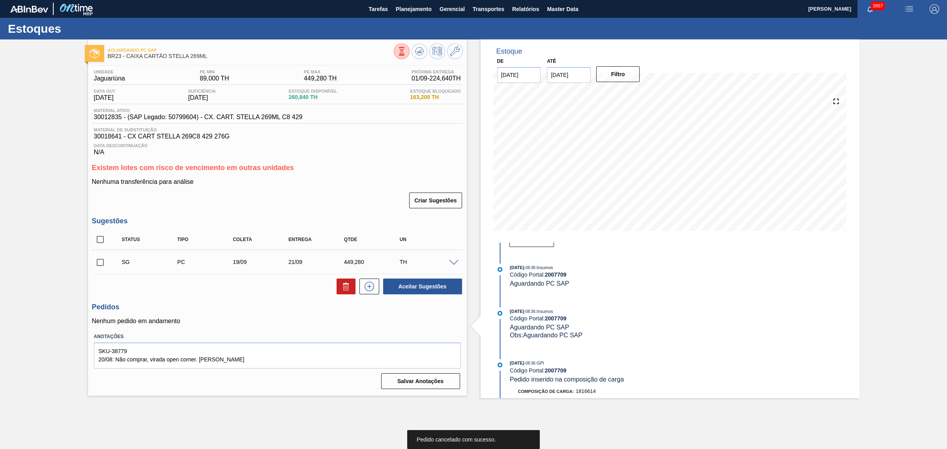
drag, startPoint x: 452, startPoint y: 264, endPoint x: 446, endPoint y: 267, distance: 6.6
click at [452, 265] on span at bounding box center [453, 263] width 9 height 6
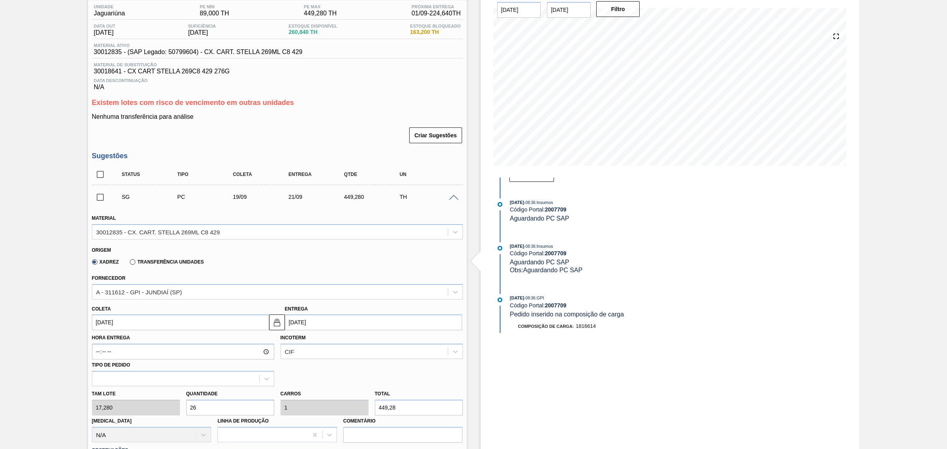
scroll to position [49, 0]
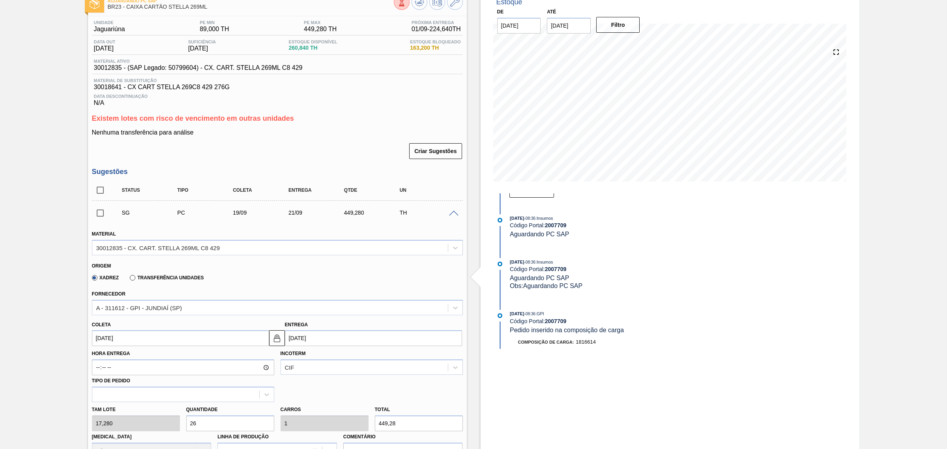
click at [111, 70] on span "30012835 - (SAP Legado: 50799604) - CX. CART. STELLA 269ML C8 429" at bounding box center [198, 67] width 209 height 7
copy span "30012835"
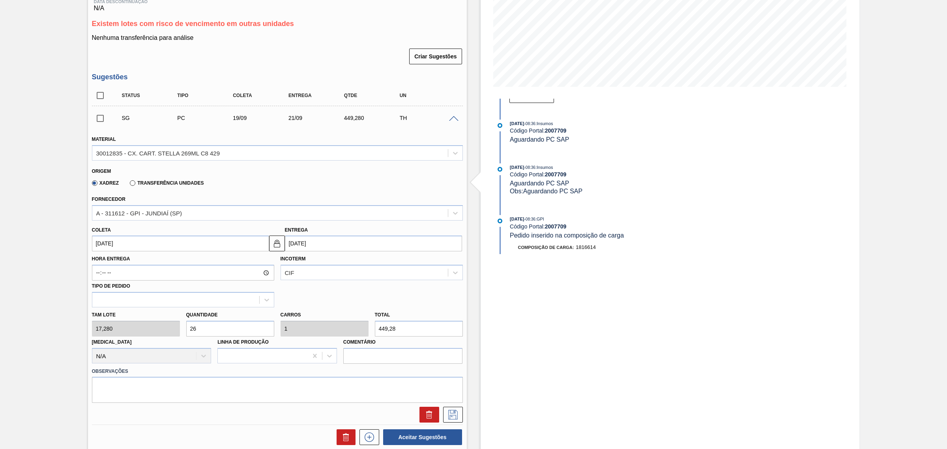
scroll to position [148, 0]
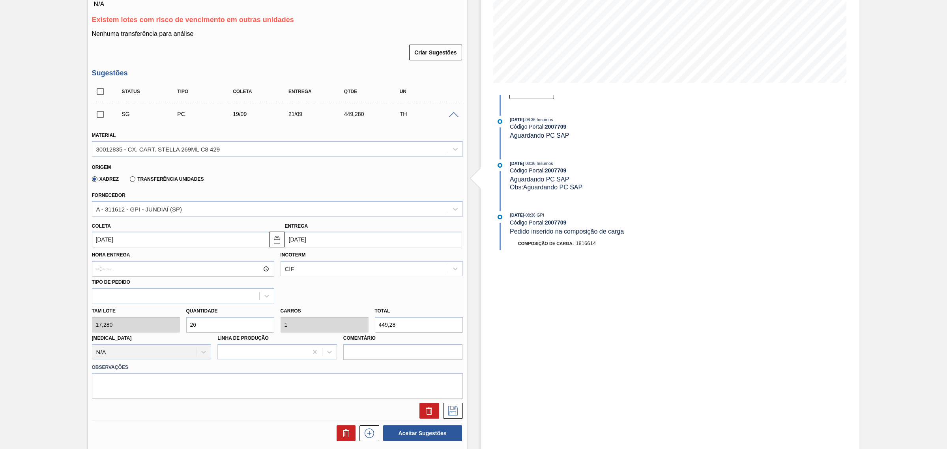
click at [247, 326] on input "26" at bounding box center [230, 325] width 88 height 16
type input "1"
type input "0,038"
type input "17,28"
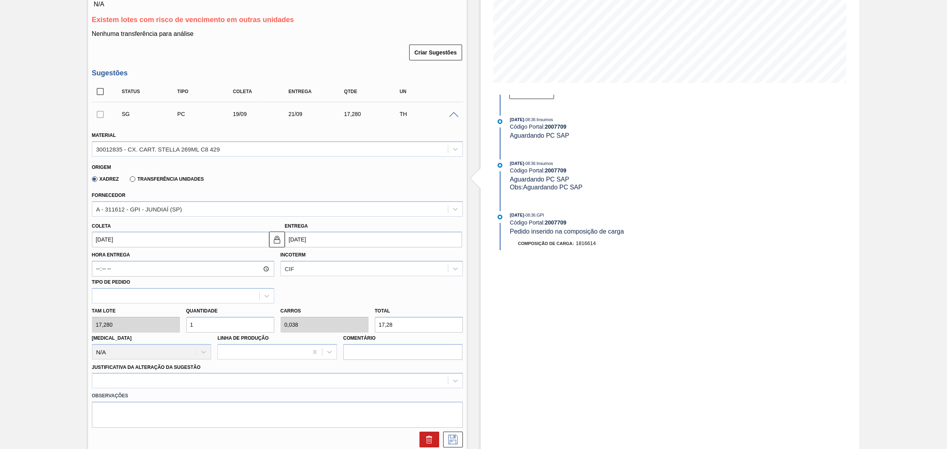
type input "13"
type input "0,5"
type input "224,64"
type input "13"
click at [283, 385] on div "option Aquisição ABI (Preços, contratos, etc.) focused, 1 of 18. 18 results ava…" at bounding box center [277, 380] width 371 height 15
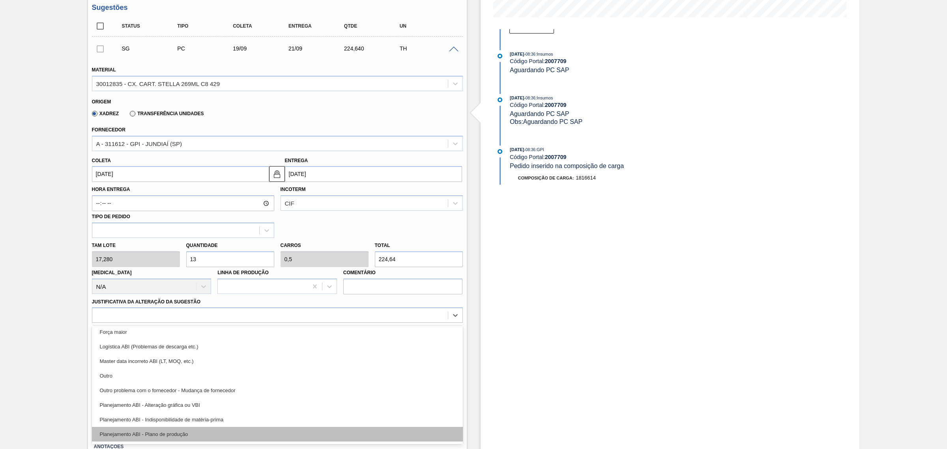
scroll to position [49, 0]
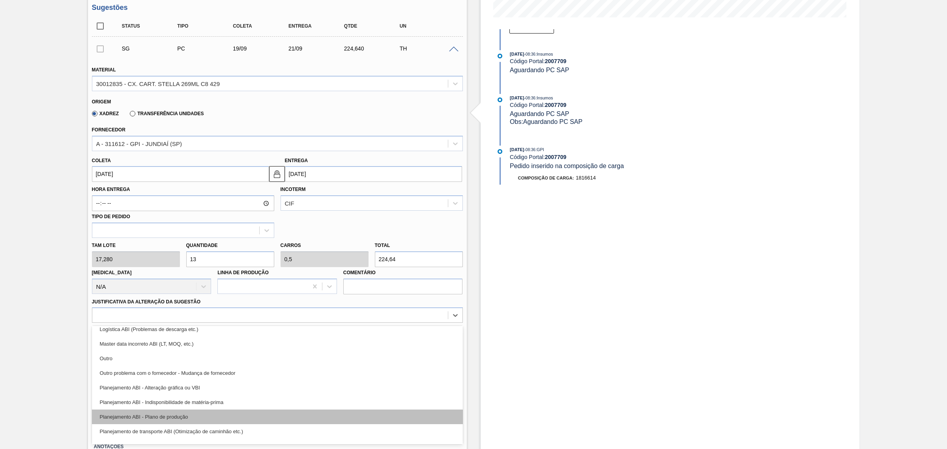
click at [273, 417] on div "Planejamento ABI - Plano de produção" at bounding box center [277, 417] width 371 height 15
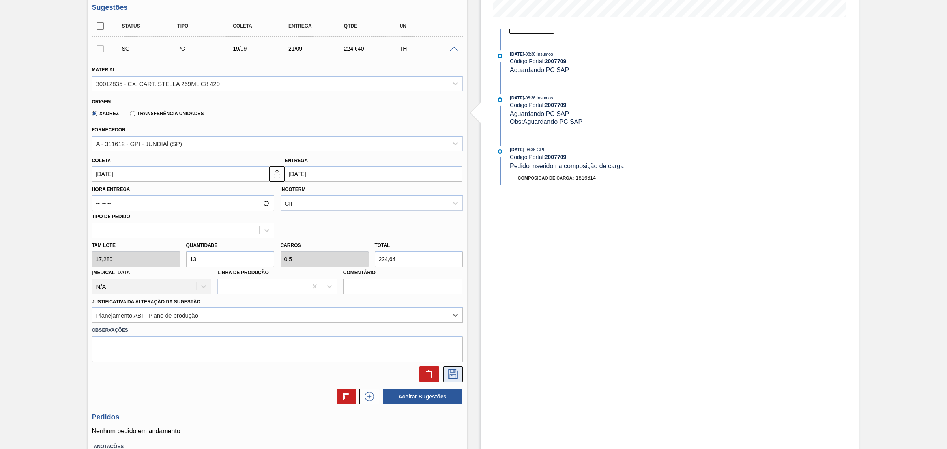
click at [455, 374] on icon at bounding box center [453, 373] width 13 height 9
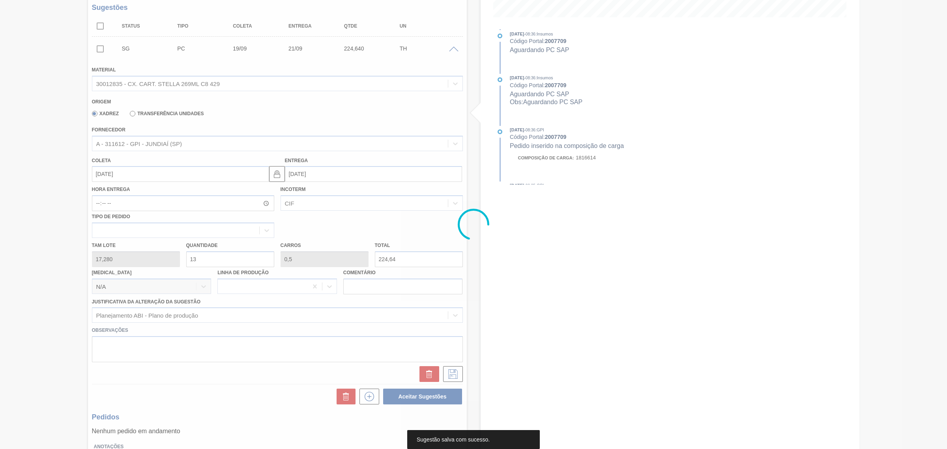
scroll to position [0, 0]
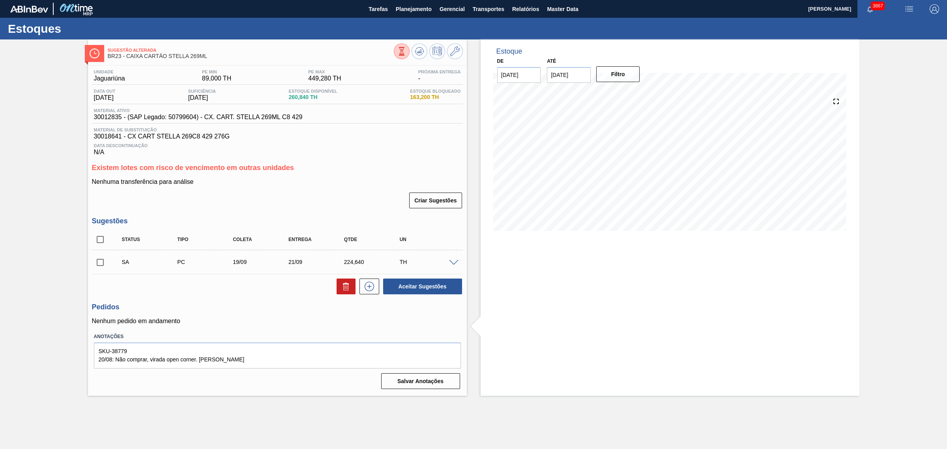
click at [100, 243] on input "checkbox" at bounding box center [100, 239] width 17 height 17
checkbox input "true"
click at [416, 287] on button "Aceitar Sugestões" at bounding box center [422, 287] width 79 height 16
checkbox input "false"
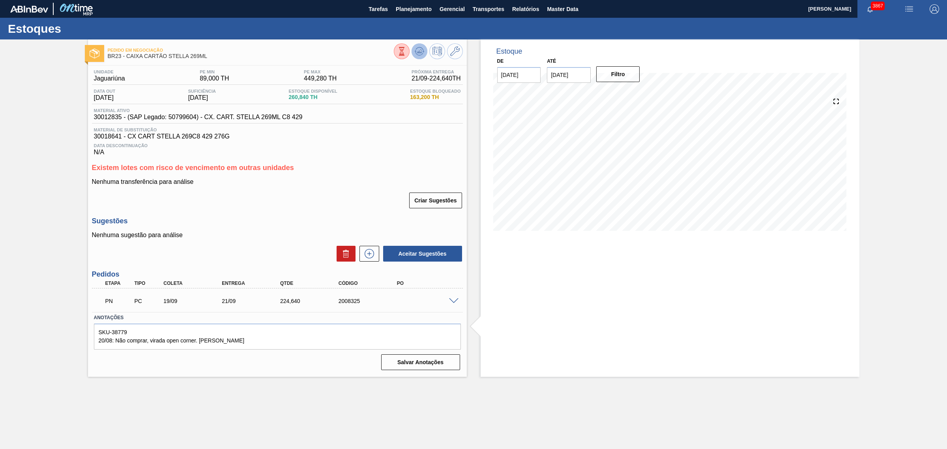
click at [422, 57] on button at bounding box center [420, 51] width 16 height 16
click at [346, 302] on div "2008325" at bounding box center [370, 301] width 66 height 6
click at [344, 302] on div "2008325" at bounding box center [370, 301] width 66 height 6
click at [346, 297] on div "PN PC 19/09 21/09 224,[PHONE_NUMBER]" at bounding box center [275, 300] width 350 height 16
click at [347, 301] on div "2008325" at bounding box center [370, 301] width 66 height 6
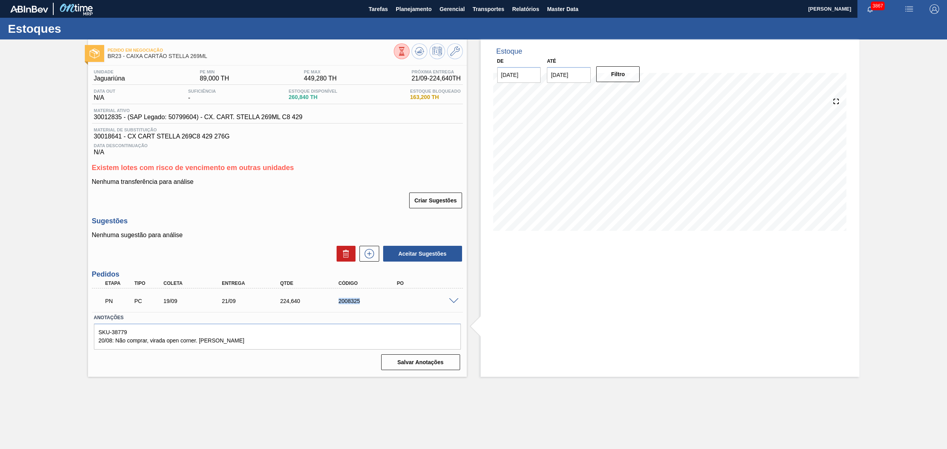
click at [347, 301] on div "2008325" at bounding box center [370, 301] width 66 height 6
copy div "2008325"
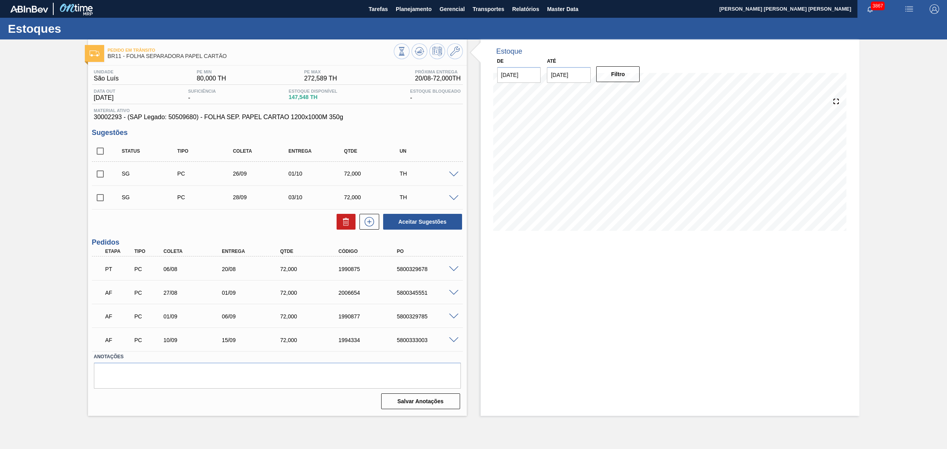
click at [451, 314] on span at bounding box center [453, 317] width 9 height 6
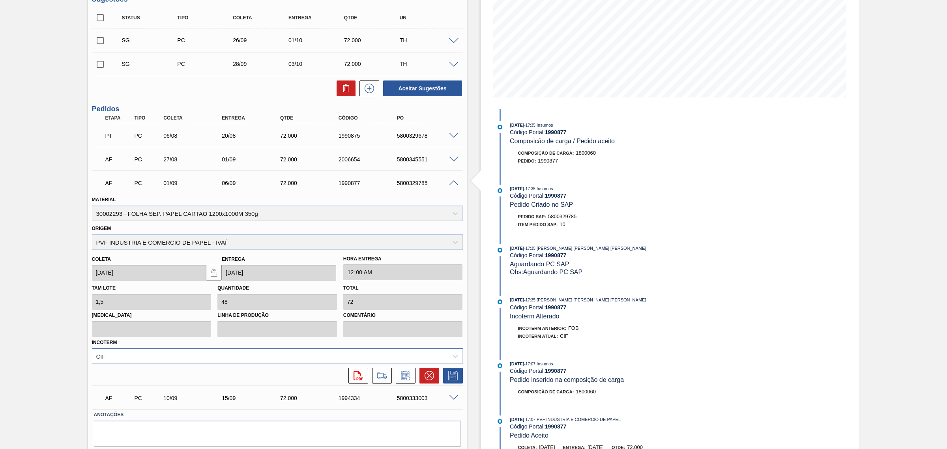
scroll to position [148, 0]
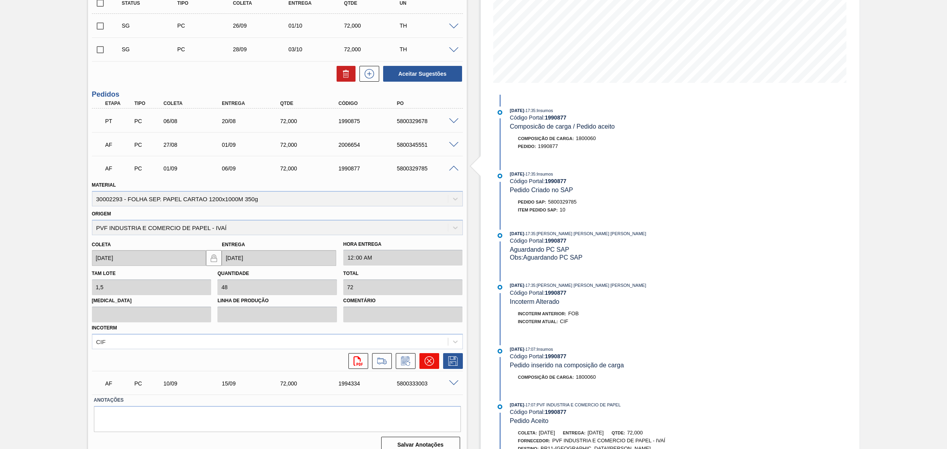
click at [431, 361] on icon at bounding box center [429, 360] width 9 height 9
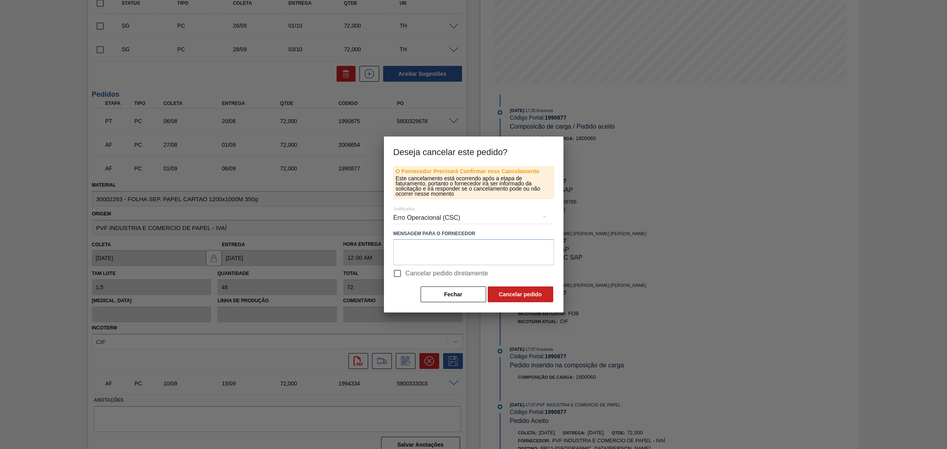
click at [417, 270] on span "Cancelar pedido diretamente" at bounding box center [447, 273] width 83 height 9
click at [406, 270] on input "Cancelar pedido diretamente" at bounding box center [397, 273] width 17 height 17
checkbox input "true"
click at [502, 291] on button "Cancelar pedido" at bounding box center [521, 295] width 66 height 16
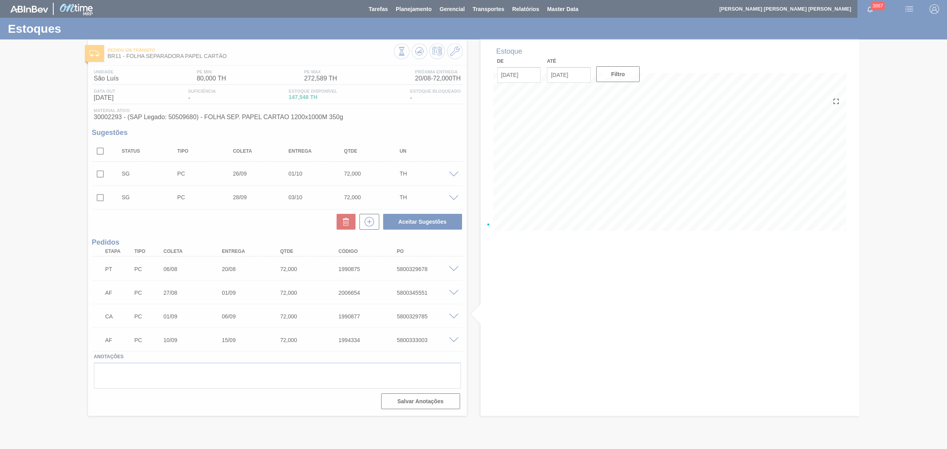
scroll to position [0, 0]
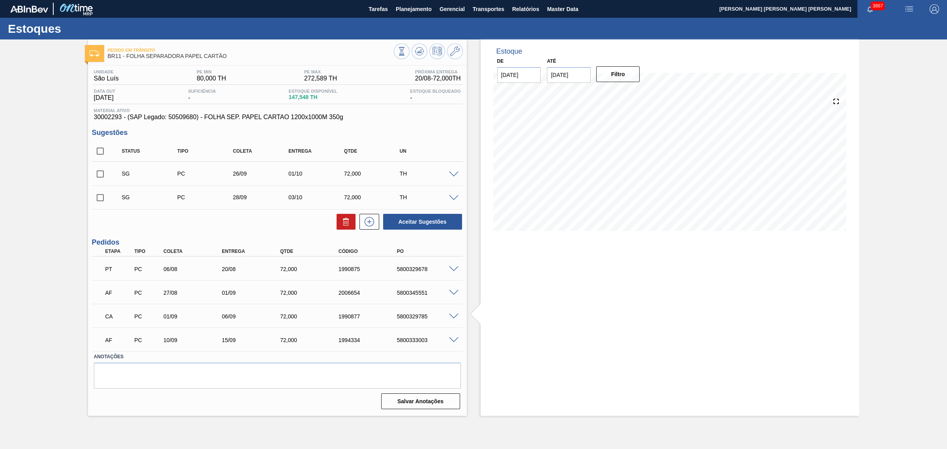
click at [401, 318] on div "5800329785" at bounding box center [428, 316] width 66 height 6
copy div "5800329785"
click at [406, 54] on icon at bounding box center [401, 51] width 9 height 9
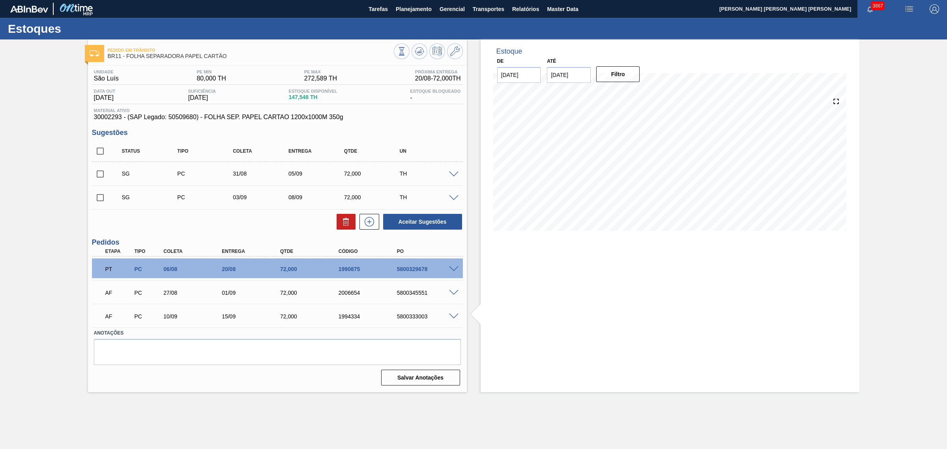
click at [96, 153] on input "checkbox" at bounding box center [100, 151] width 17 height 17
checkbox input "true"
click at [348, 223] on icon at bounding box center [345, 221] width 9 height 9
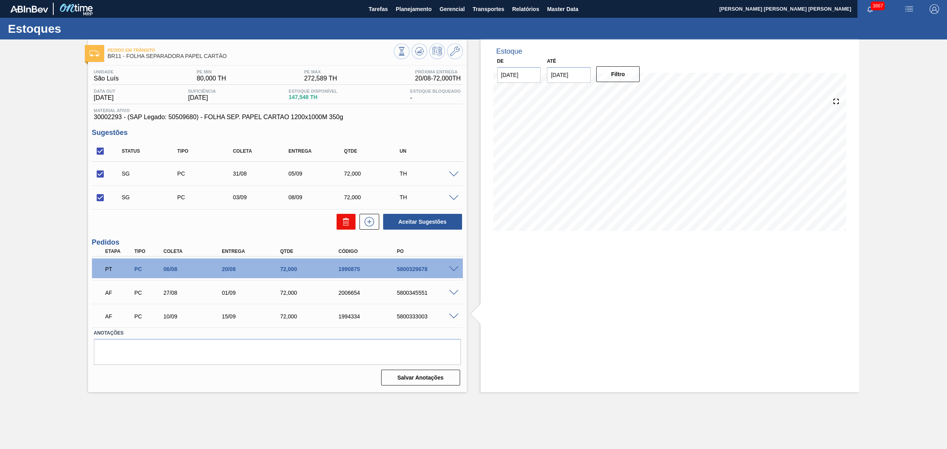
checkbox input "false"
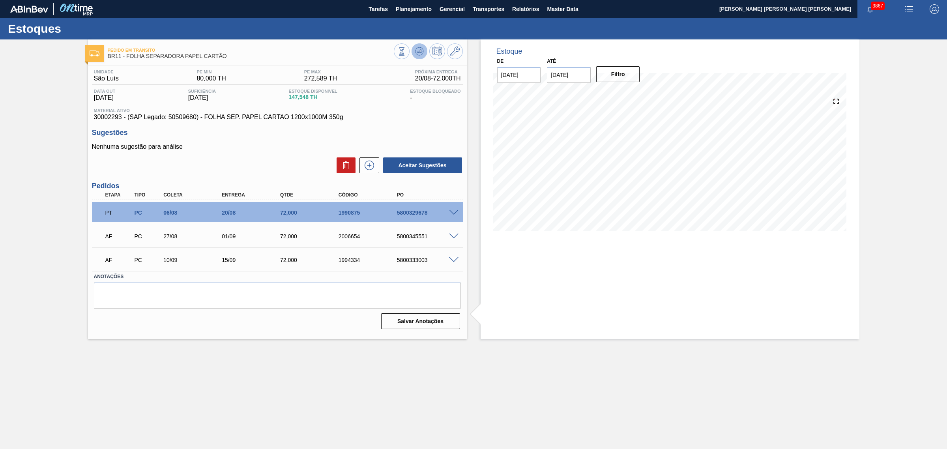
click at [406, 50] on icon at bounding box center [401, 51] width 9 height 9
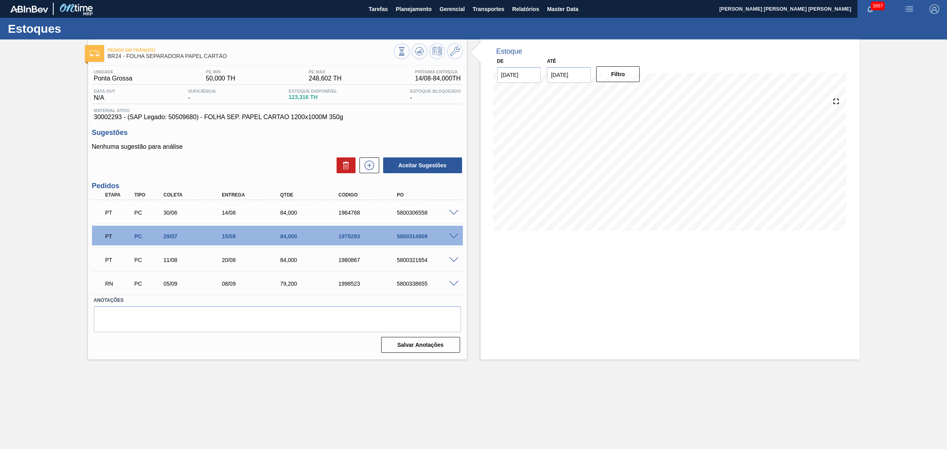
click at [454, 237] on span at bounding box center [453, 237] width 9 height 6
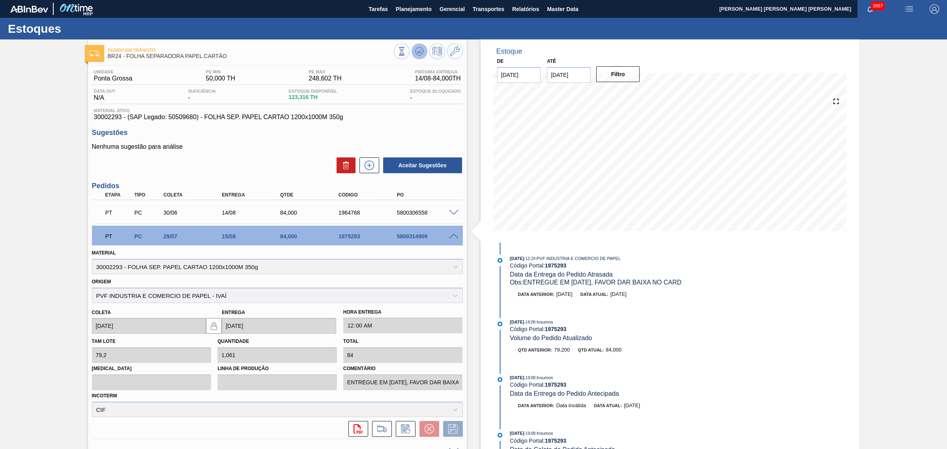
click at [406, 50] on icon at bounding box center [401, 51] width 9 height 9
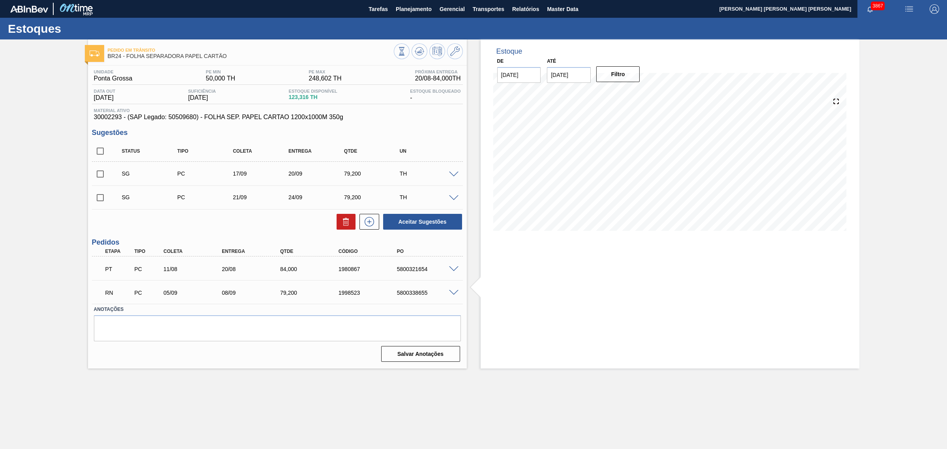
click at [450, 294] on span at bounding box center [453, 293] width 9 height 6
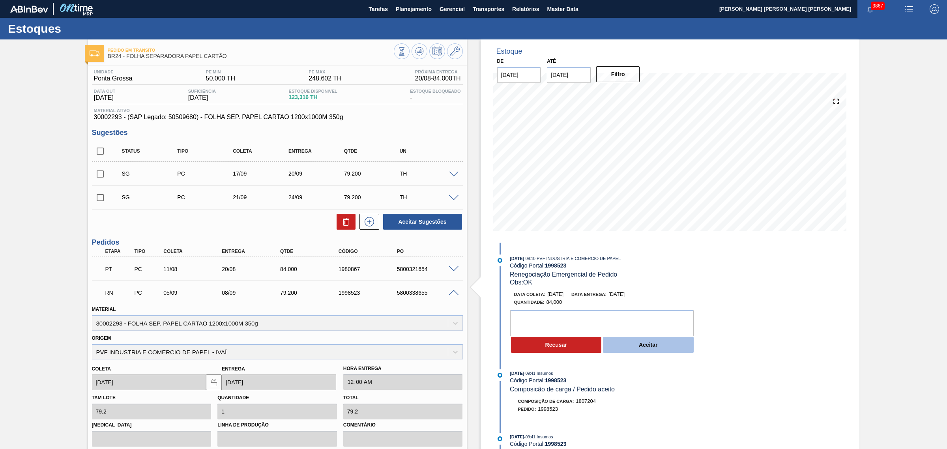
click at [649, 341] on button "Aceitar" at bounding box center [648, 345] width 91 height 16
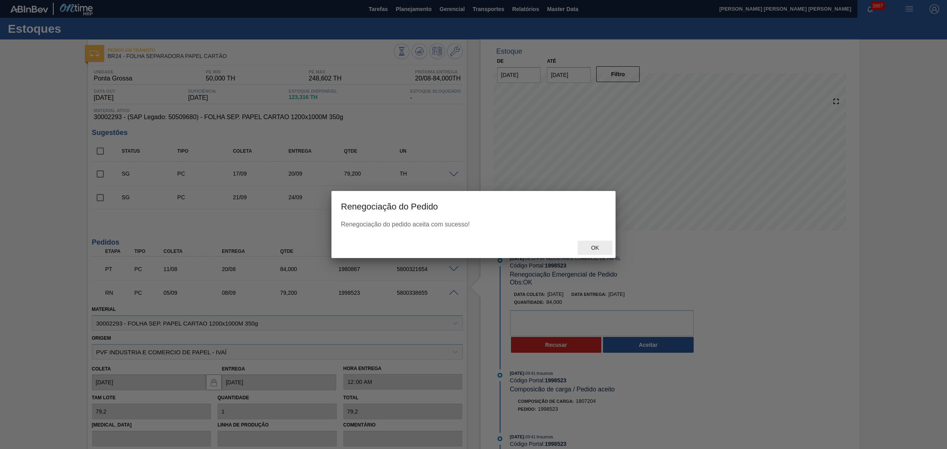
click at [598, 242] on div "Ok" at bounding box center [595, 248] width 35 height 15
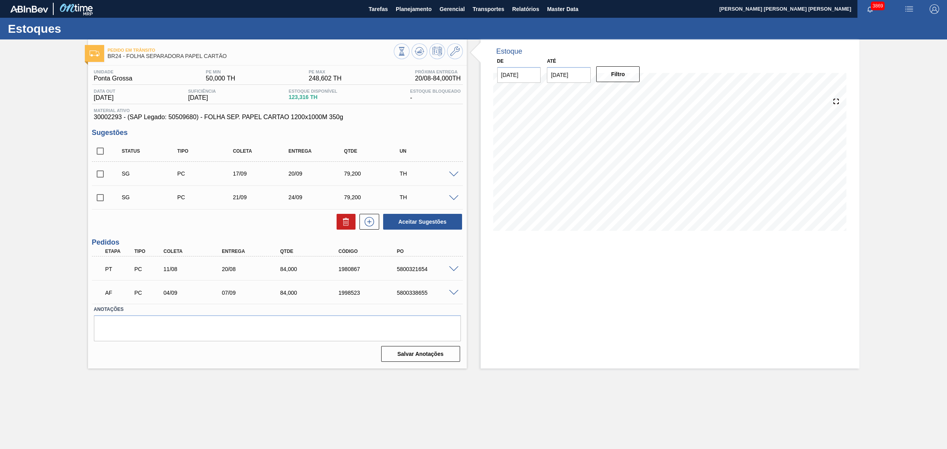
click at [95, 174] on input "checkbox" at bounding box center [100, 174] width 17 height 17
click at [441, 221] on button "Aceitar Sugestões" at bounding box center [422, 222] width 79 height 16
checkbox input "false"
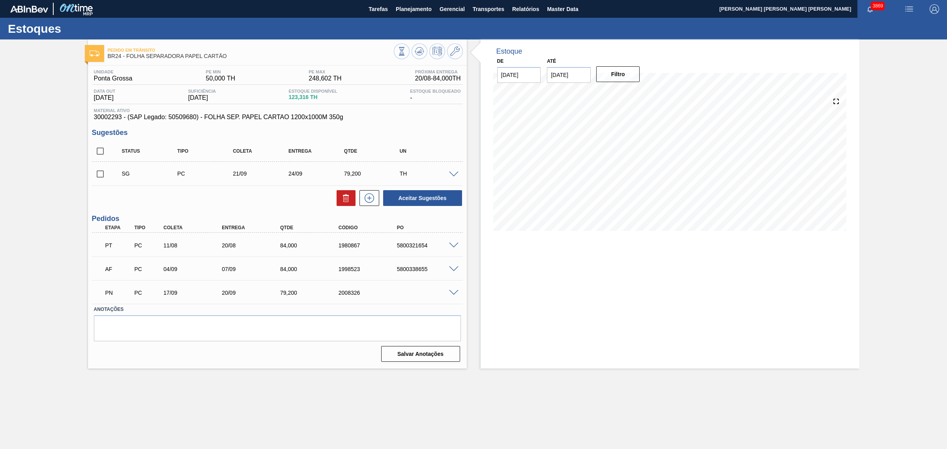
click at [450, 292] on span at bounding box center [453, 293] width 9 height 6
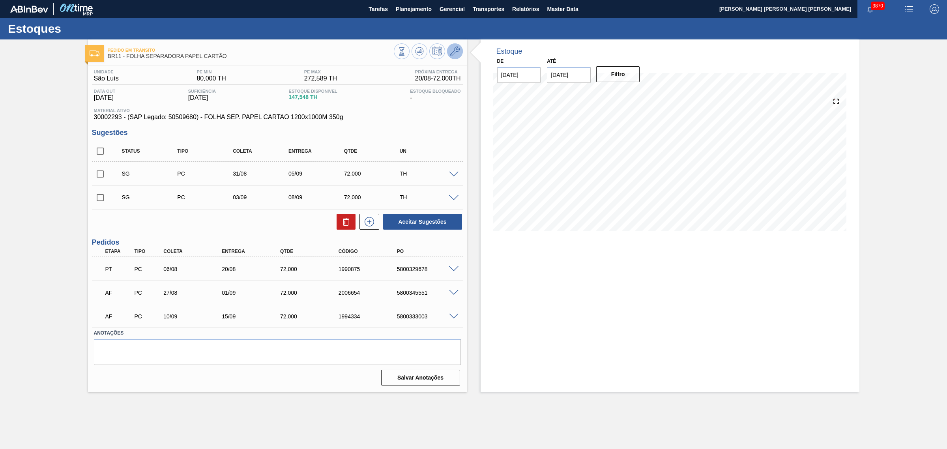
click at [456, 51] on icon at bounding box center [454, 51] width 9 height 9
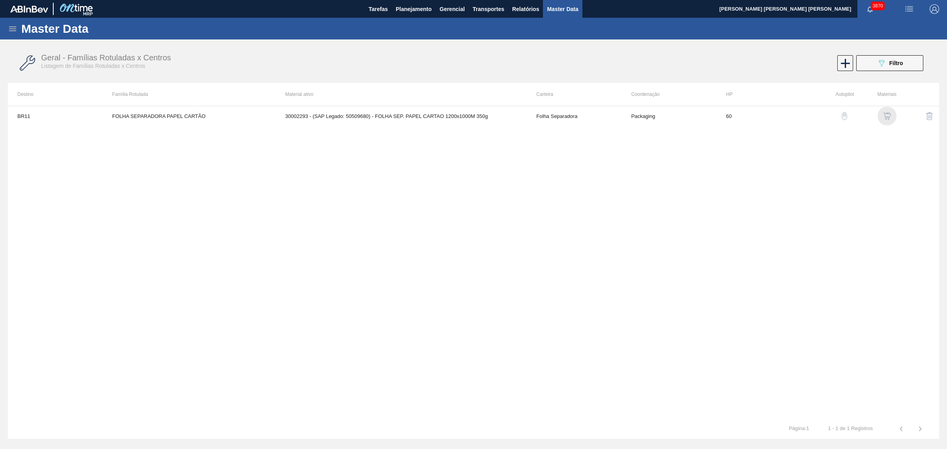
click at [885, 114] on img "button" at bounding box center [887, 116] width 8 height 8
click at [846, 113] on img "button" at bounding box center [845, 116] width 8 height 8
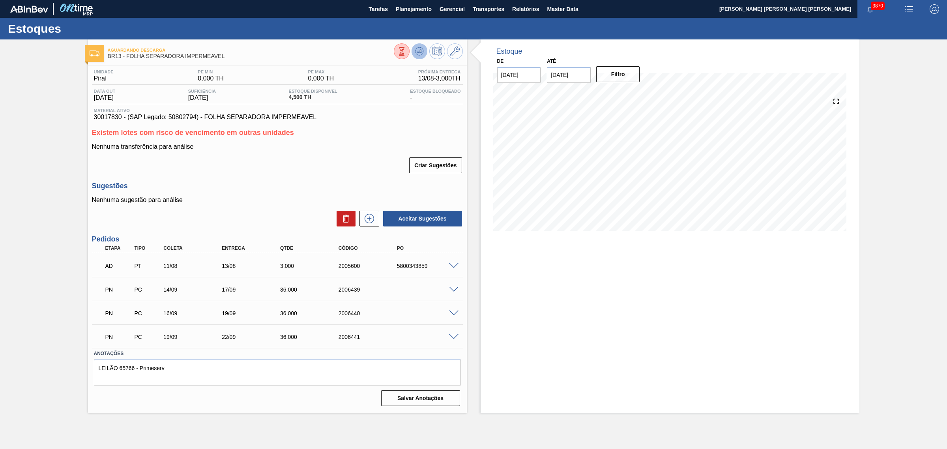
click at [412, 51] on button at bounding box center [420, 51] width 16 height 16
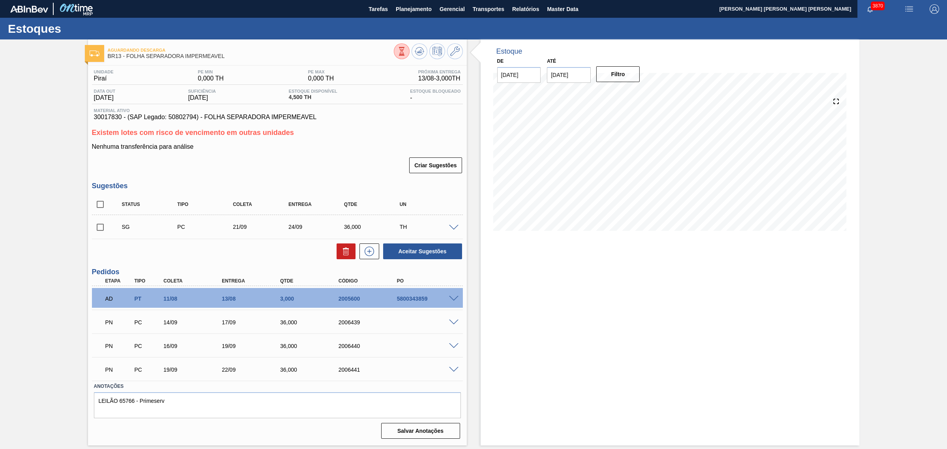
click at [452, 324] on span at bounding box center [453, 323] width 9 height 6
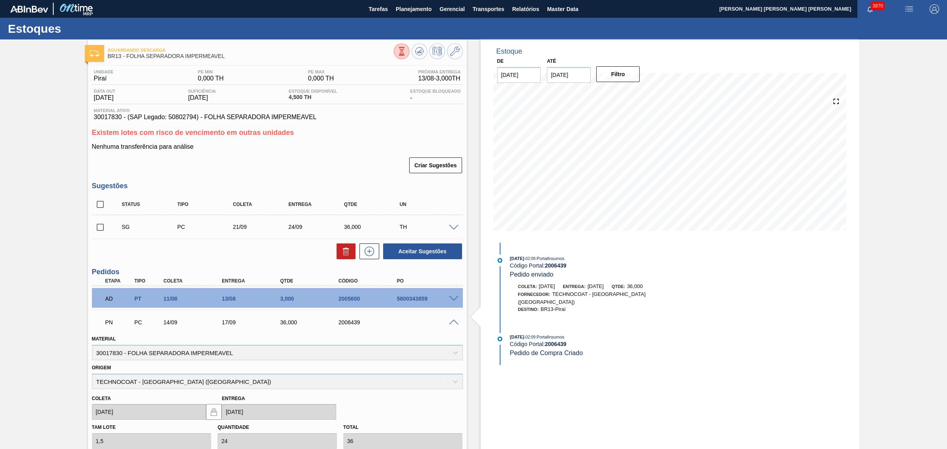
click at [453, 322] on span at bounding box center [453, 323] width 9 height 6
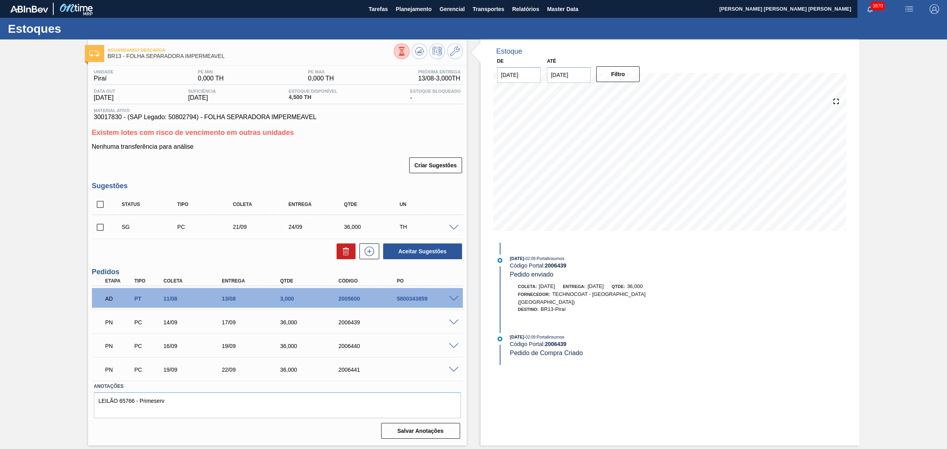
click at [453, 323] on span at bounding box center [453, 323] width 9 height 6
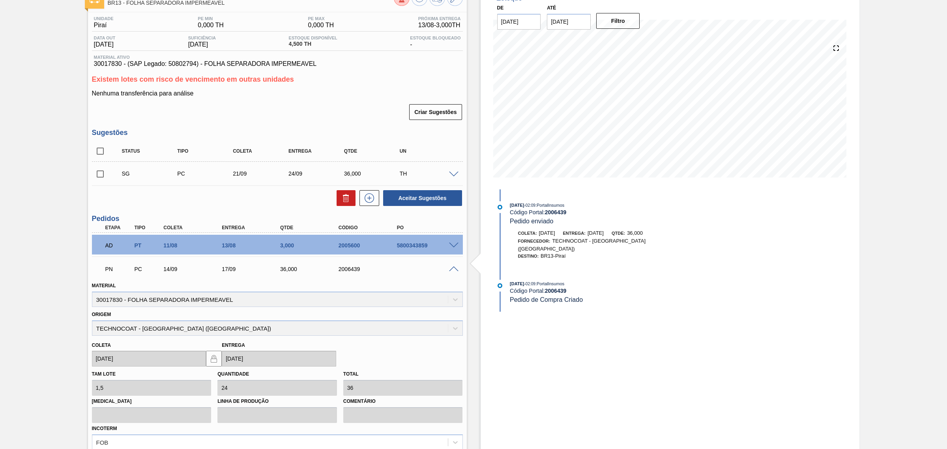
scroll to position [49, 0]
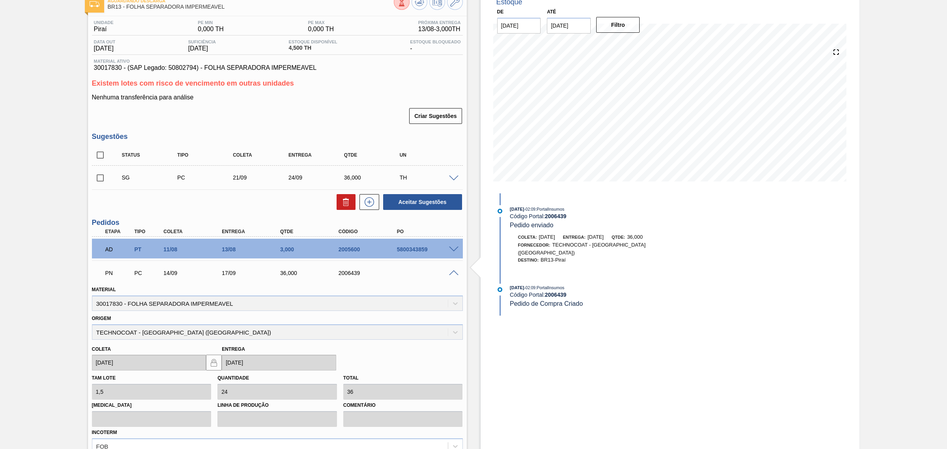
click at [451, 273] on span at bounding box center [453, 273] width 9 height 6
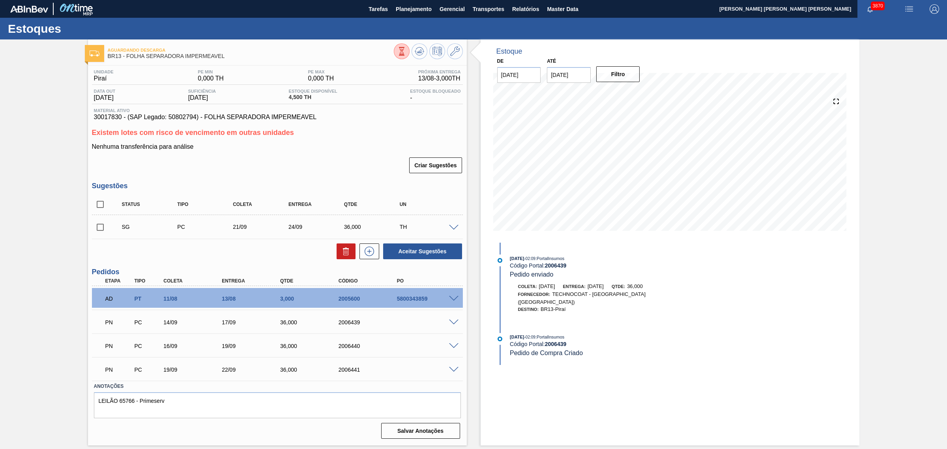
scroll to position [0, 0]
click at [114, 117] on span "30017830 - (SAP Legado: 50802794) - FOLHA SEPARADORA IMPERMEAVEL" at bounding box center [277, 117] width 367 height 7
copy span "30017830"
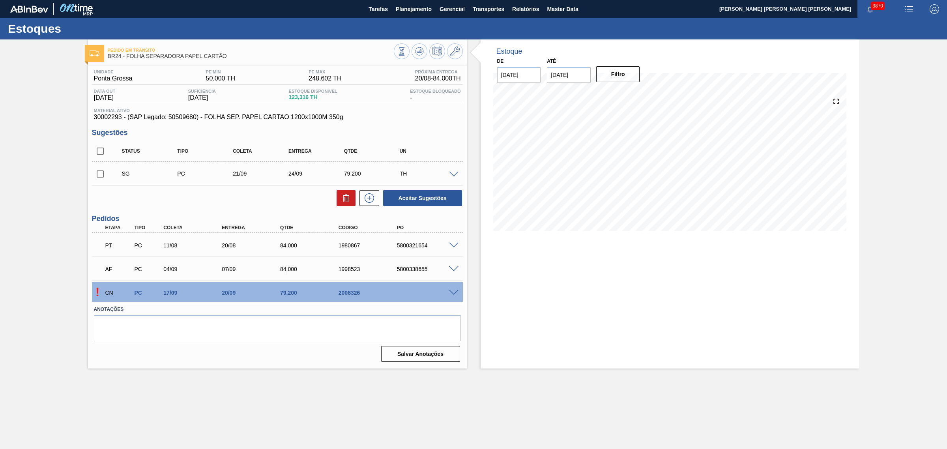
click at [451, 292] on span at bounding box center [453, 293] width 9 height 6
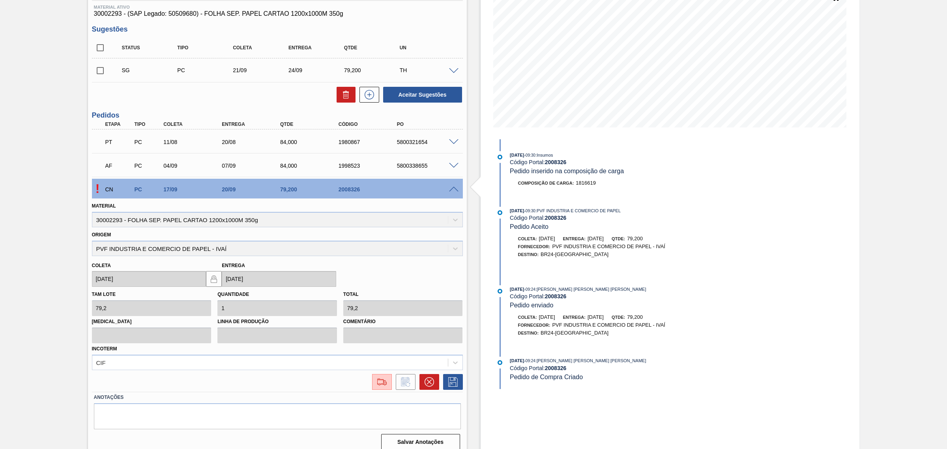
scroll to position [111, 0]
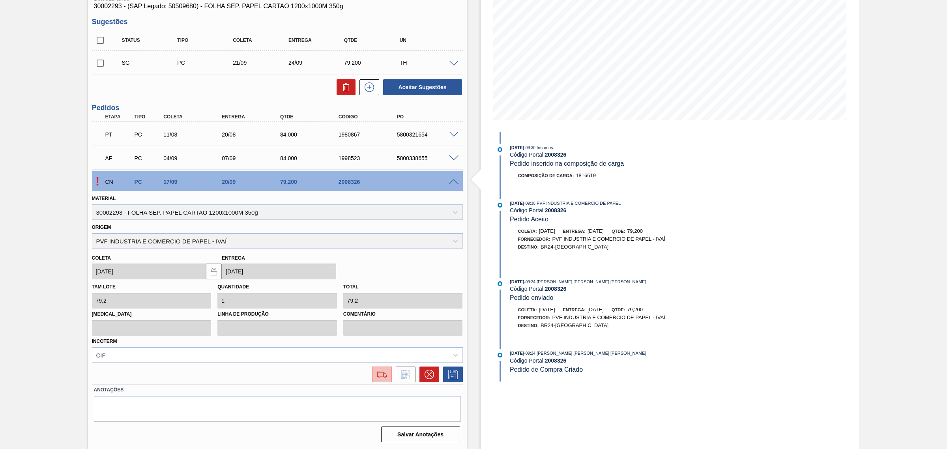
click at [381, 370] on img at bounding box center [382, 374] width 13 height 9
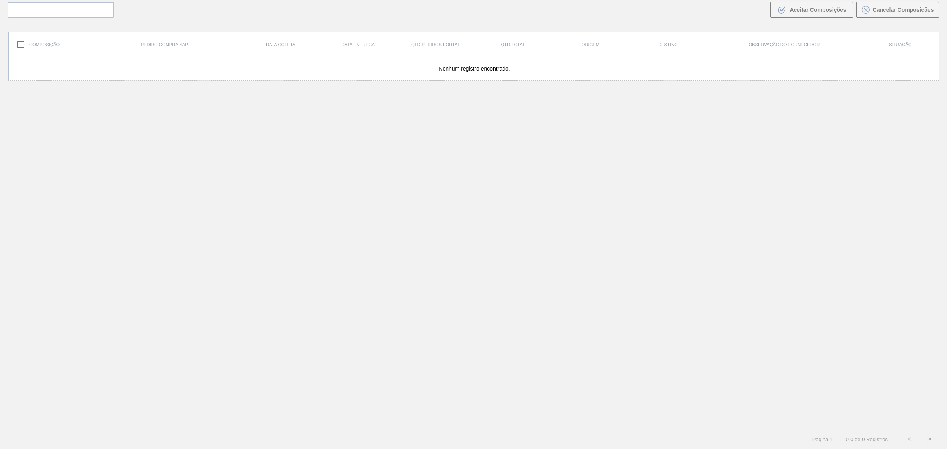
scroll to position [56, 0]
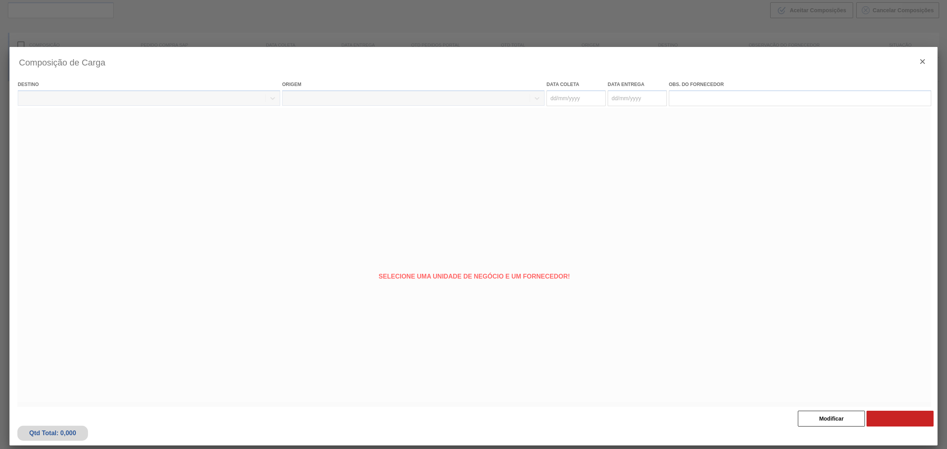
type coleta "[DATE]"
type entrega "[DATE]"
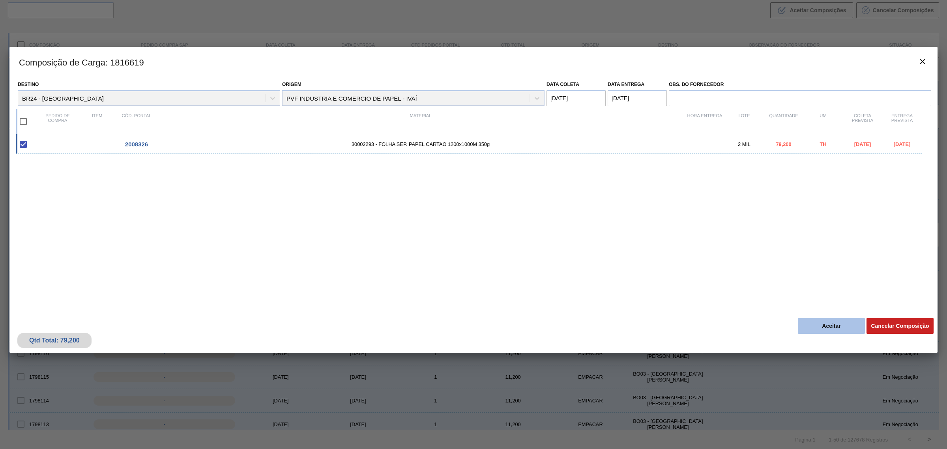
click at [833, 322] on button "Aceitar" at bounding box center [831, 326] width 67 height 16
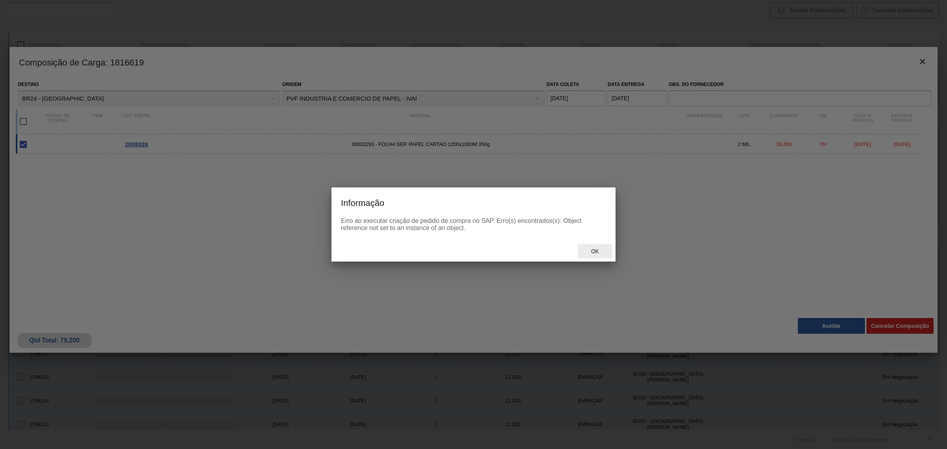
drag, startPoint x: 592, startPoint y: 253, endPoint x: 588, endPoint y: 253, distance: 4.0
click at [588, 253] on span "Ok" at bounding box center [595, 251] width 21 height 6
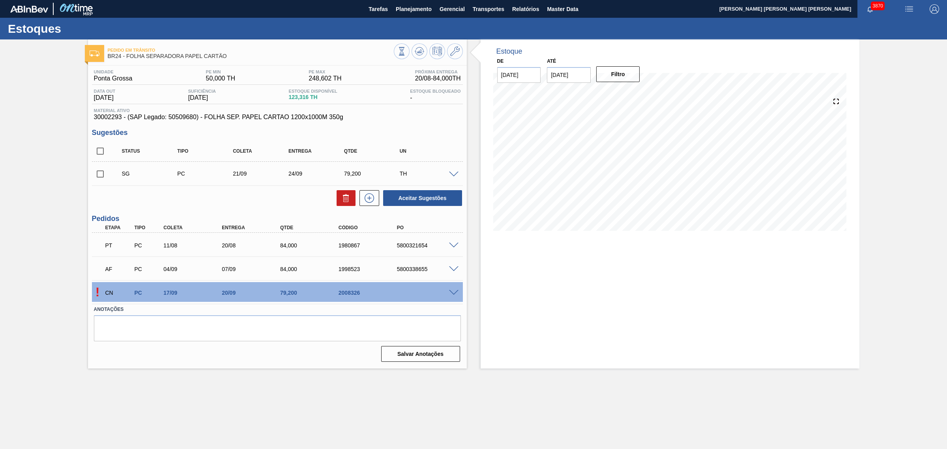
click at [418, 42] on div "Pedido [PERSON_NAME] BR24 - FOLHA SEPARADORA PAPEL CARTÃO" at bounding box center [277, 50] width 379 height 22
click at [412, 54] on button at bounding box center [420, 51] width 16 height 16
click at [406, 50] on icon at bounding box center [401, 51] width 9 height 9
